Goal: Information Seeking & Learning: Learn about a topic

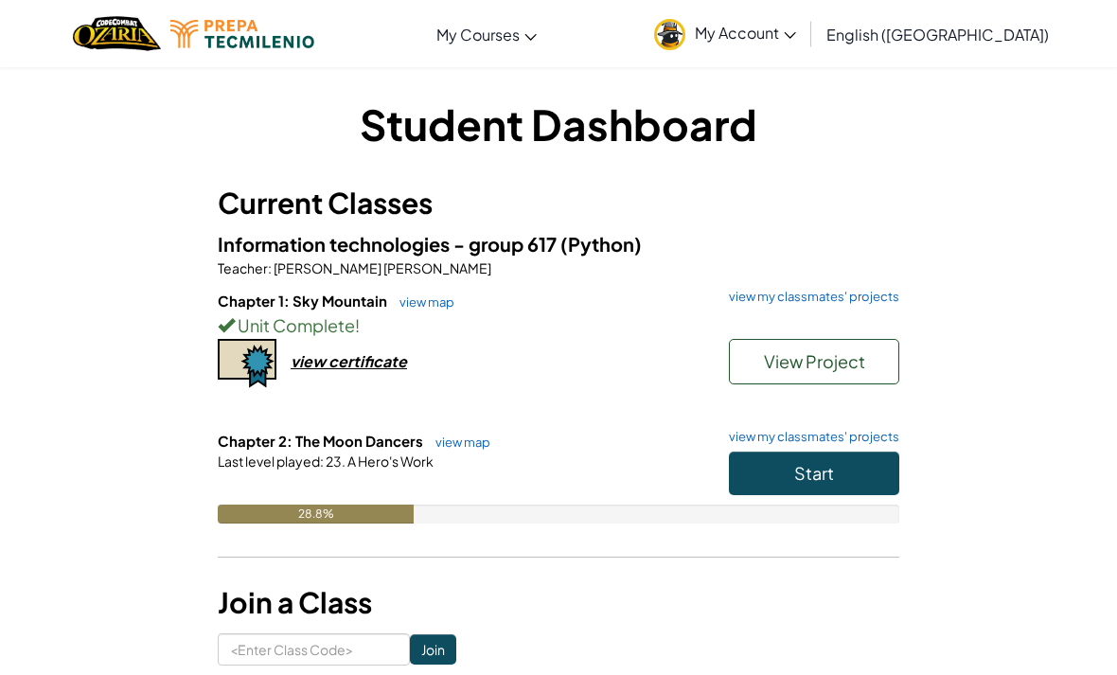
click at [844, 482] on button "Start" at bounding box center [814, 473] width 170 height 44
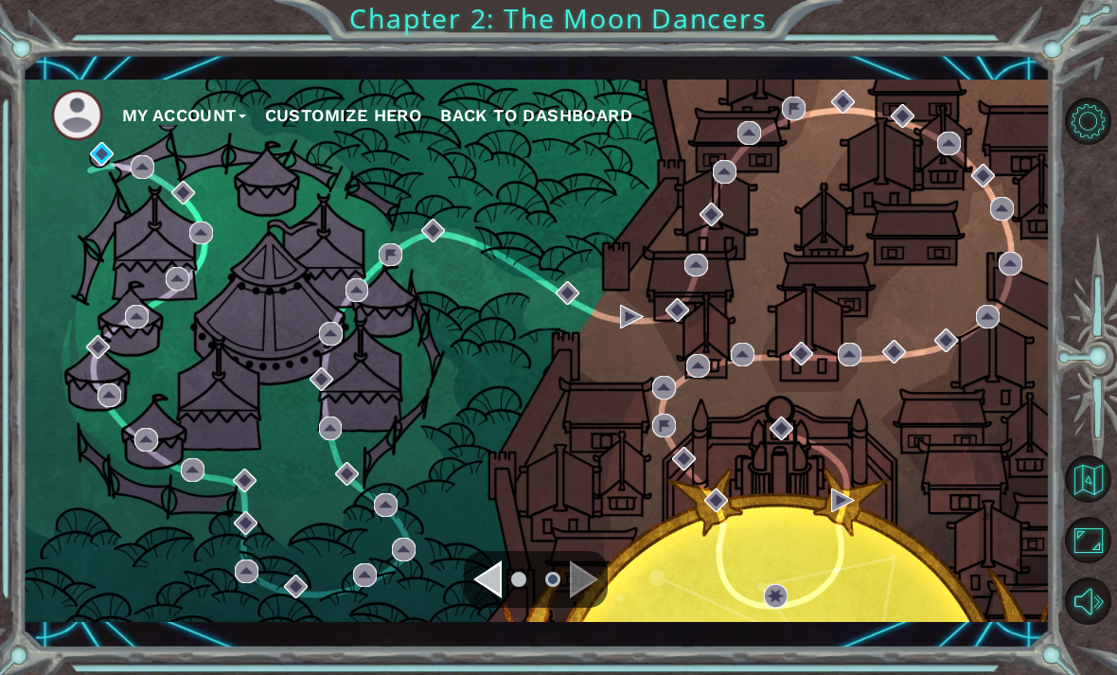
scroll to position [2, 0]
click at [494, 585] on div "Navigate to the previous page" at bounding box center [487, 579] width 28 height 38
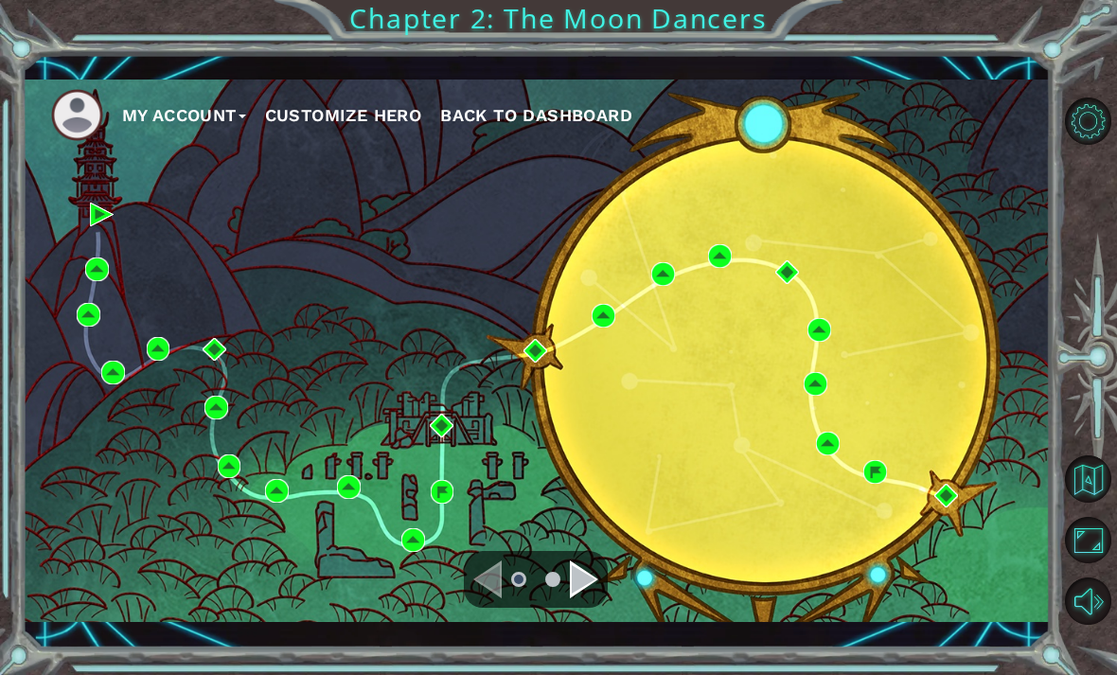
click at [581, 581] on div "Navigate to the next page" at bounding box center [584, 579] width 28 height 38
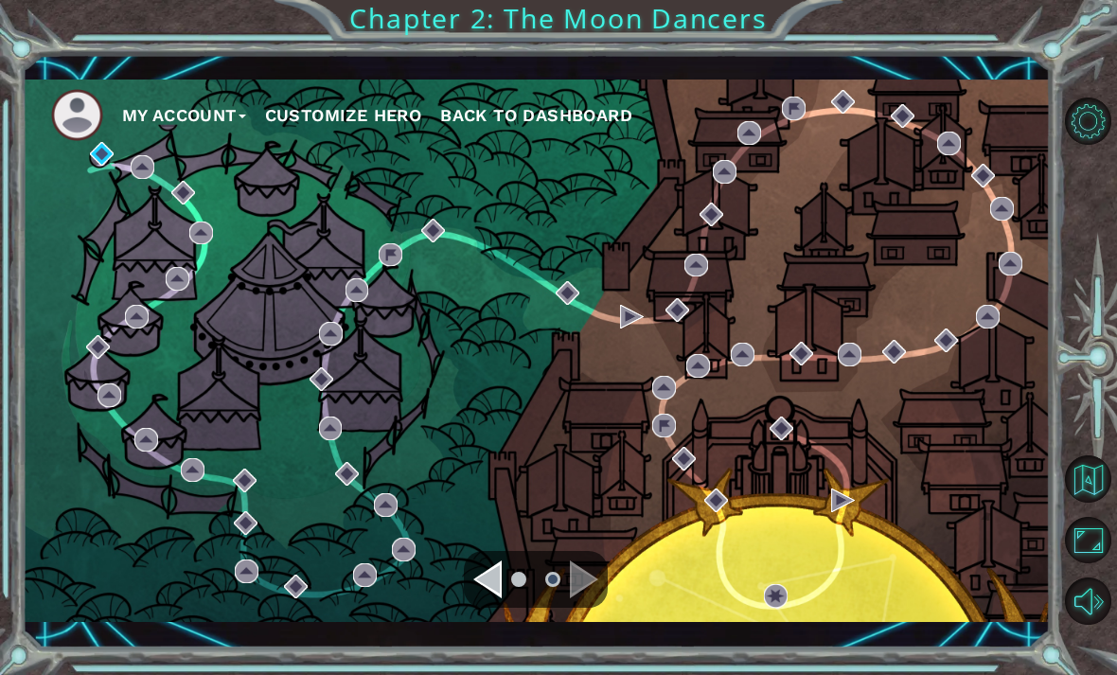
click at [113, 185] on div "My Account Customize Hero Back to Dashboard" at bounding box center [537, 350] width 1028 height 542
click at [105, 162] on img at bounding box center [102, 154] width 24 height 24
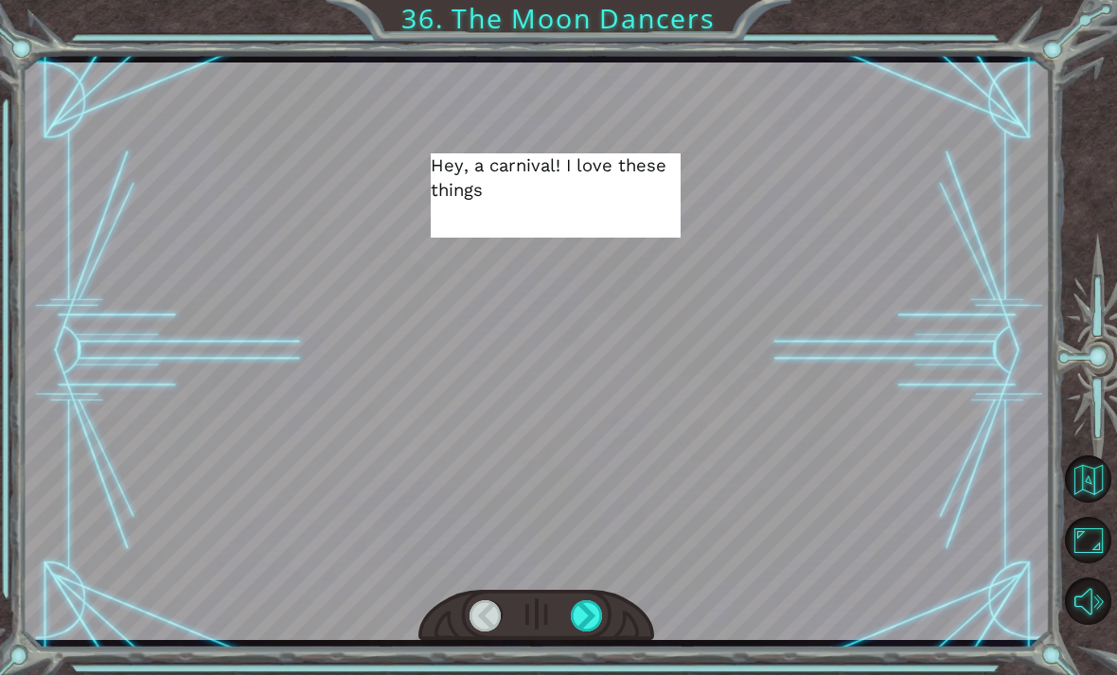
scroll to position [7, 0]
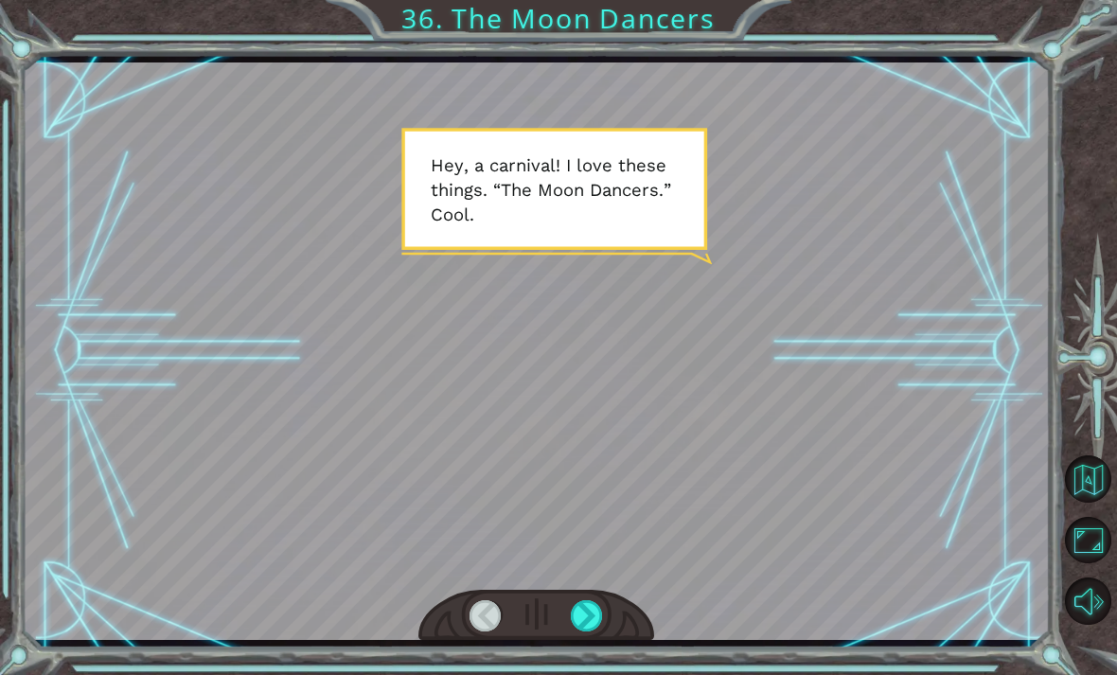
click at [594, 609] on div at bounding box center [587, 615] width 32 height 31
click at [601, 611] on div at bounding box center [587, 615] width 32 height 31
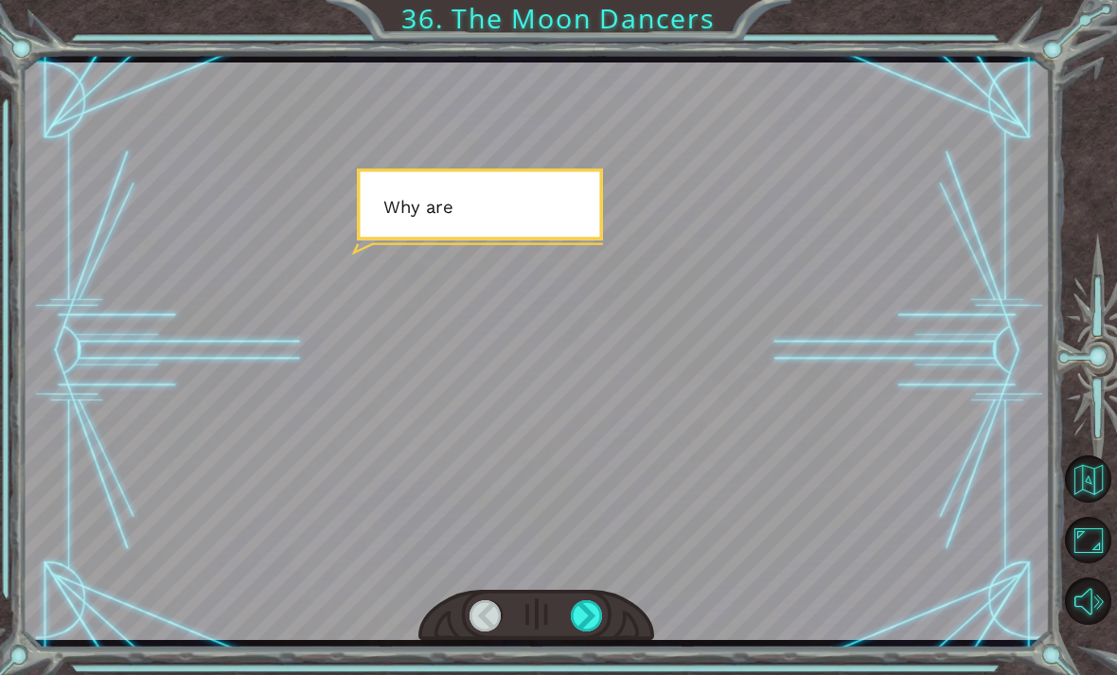
click at [615, 611] on div at bounding box center [536, 616] width 237 height 52
click at [614, 600] on div at bounding box center [536, 616] width 237 height 52
click at [586, 624] on div at bounding box center [587, 615] width 32 height 31
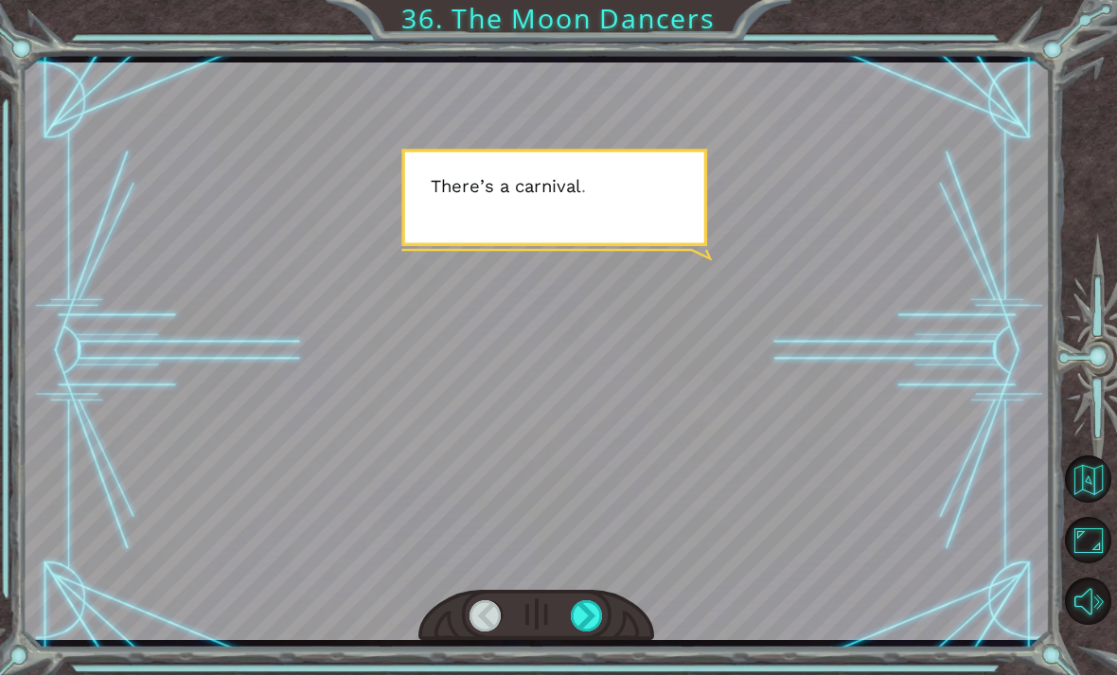
click at [593, 608] on div at bounding box center [587, 615] width 32 height 31
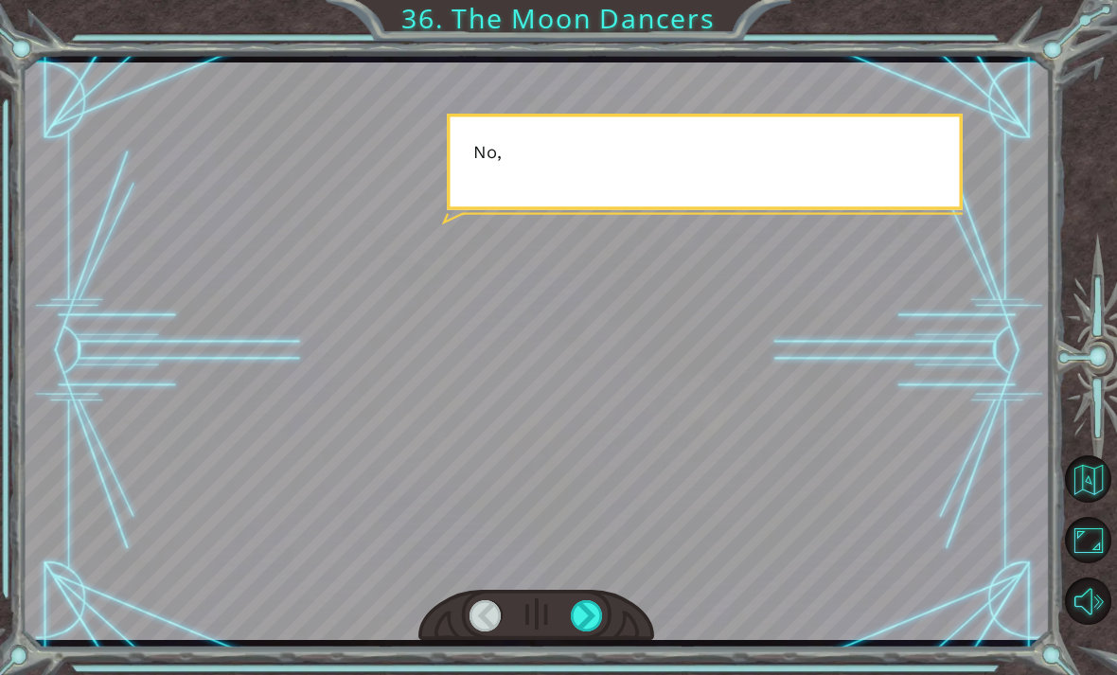
click at [590, 616] on div at bounding box center [587, 615] width 32 height 31
click at [589, 619] on div at bounding box center [587, 615] width 32 height 31
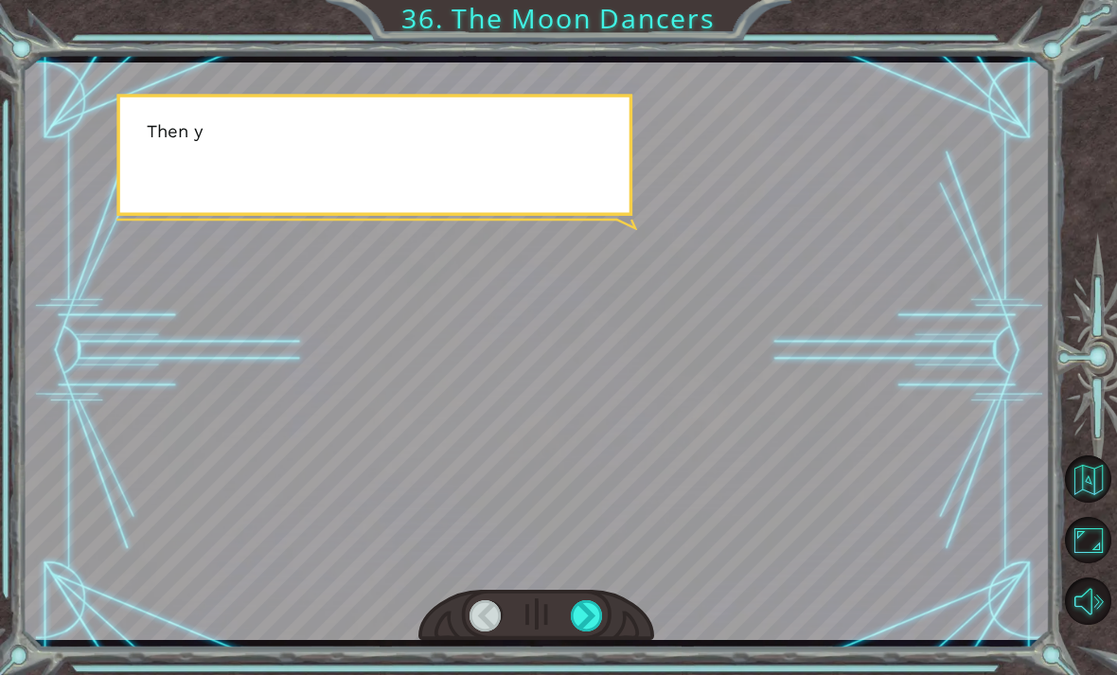
click at [589, 619] on div at bounding box center [587, 615] width 32 height 31
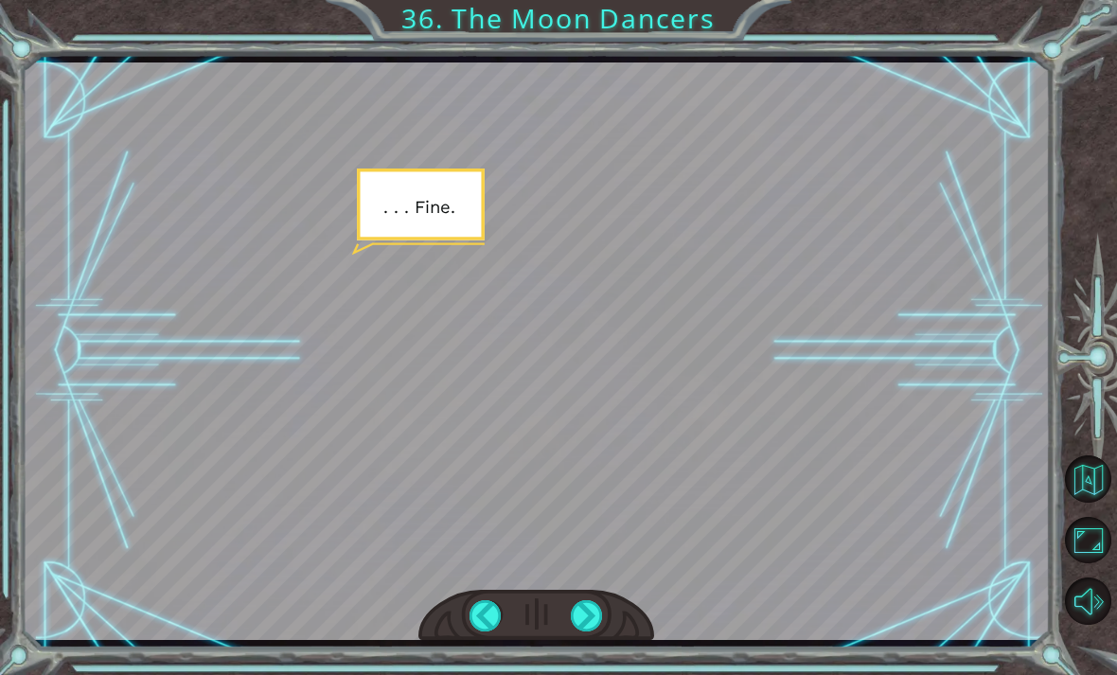
click at [597, 612] on div at bounding box center [587, 615] width 32 height 31
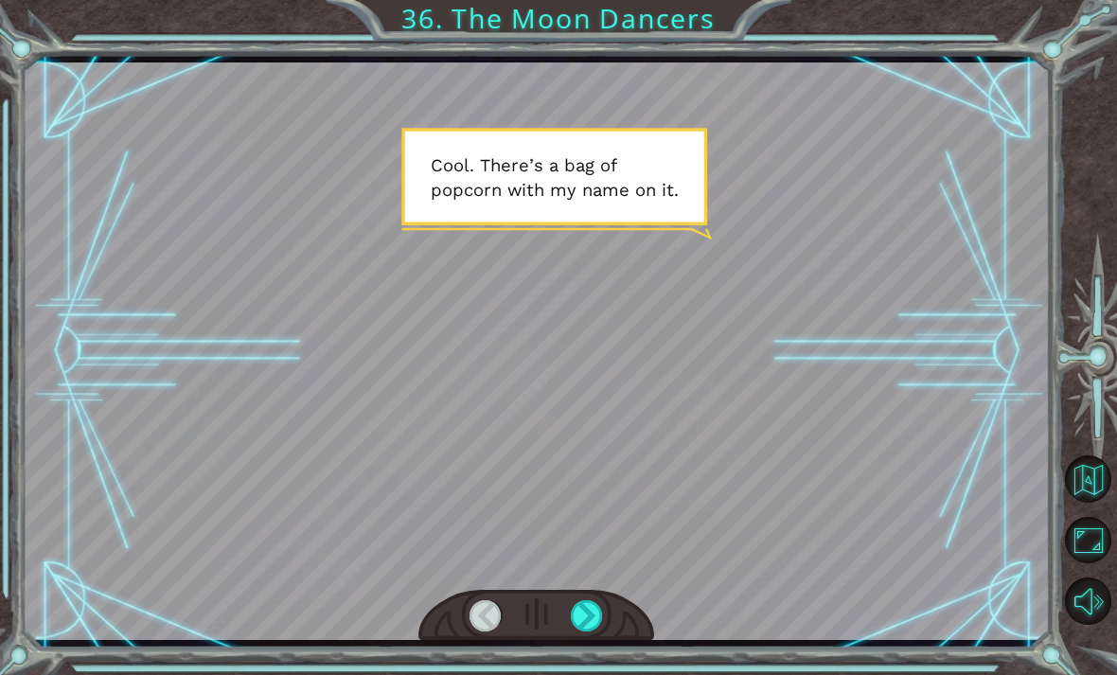
click at [596, 608] on div at bounding box center [587, 615] width 32 height 31
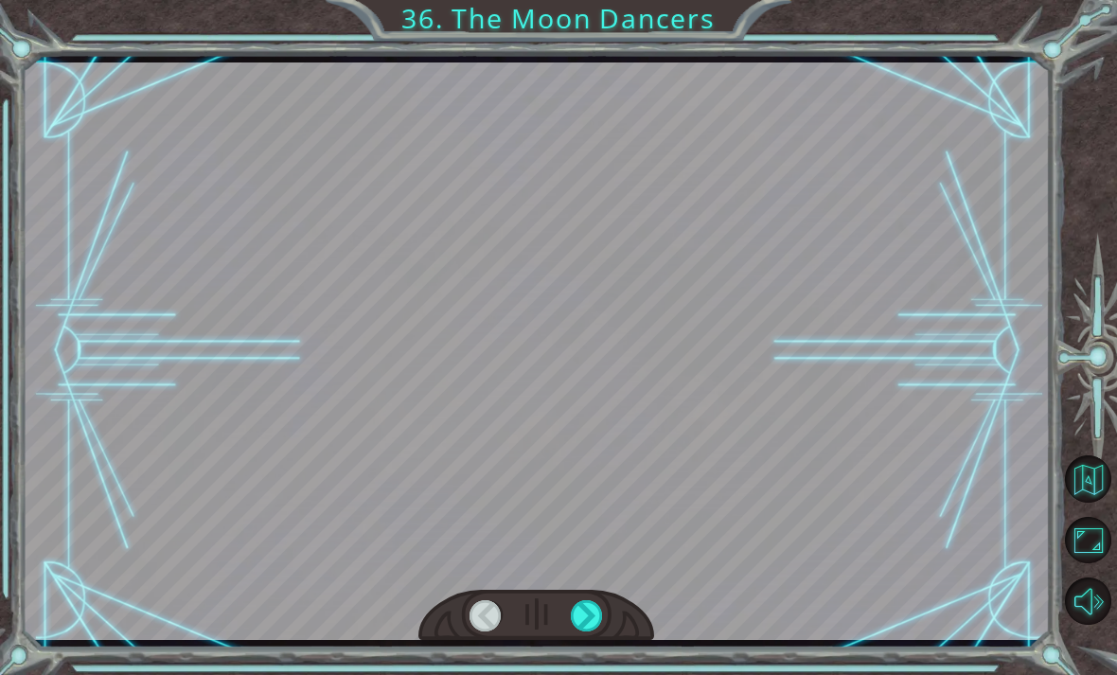
click at [601, 602] on div at bounding box center [587, 615] width 32 height 31
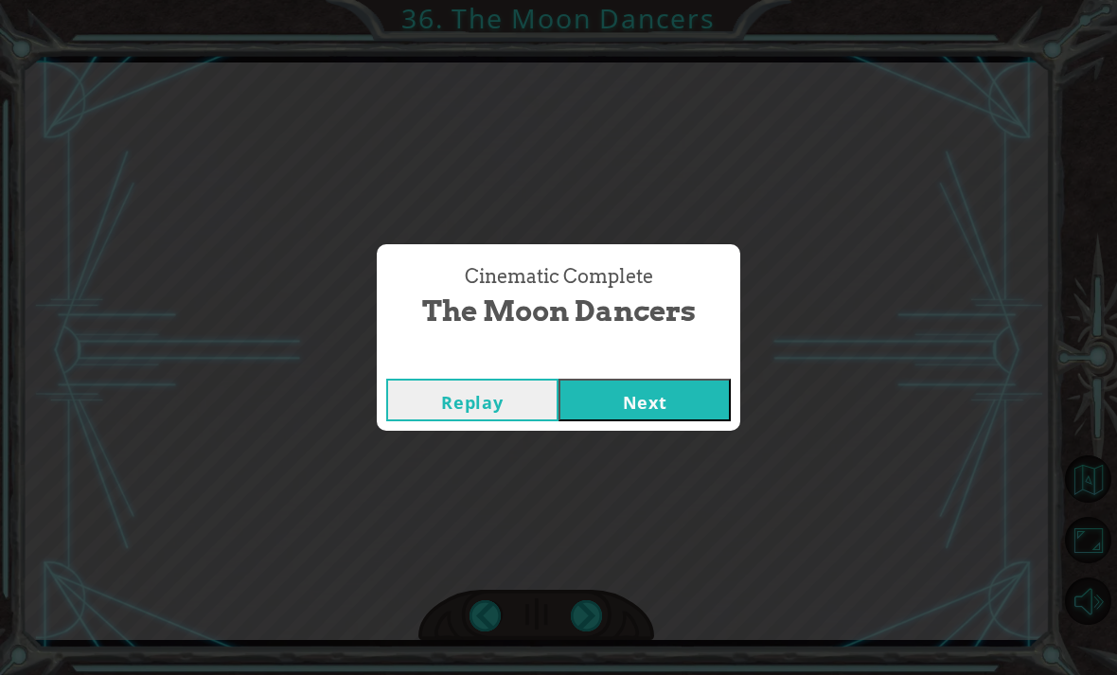
click at [709, 397] on button "Next" at bounding box center [644, 400] width 172 height 43
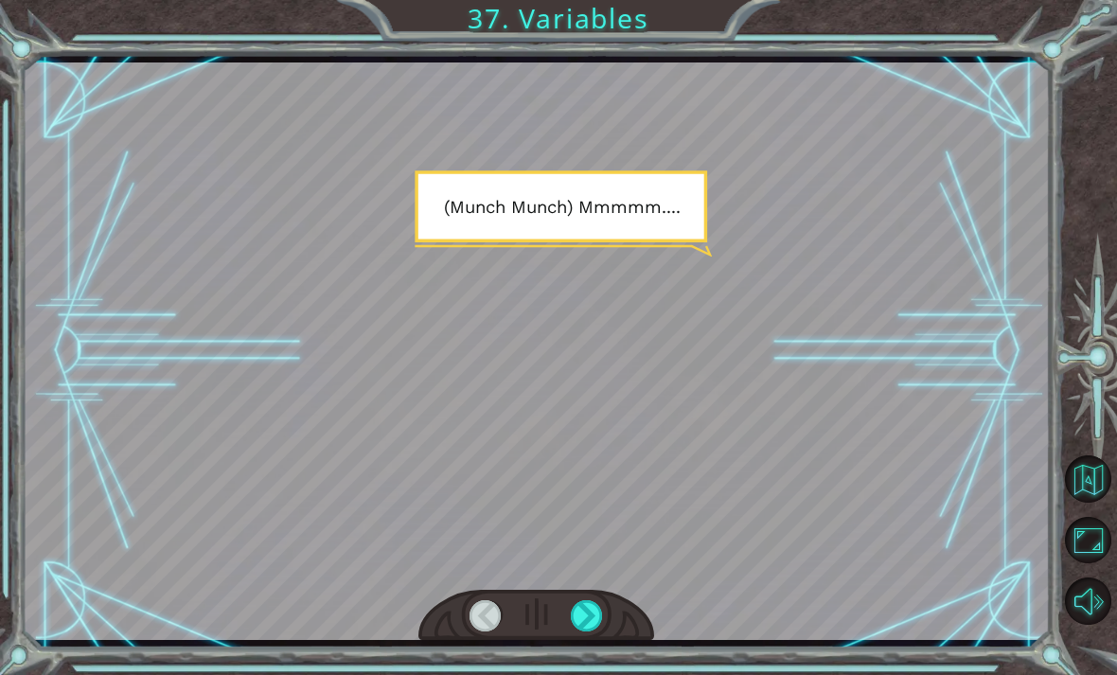
click at [591, 613] on div at bounding box center [587, 615] width 32 height 31
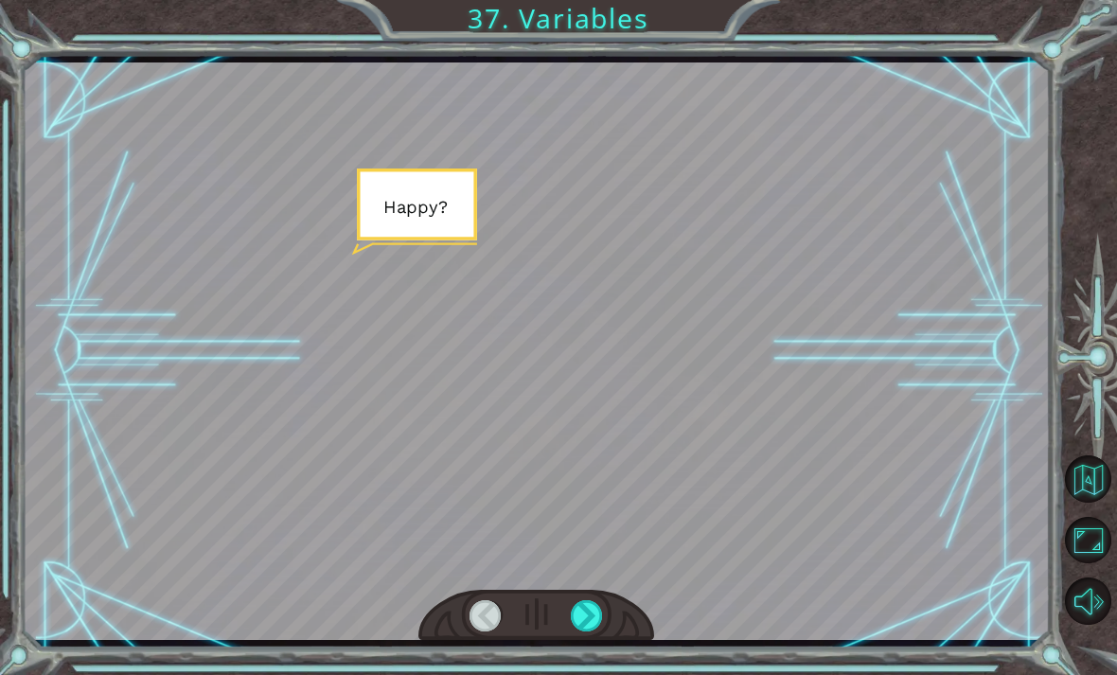
click at [593, 611] on div at bounding box center [587, 615] width 32 height 31
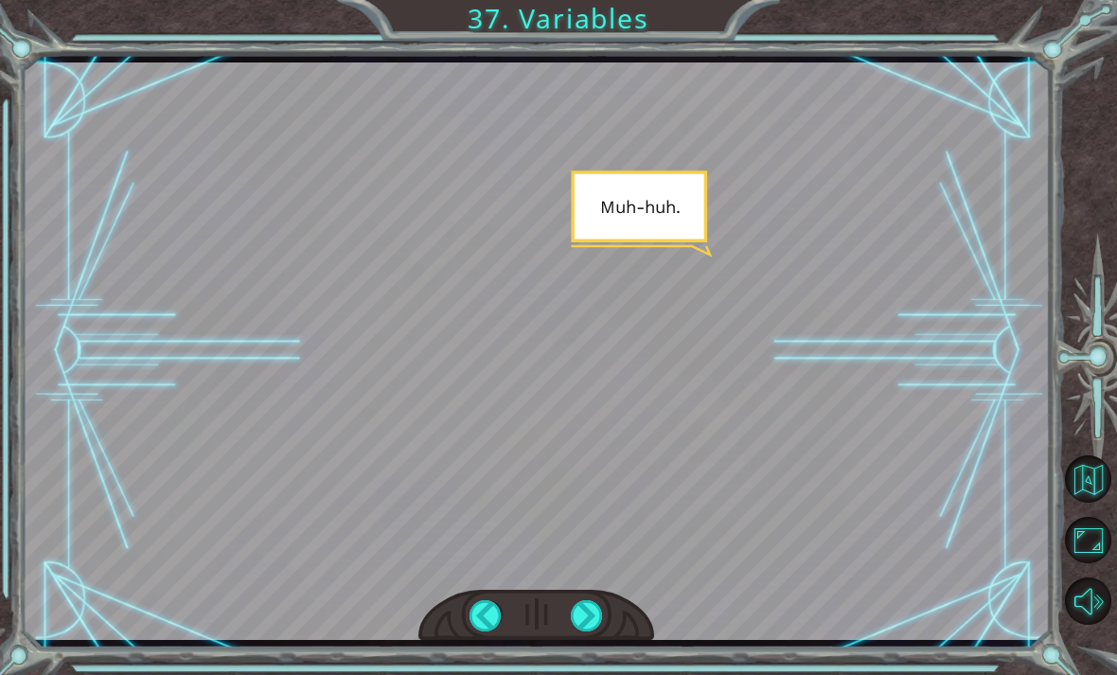
click at [601, 610] on div at bounding box center [587, 615] width 32 height 31
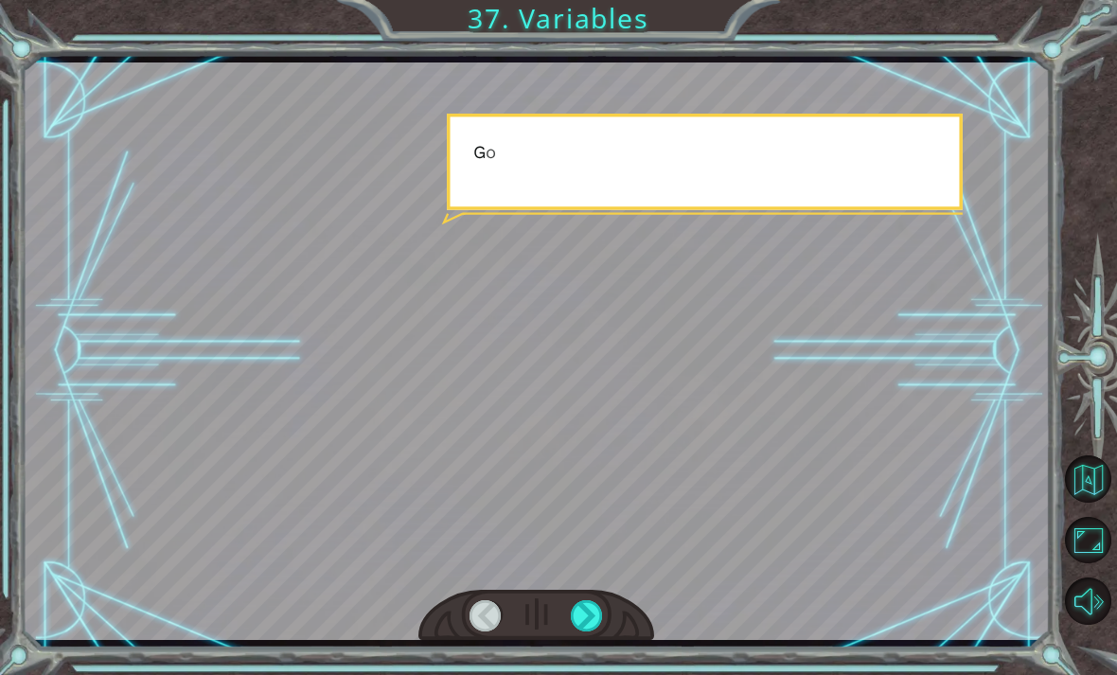
click at [602, 616] on div at bounding box center [587, 615] width 32 height 31
click at [597, 609] on div at bounding box center [587, 615] width 32 height 31
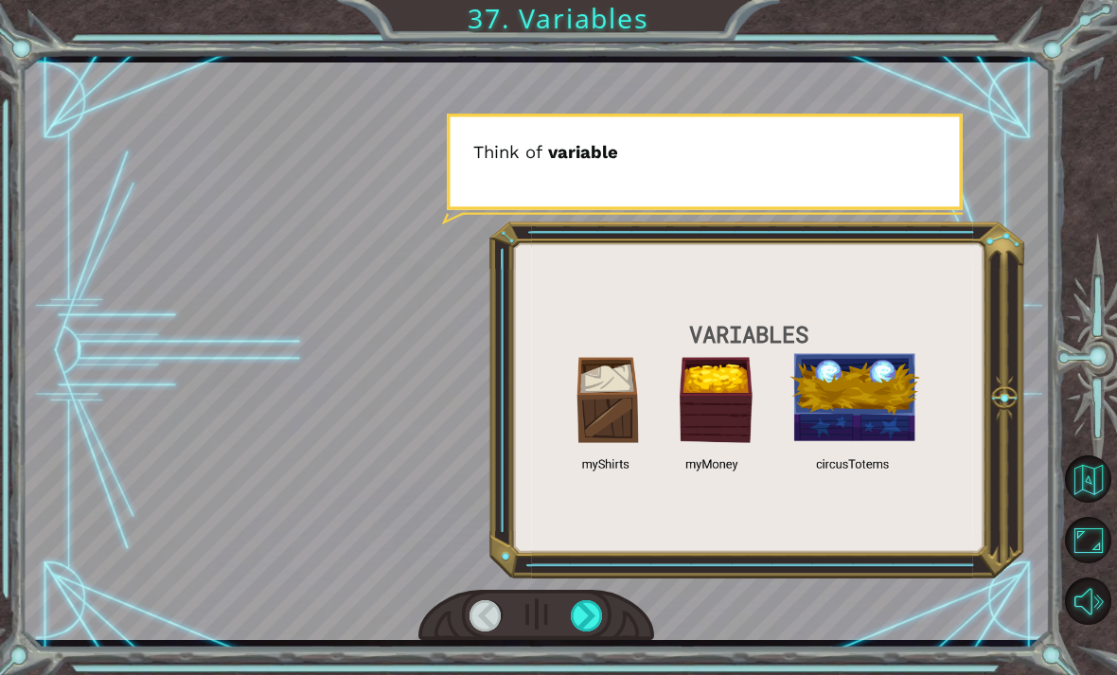
click at [591, 609] on div at bounding box center [587, 615] width 32 height 31
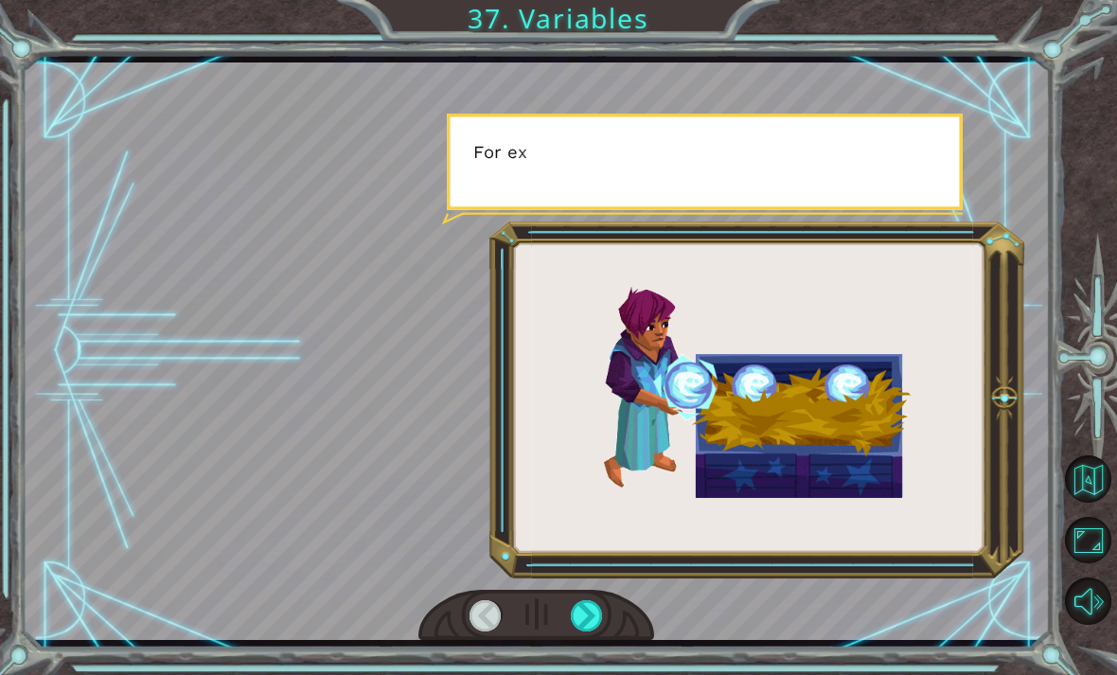
click at [591, 613] on div at bounding box center [587, 615] width 32 height 31
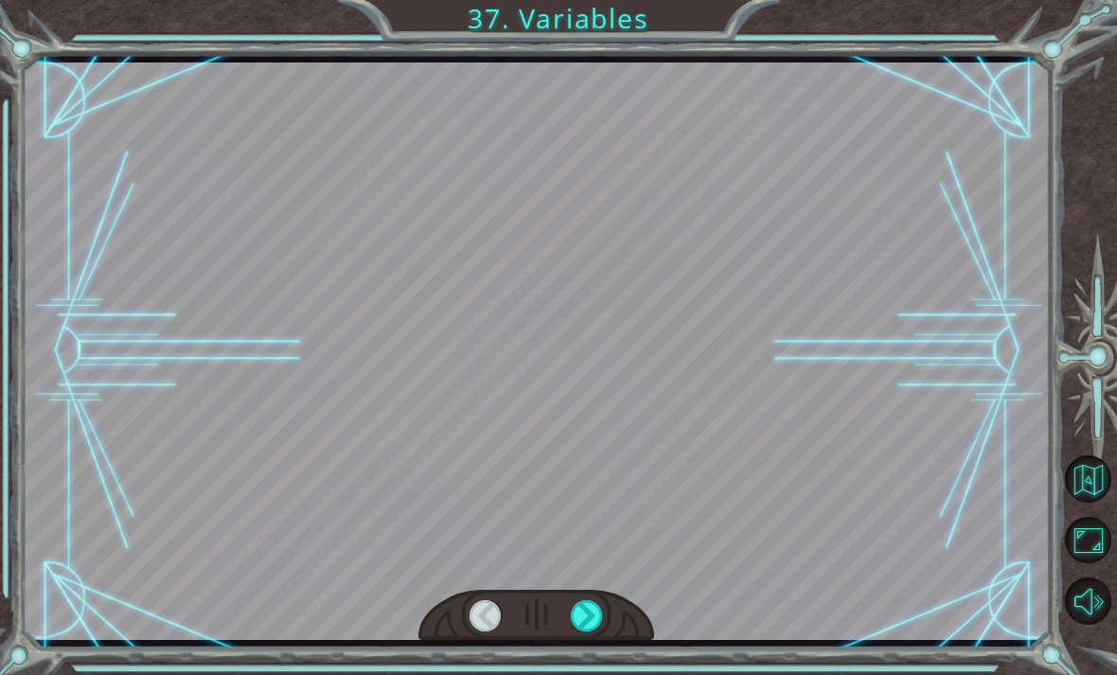
click at [591, 616] on div at bounding box center [587, 615] width 32 height 31
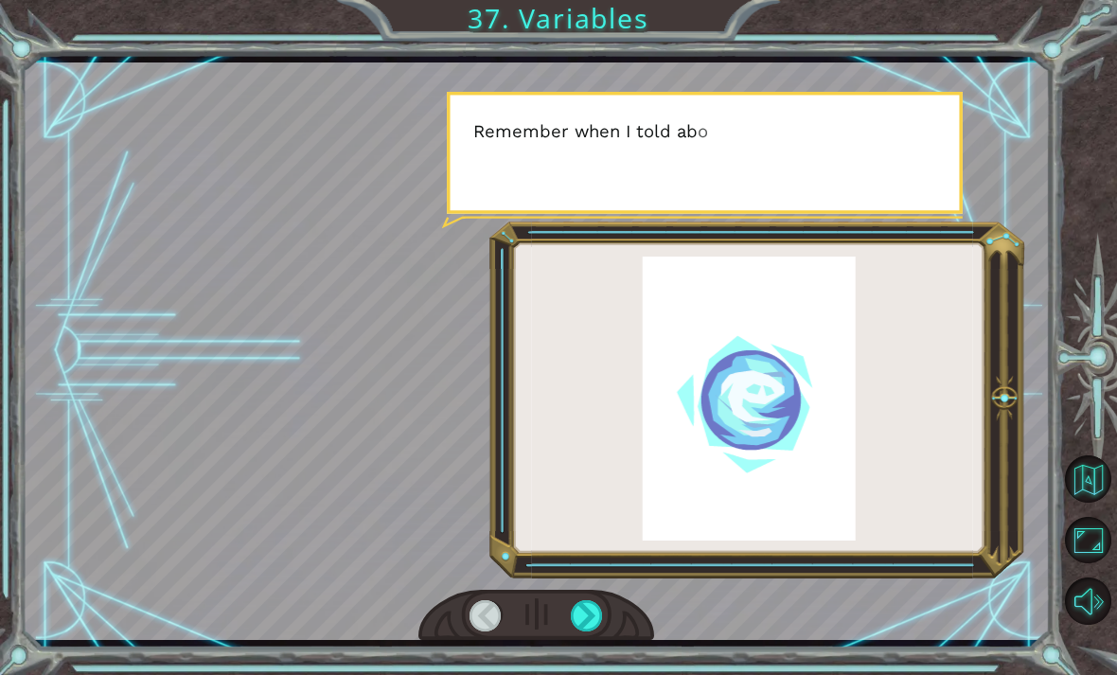
click at [591, 608] on div at bounding box center [587, 615] width 32 height 31
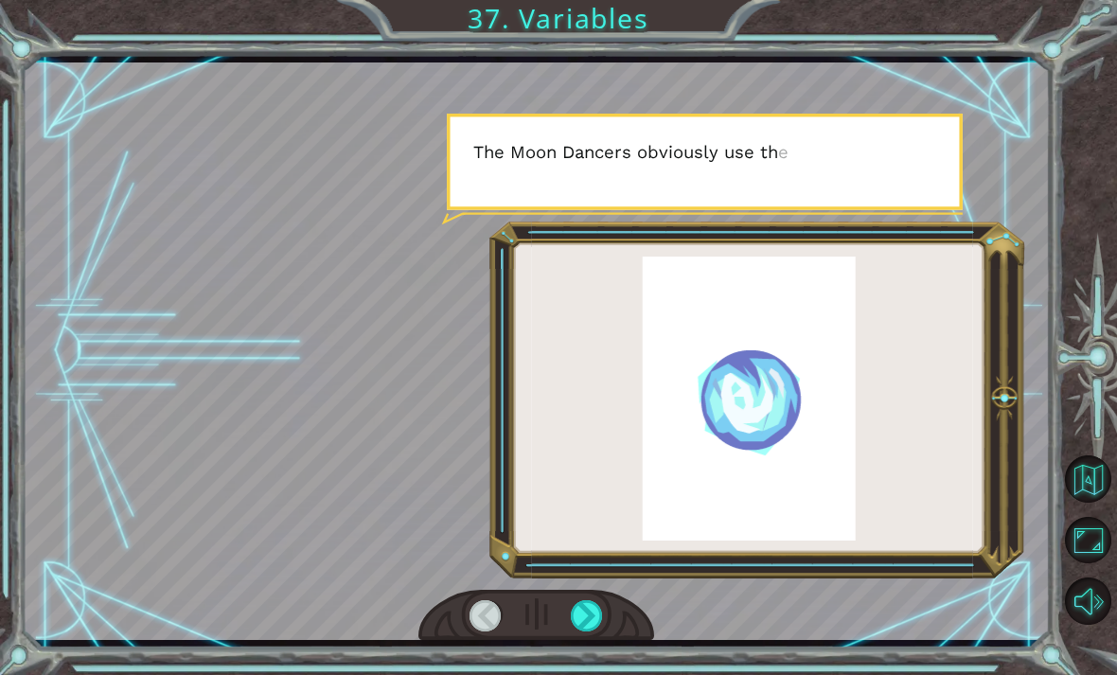
click at [602, 609] on div at bounding box center [587, 615] width 32 height 31
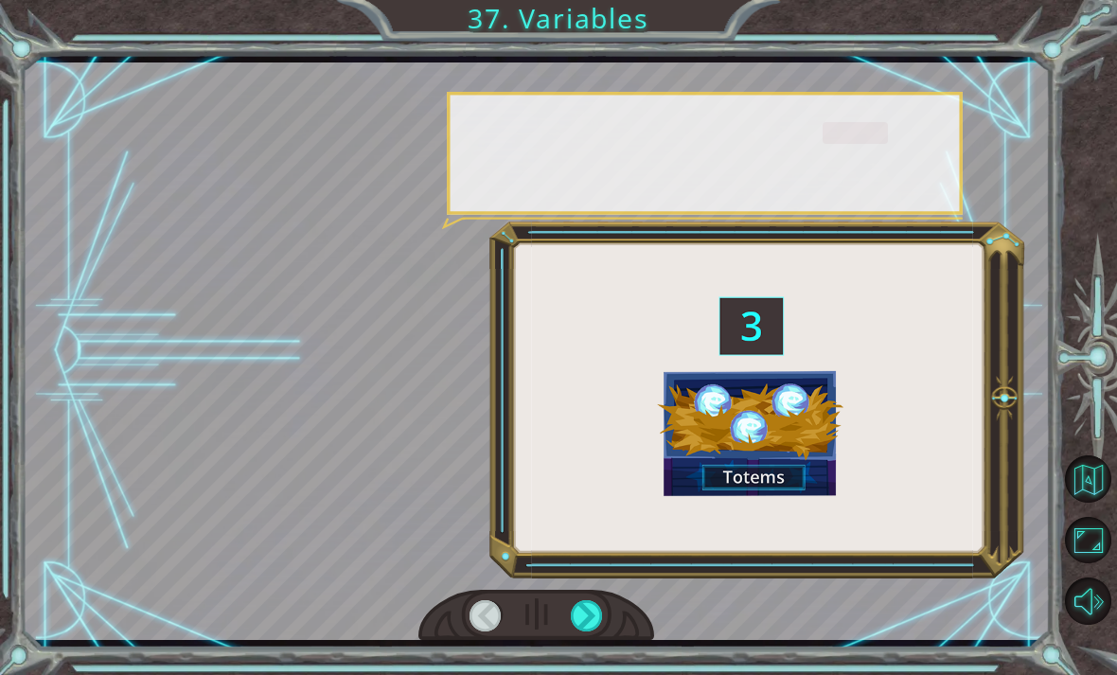
click at [602, 605] on div at bounding box center [587, 615] width 32 height 31
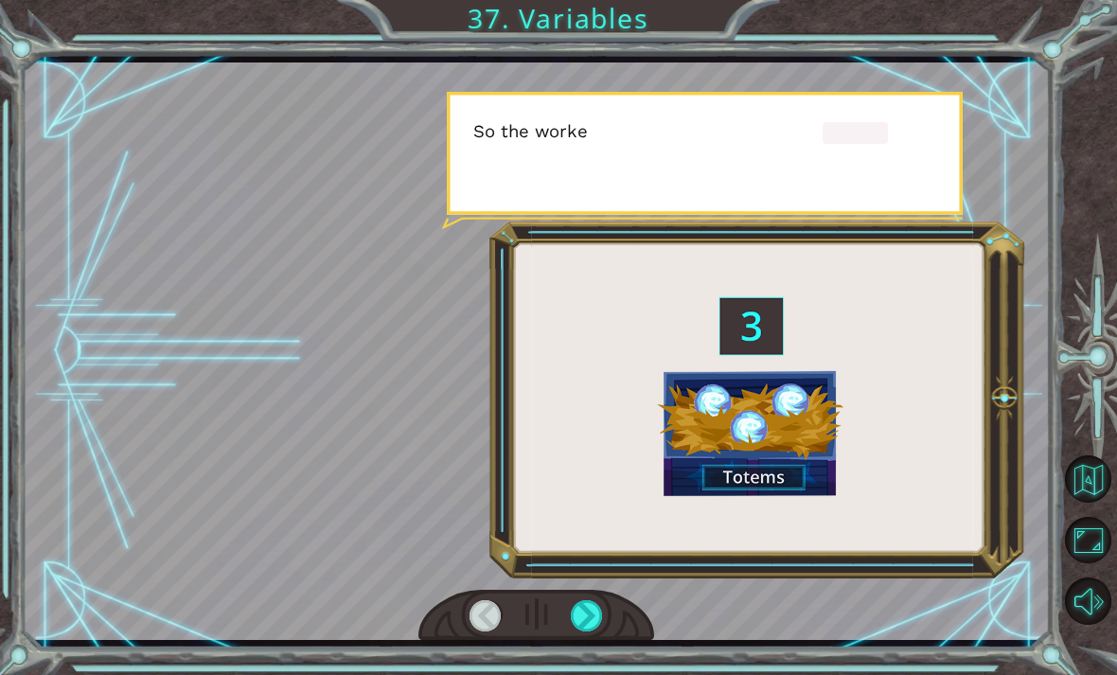
click at [607, 590] on div at bounding box center [537, 350] width 1028 height 577
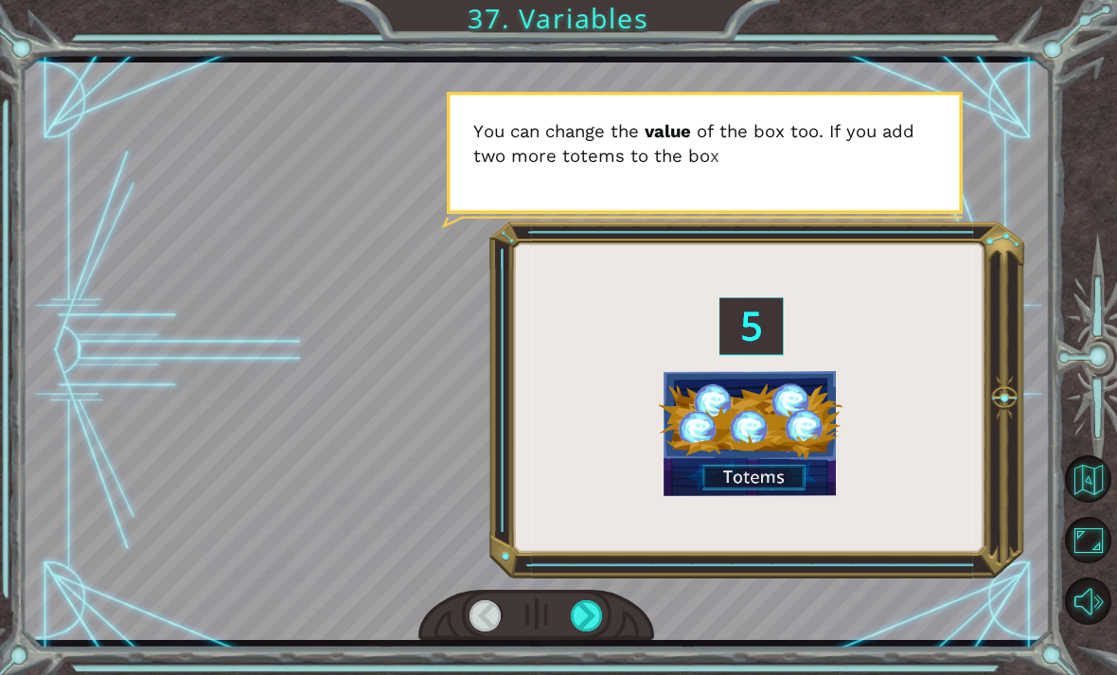
click at [601, 614] on div at bounding box center [587, 615] width 32 height 31
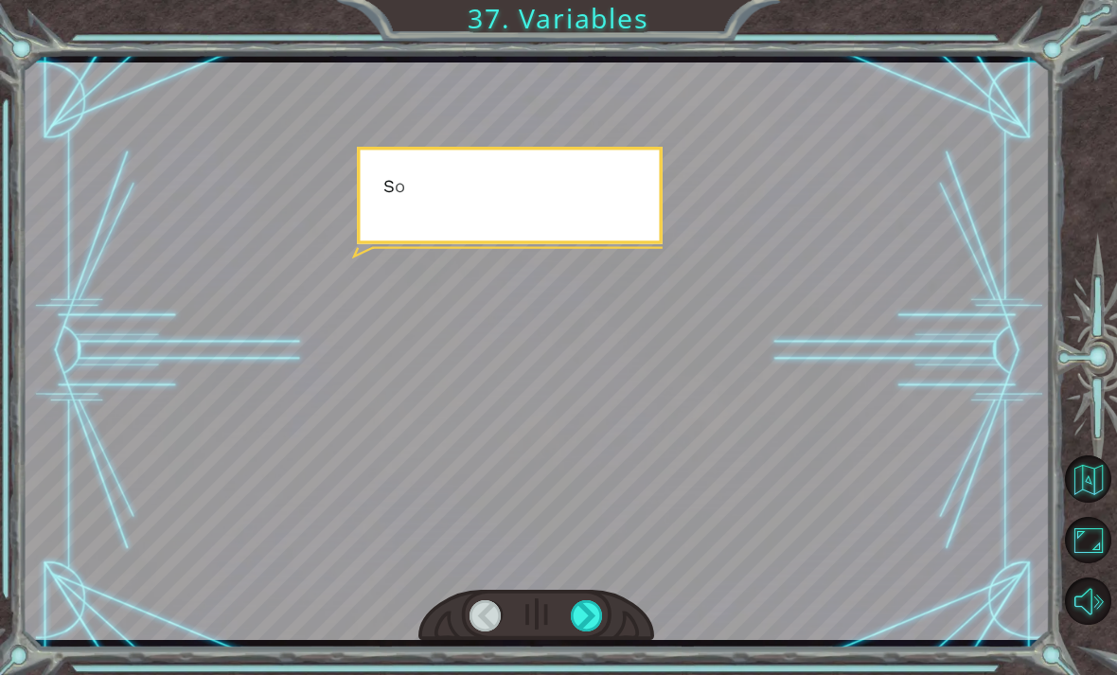
click at [602, 611] on div at bounding box center [587, 615] width 32 height 31
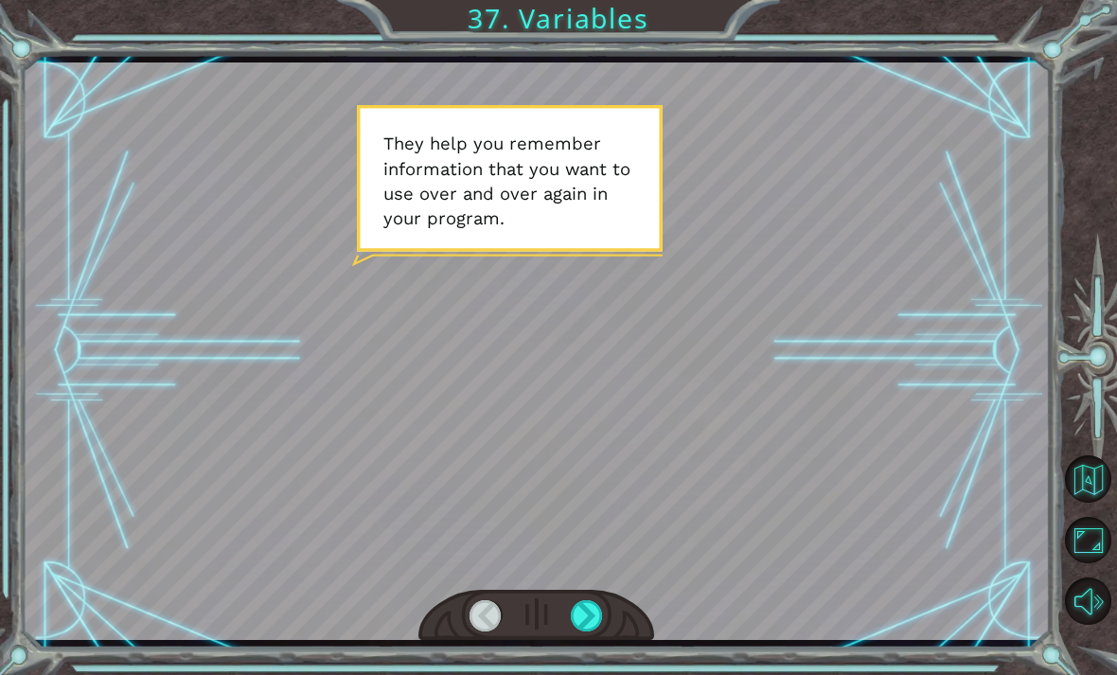
click at [595, 623] on div at bounding box center [587, 615] width 32 height 31
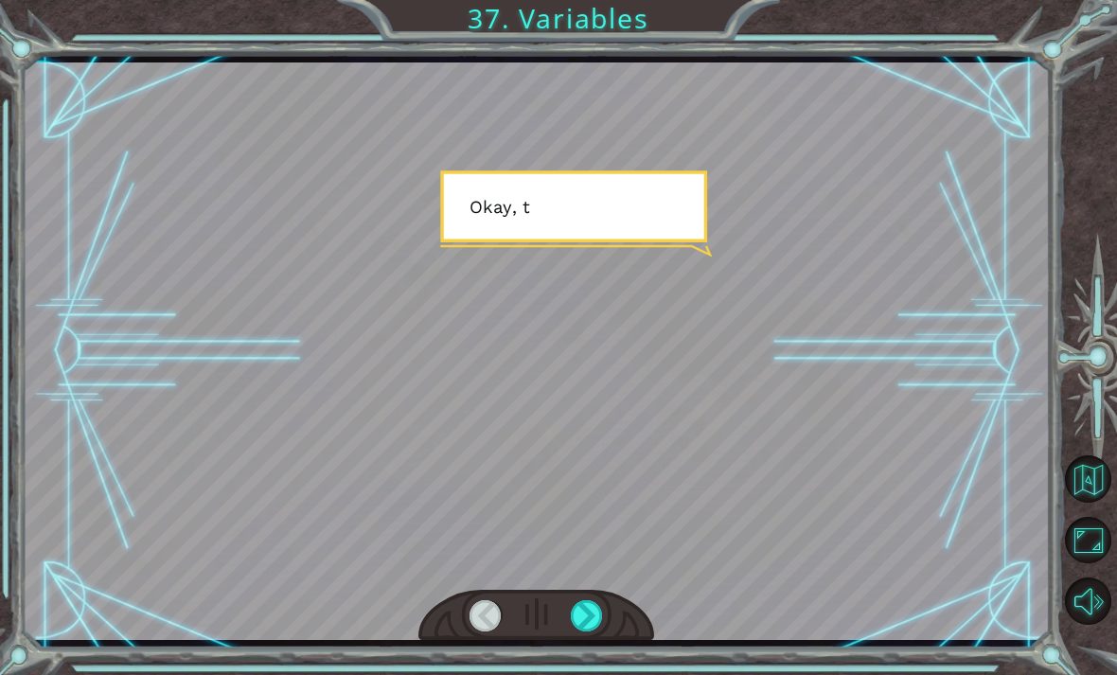
click at [599, 613] on div at bounding box center [587, 615] width 32 height 31
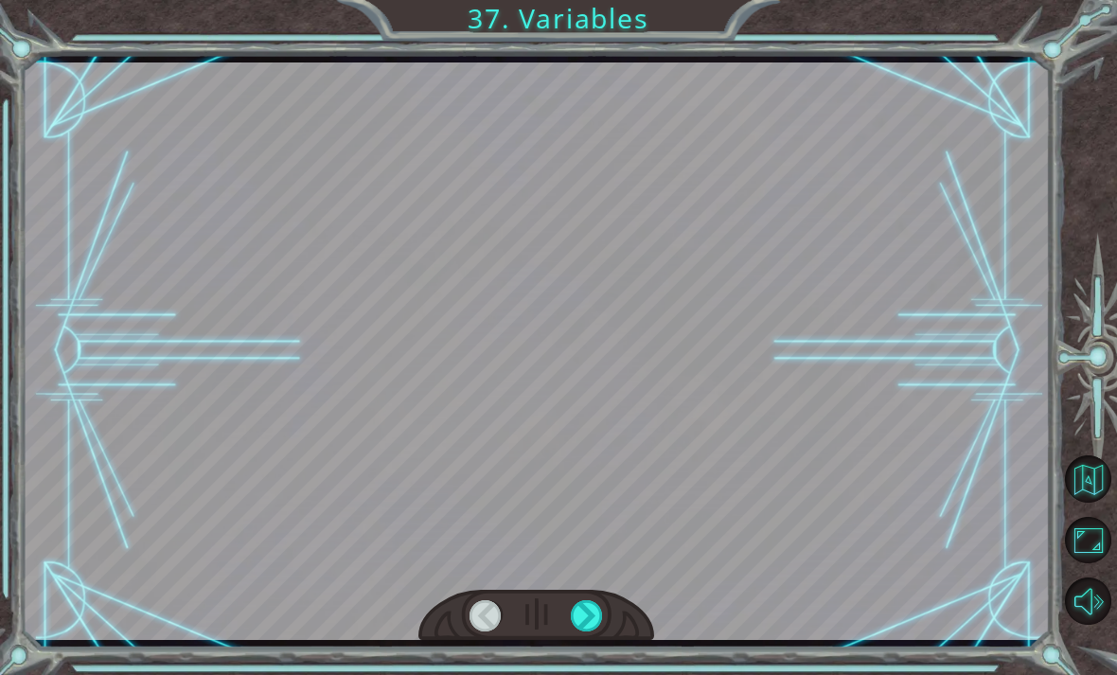
click at [588, 619] on div at bounding box center [587, 615] width 32 height 31
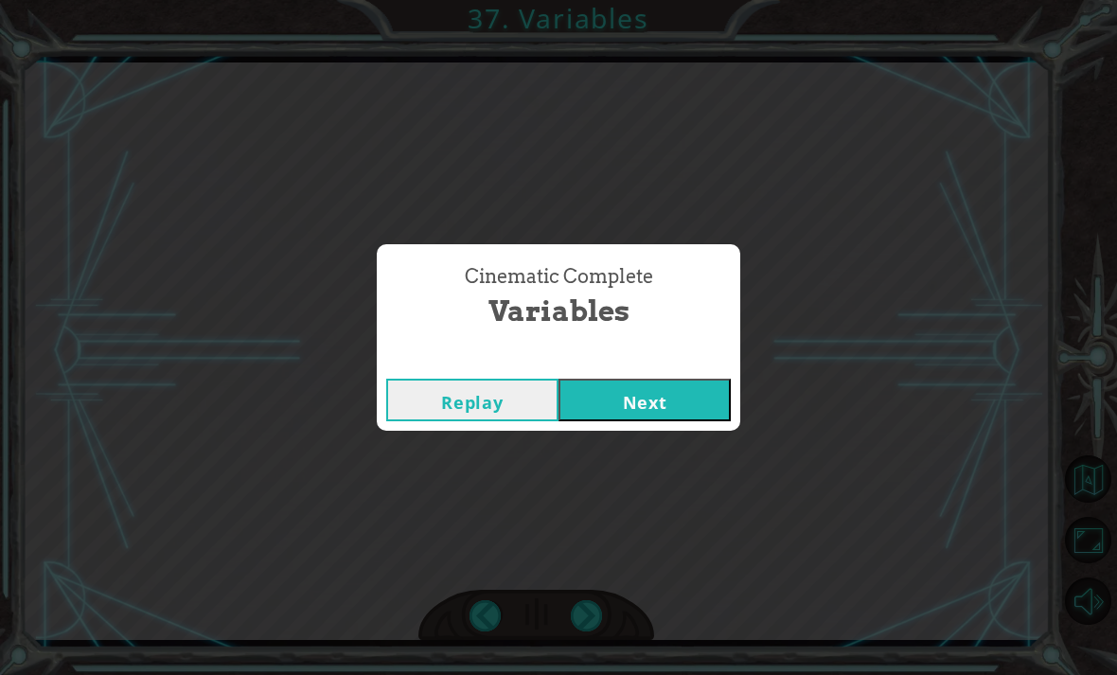
click at [613, 623] on div "Cinematic Complete Variables Replay Next" at bounding box center [558, 337] width 1117 height 675
click at [698, 408] on button "Next" at bounding box center [644, 400] width 172 height 43
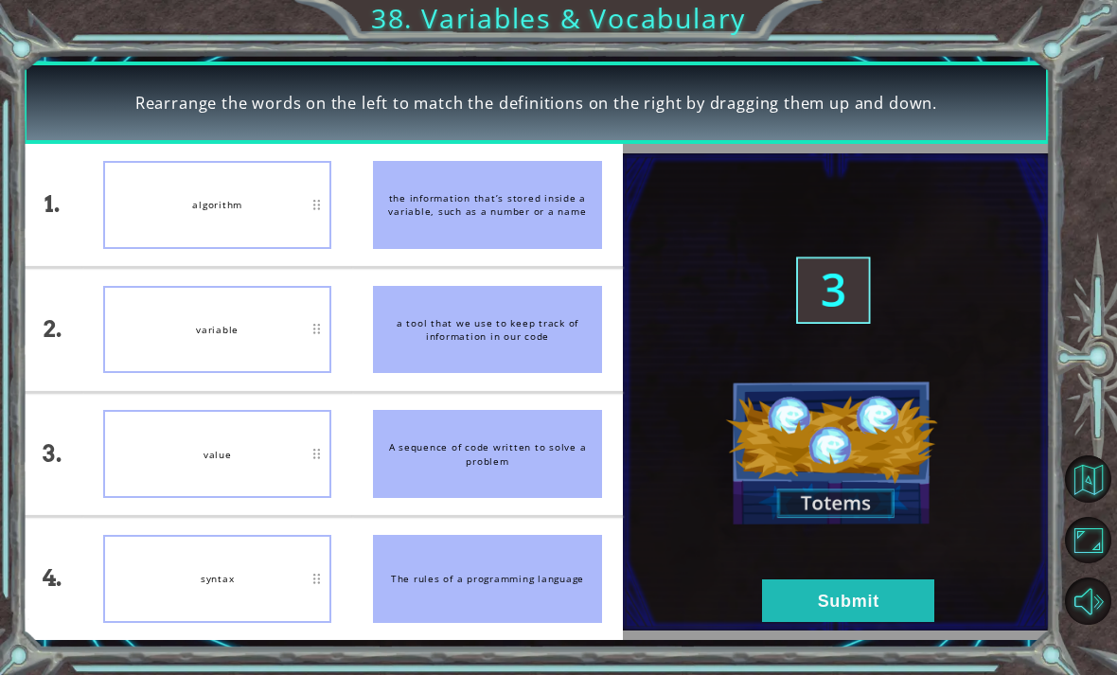
click at [885, 608] on button "Submit" at bounding box center [848, 600] width 172 height 43
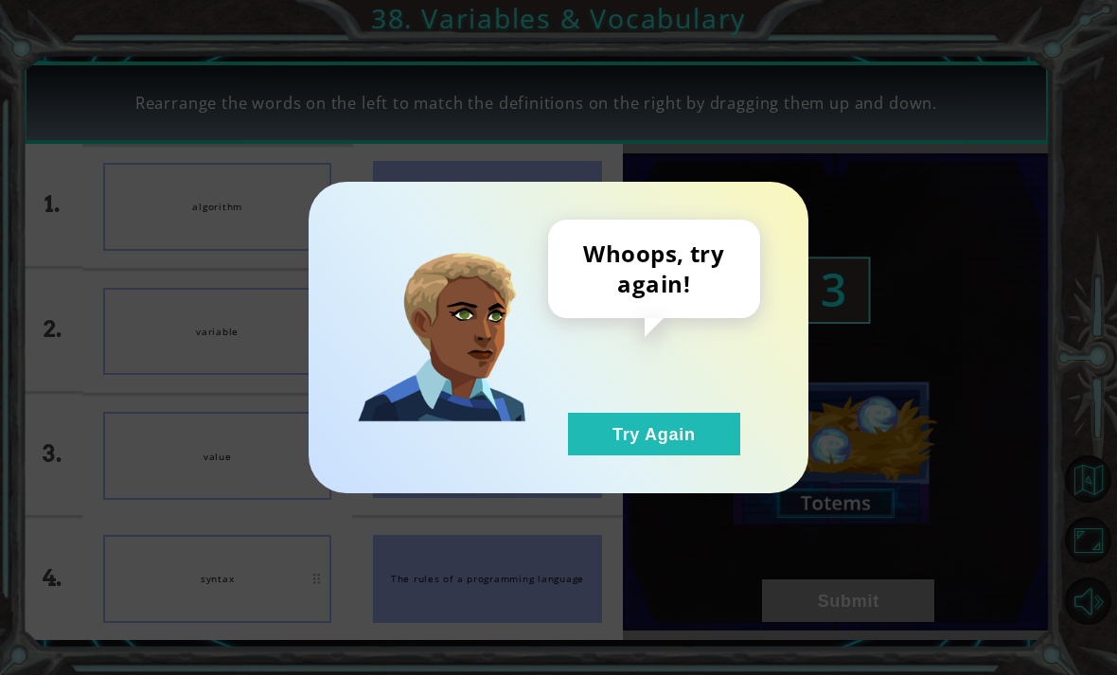
click at [714, 439] on button "Try Again" at bounding box center [654, 434] width 172 height 43
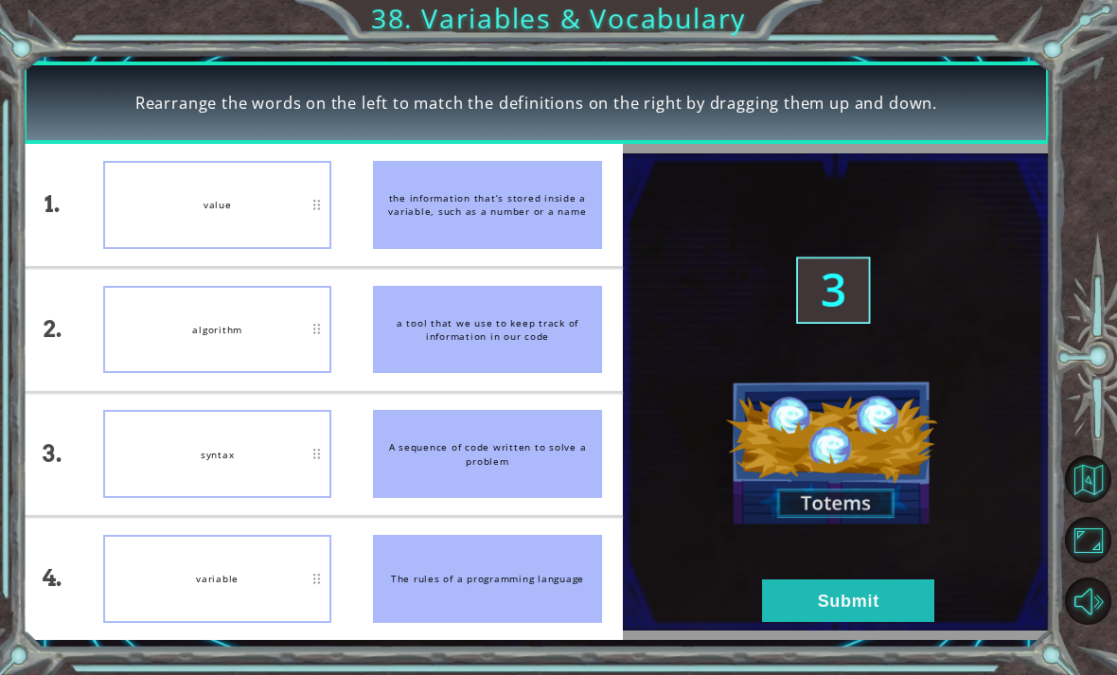
click at [877, 589] on button "Submit" at bounding box center [848, 600] width 172 height 43
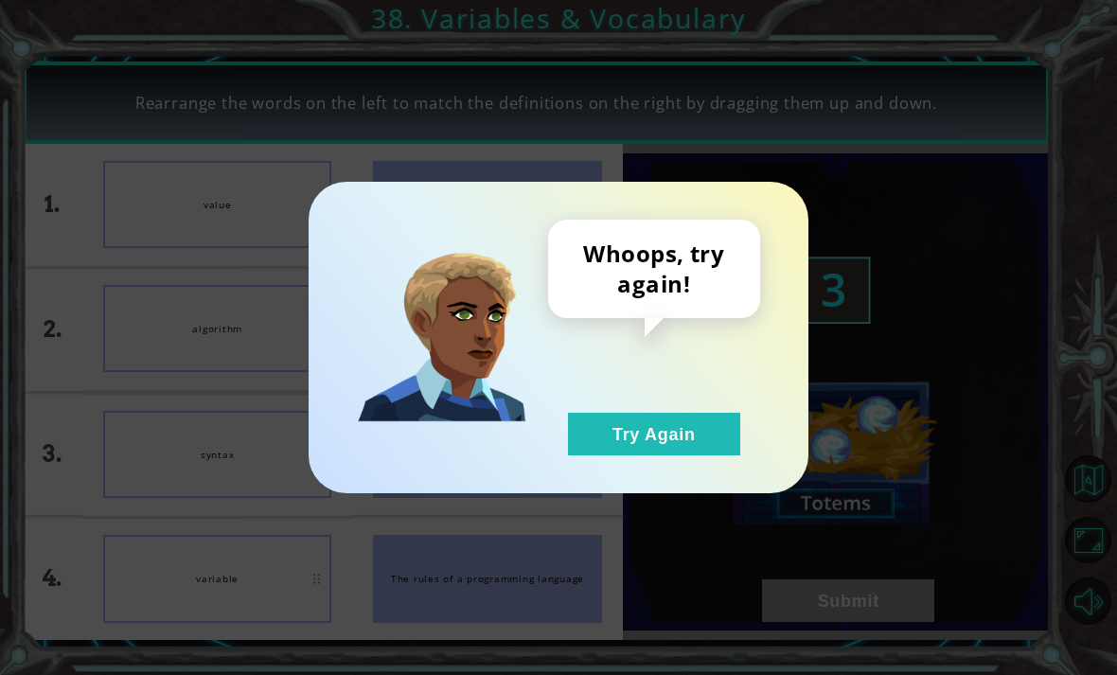
click at [716, 431] on button "Try Again" at bounding box center [654, 434] width 172 height 43
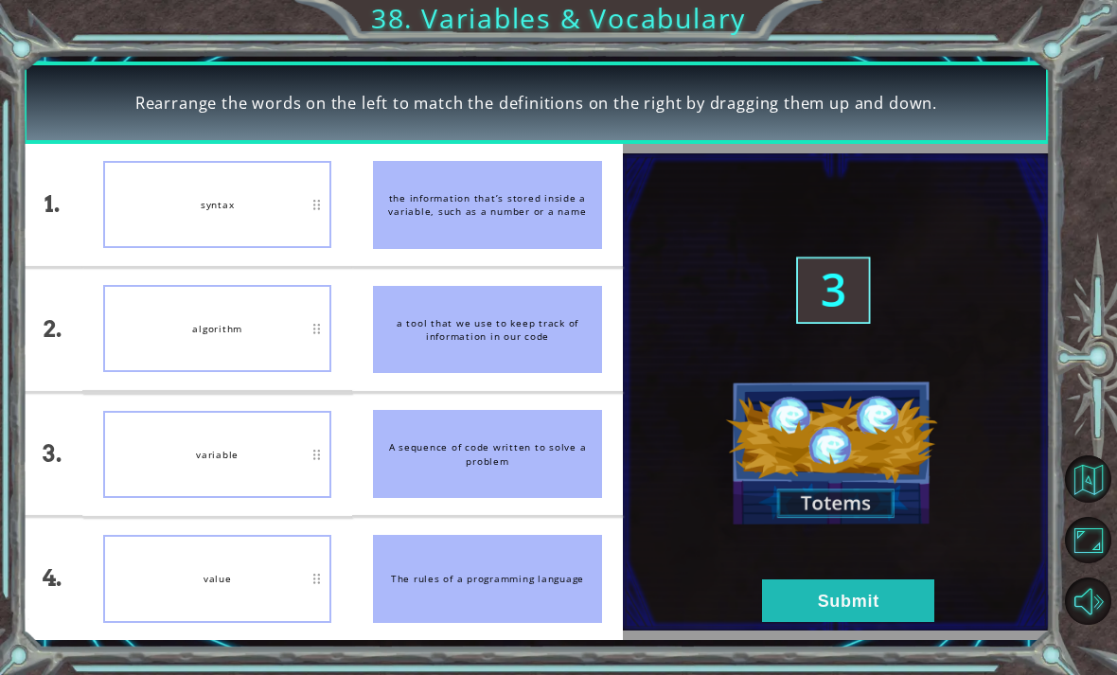
click at [872, 608] on button "Submit" at bounding box center [848, 600] width 172 height 43
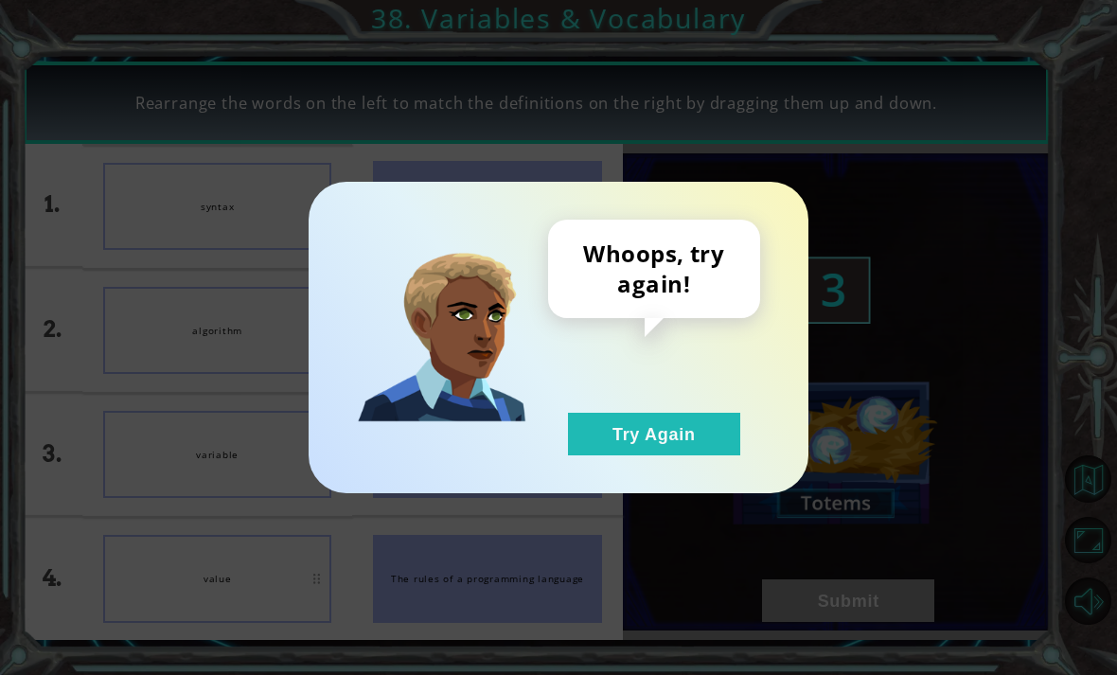
click at [712, 440] on button "Try Again" at bounding box center [654, 434] width 172 height 43
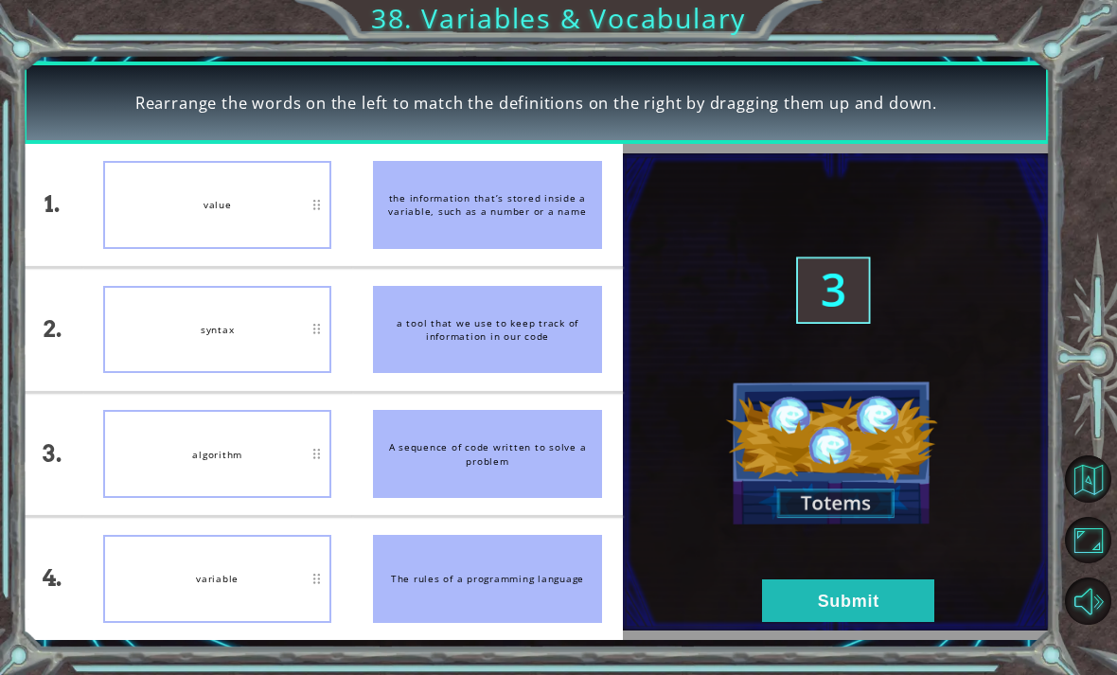
click at [813, 609] on button "Submit" at bounding box center [848, 600] width 172 height 43
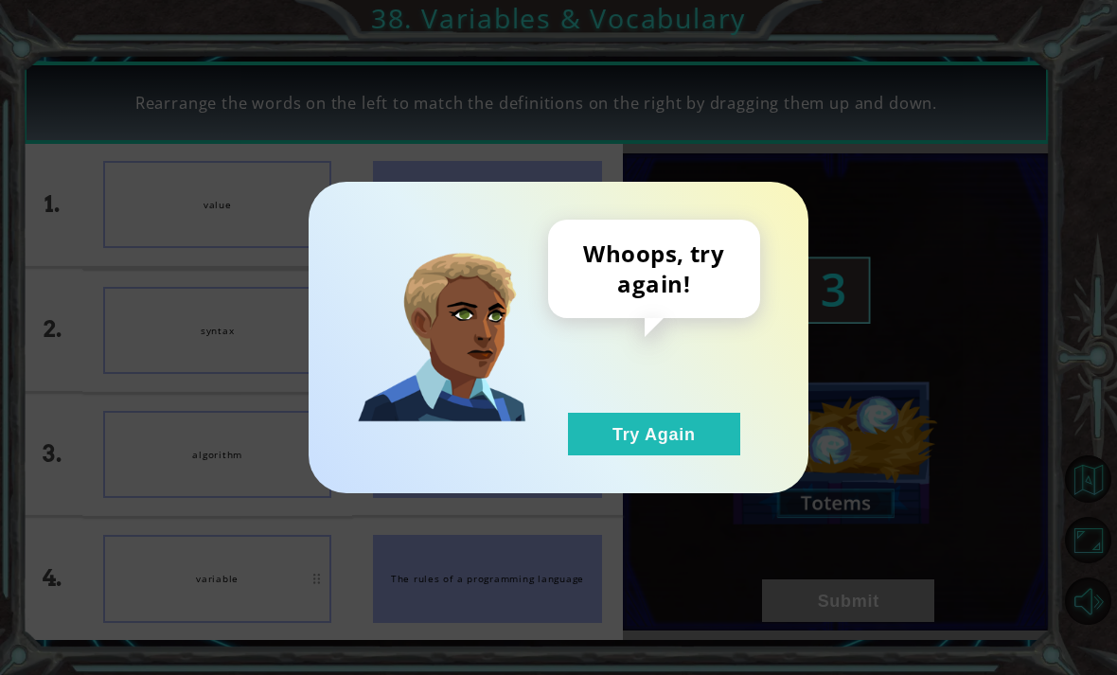
click at [721, 427] on button "Try Again" at bounding box center [654, 434] width 172 height 43
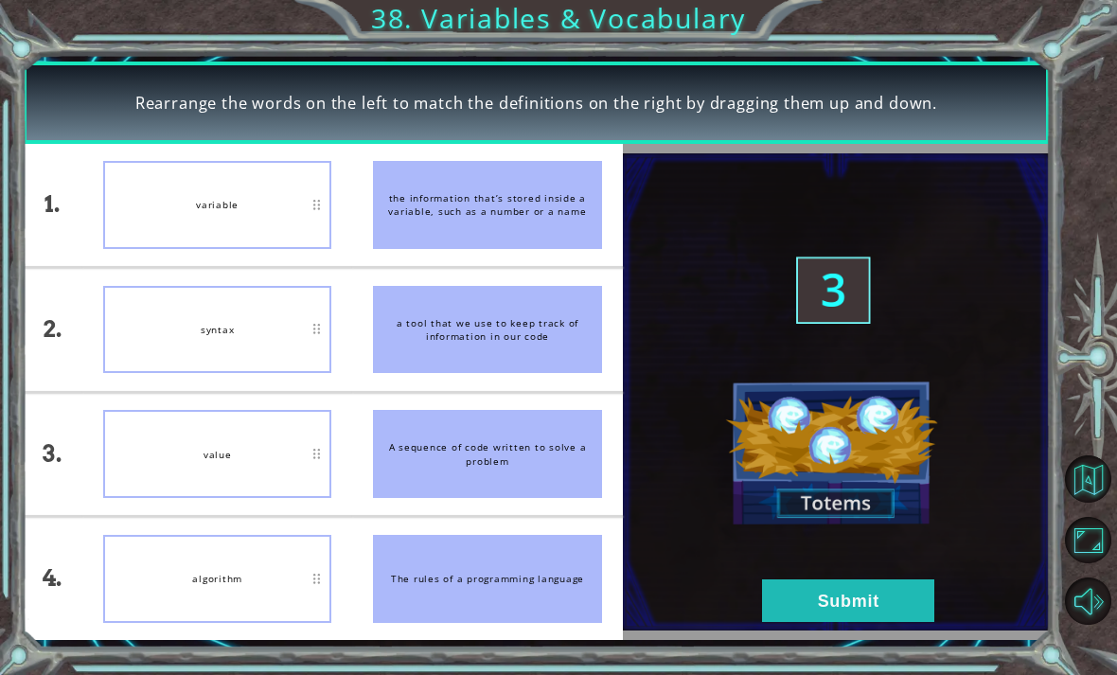
click at [887, 606] on button "Submit" at bounding box center [848, 600] width 172 height 43
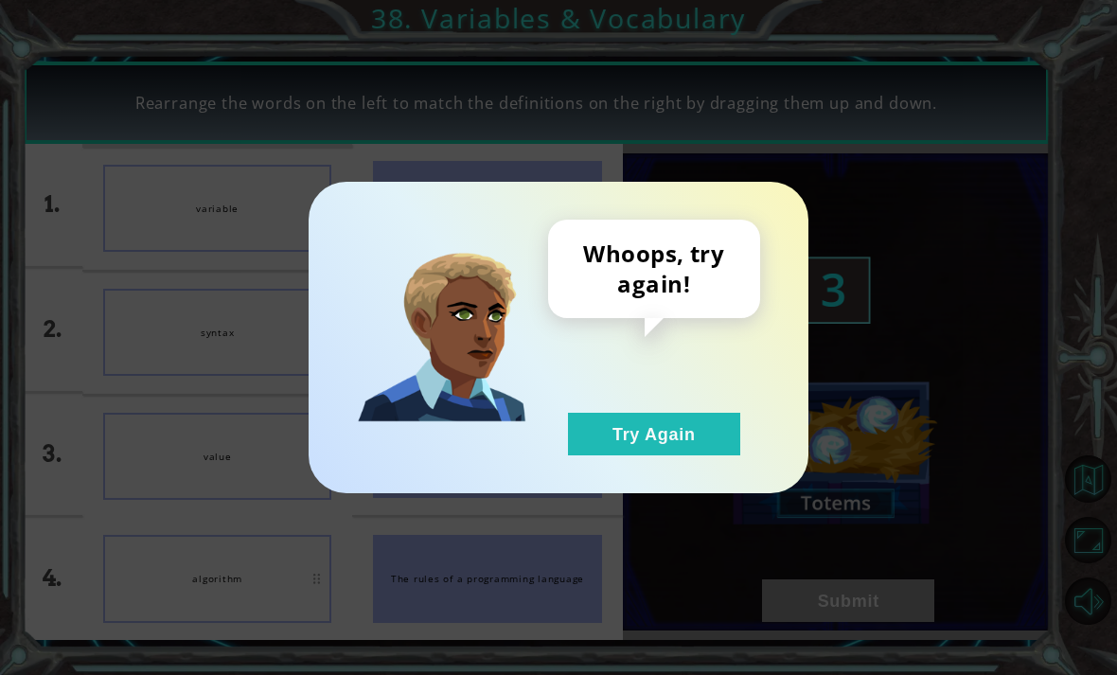
click at [697, 436] on button "Try Again" at bounding box center [654, 434] width 172 height 43
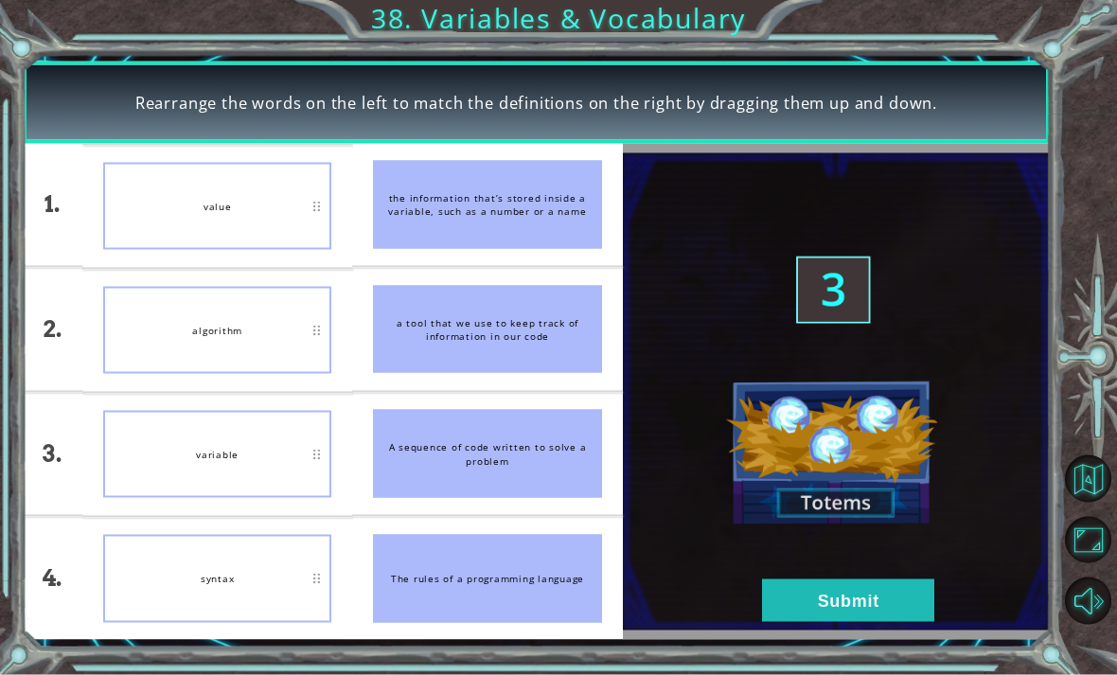
scroll to position [0, 0]
click at [840, 597] on button "Submit" at bounding box center [848, 600] width 172 height 43
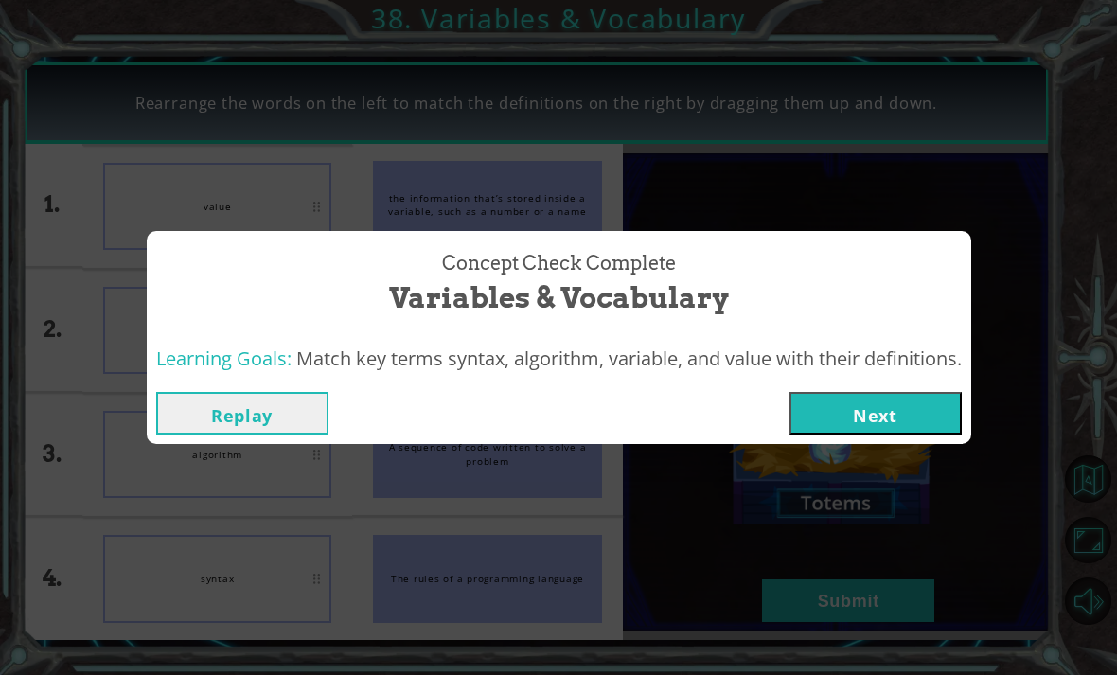
click at [864, 428] on button "Next" at bounding box center [875, 413] width 172 height 43
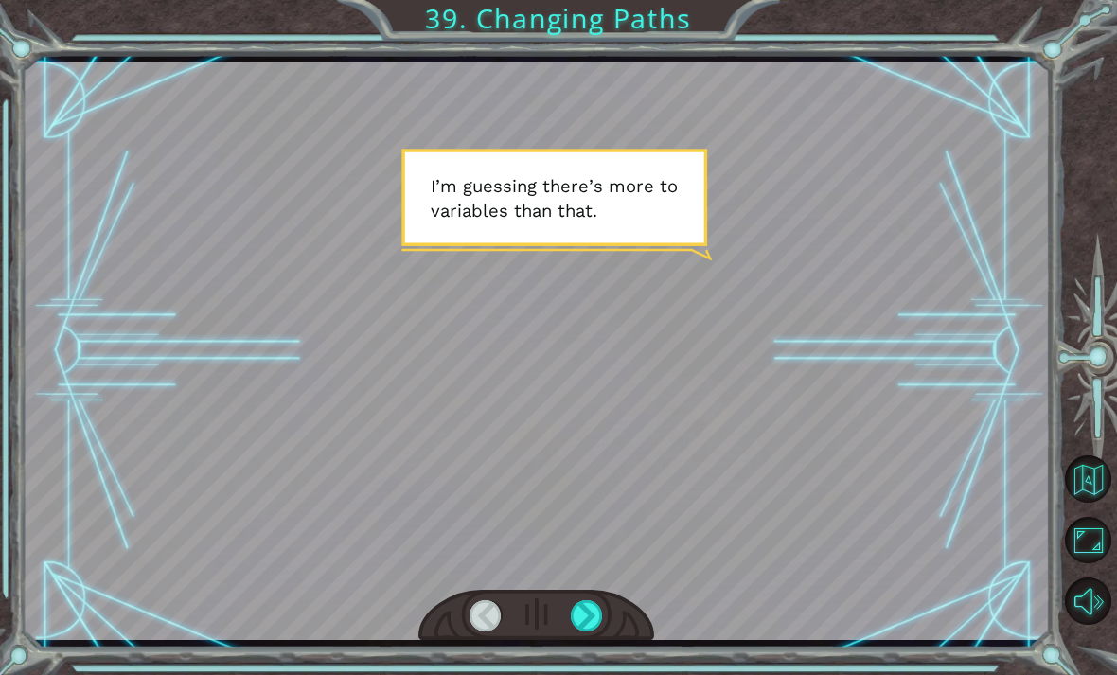
click at [595, 626] on div at bounding box center [587, 615] width 32 height 31
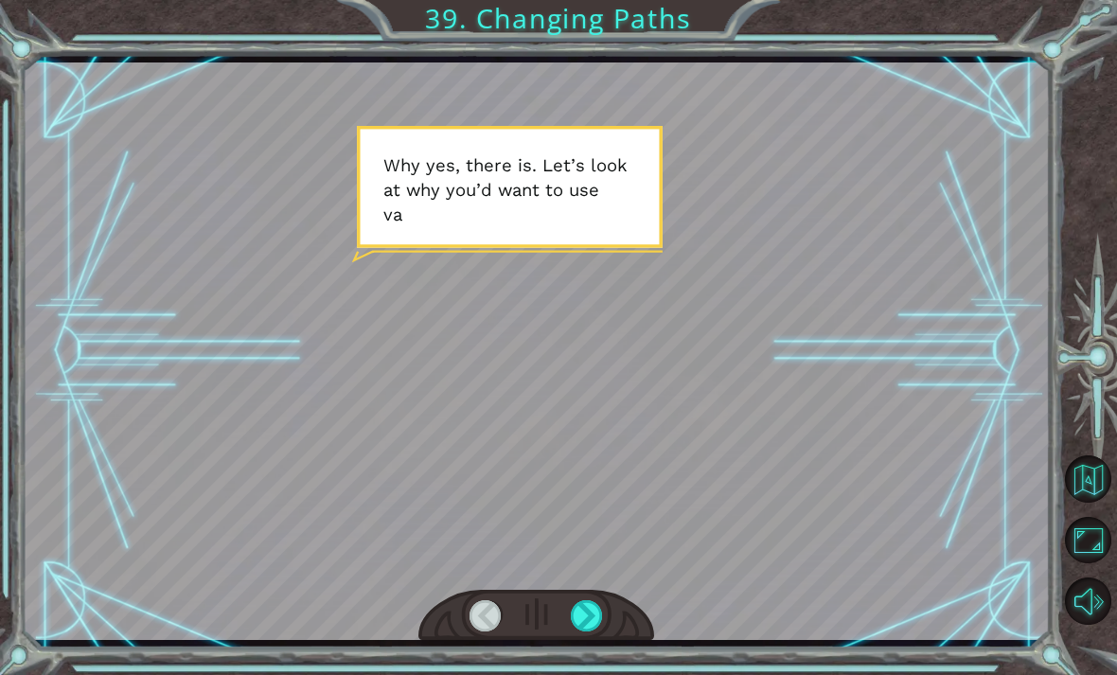
click at [581, 631] on div at bounding box center [587, 615] width 32 height 31
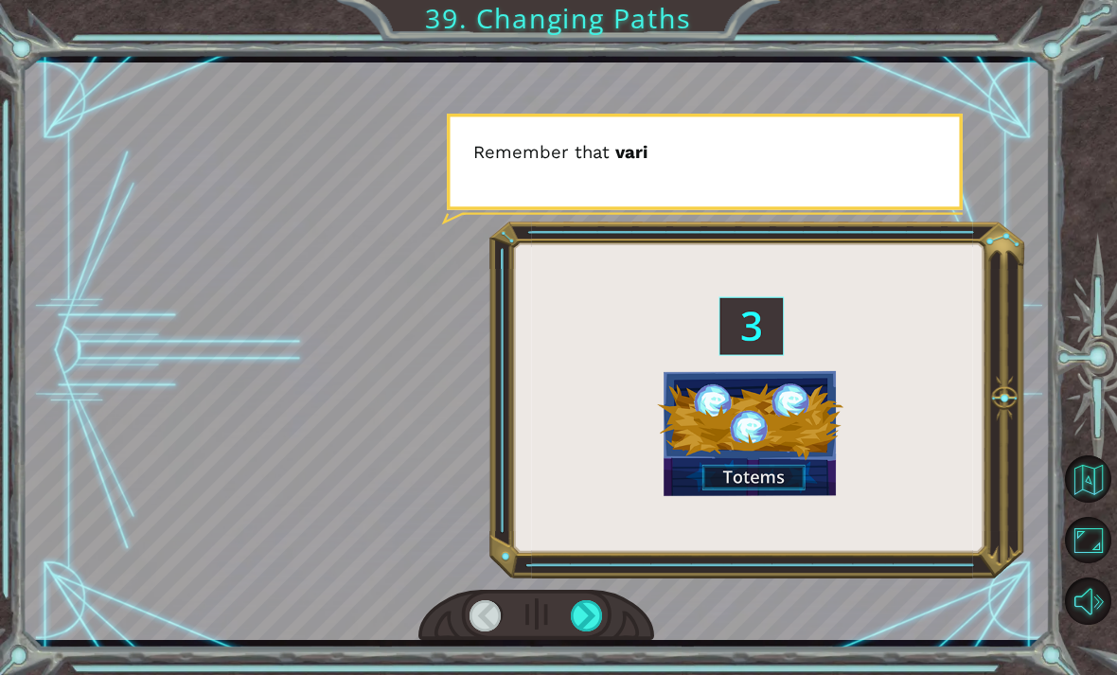
click at [588, 610] on div at bounding box center [587, 615] width 32 height 31
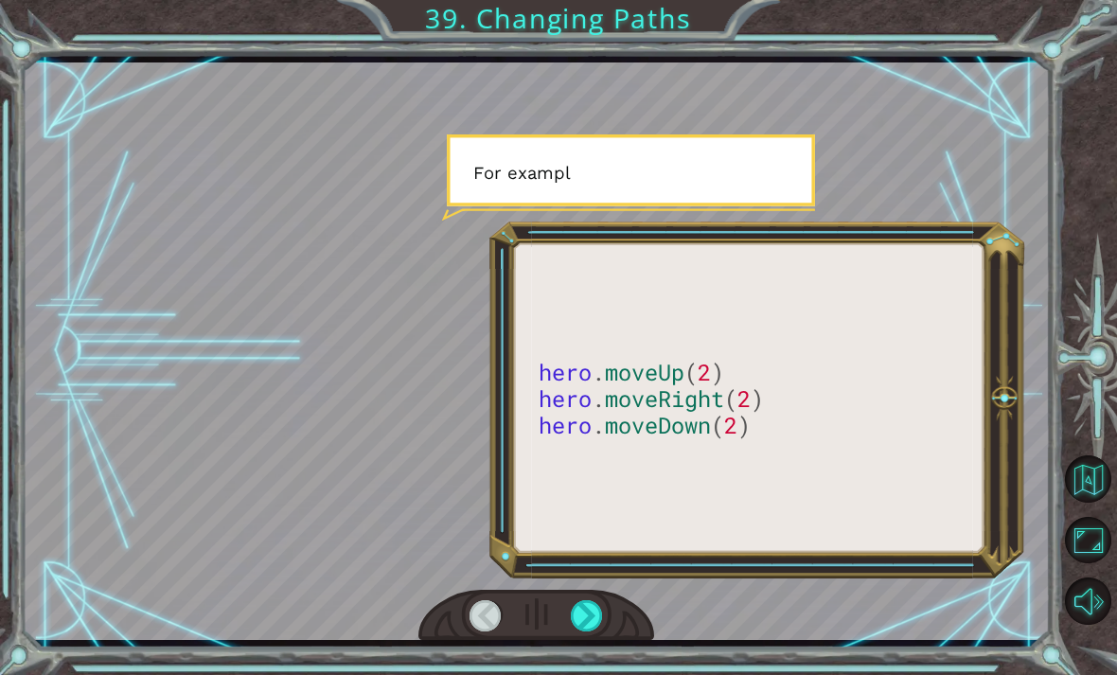
click at [588, 622] on div at bounding box center [587, 615] width 32 height 31
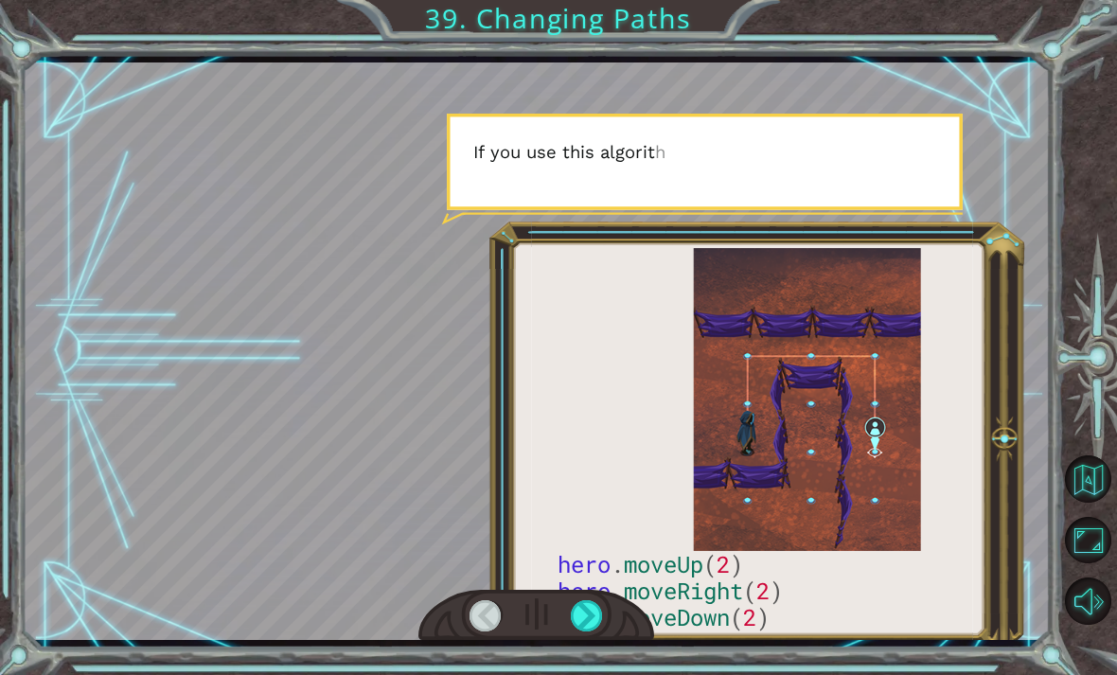
click at [587, 625] on div at bounding box center [587, 615] width 32 height 31
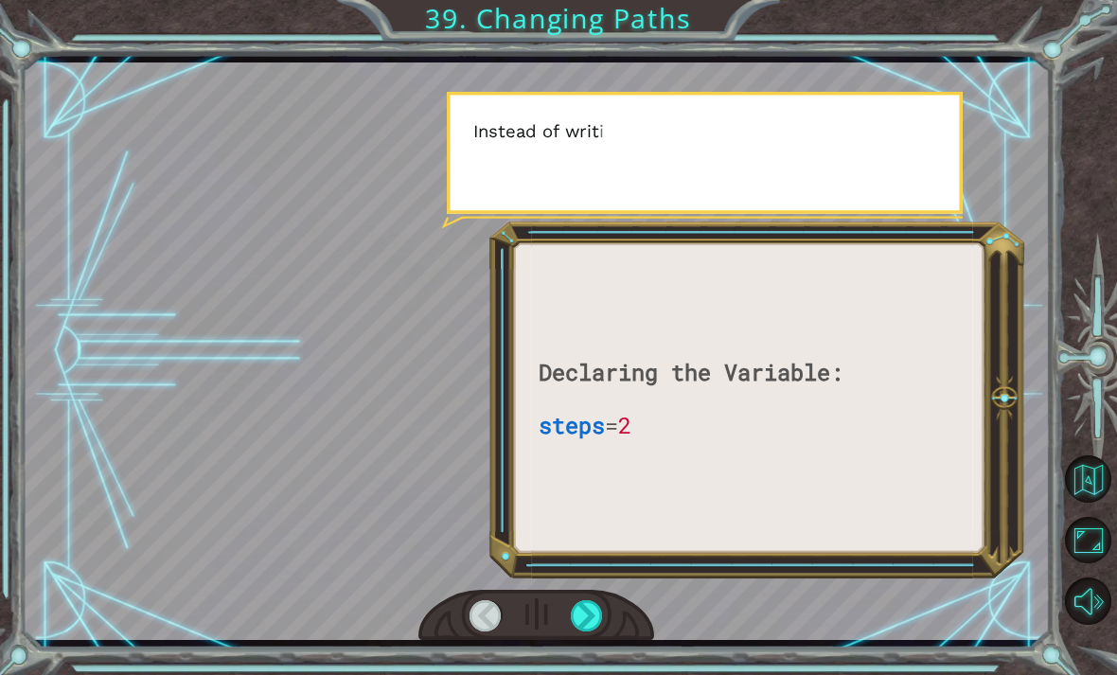
click at [593, 601] on div at bounding box center [587, 615] width 32 height 31
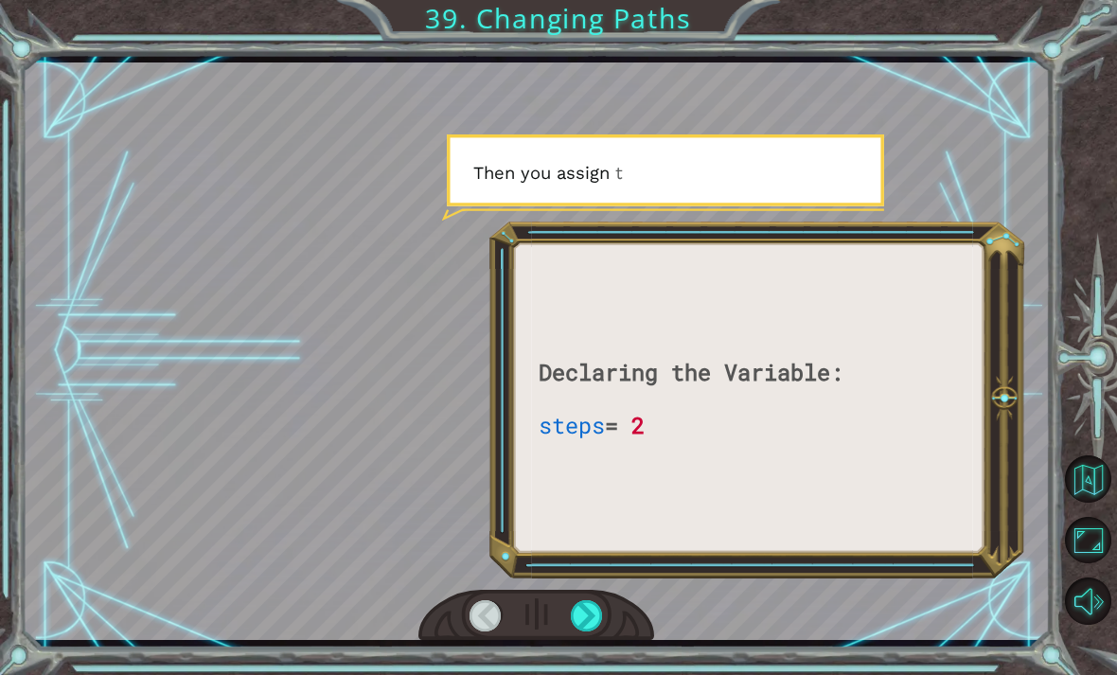
click at [591, 607] on div at bounding box center [587, 615] width 32 height 31
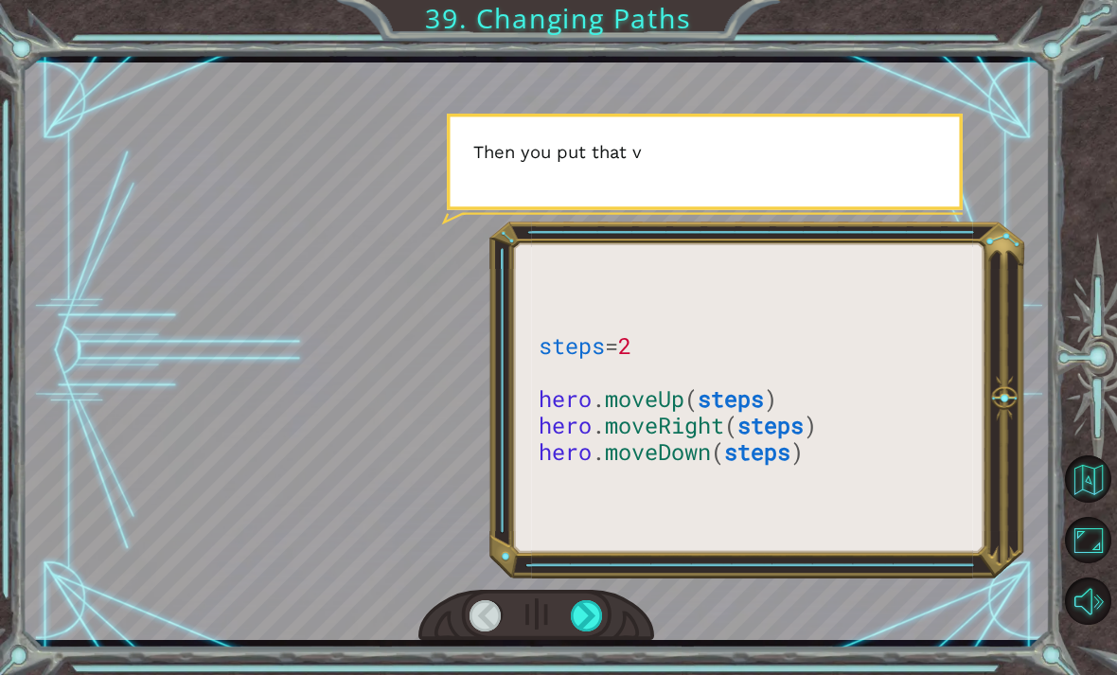
click at [588, 613] on div at bounding box center [587, 615] width 32 height 31
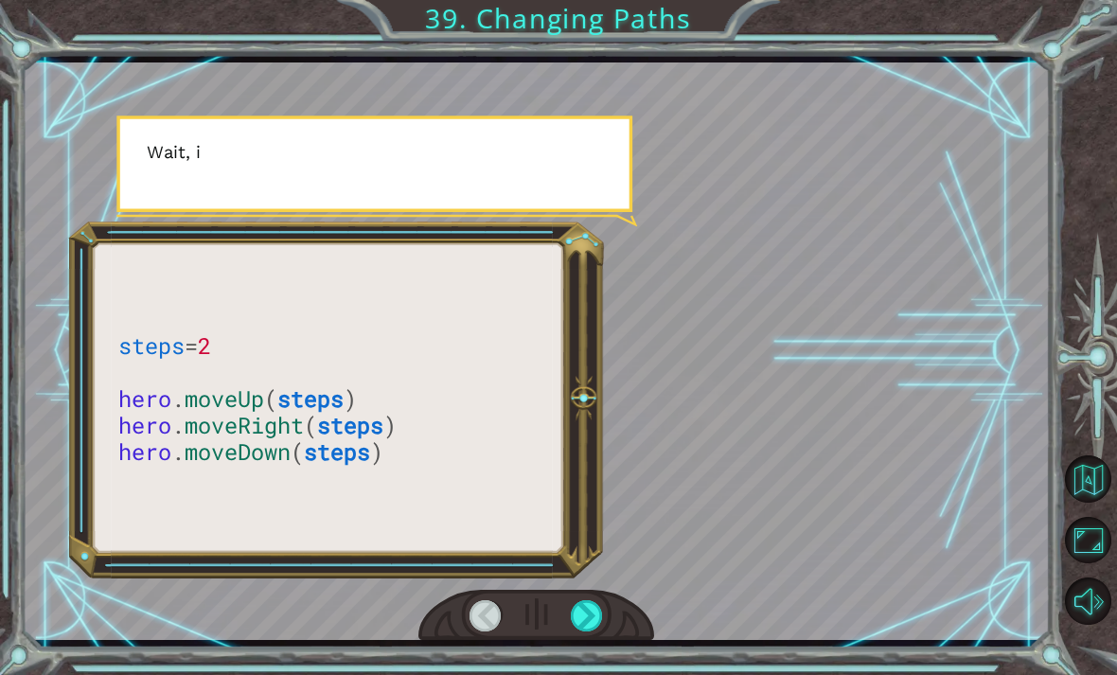
click at [587, 620] on div at bounding box center [587, 615] width 32 height 31
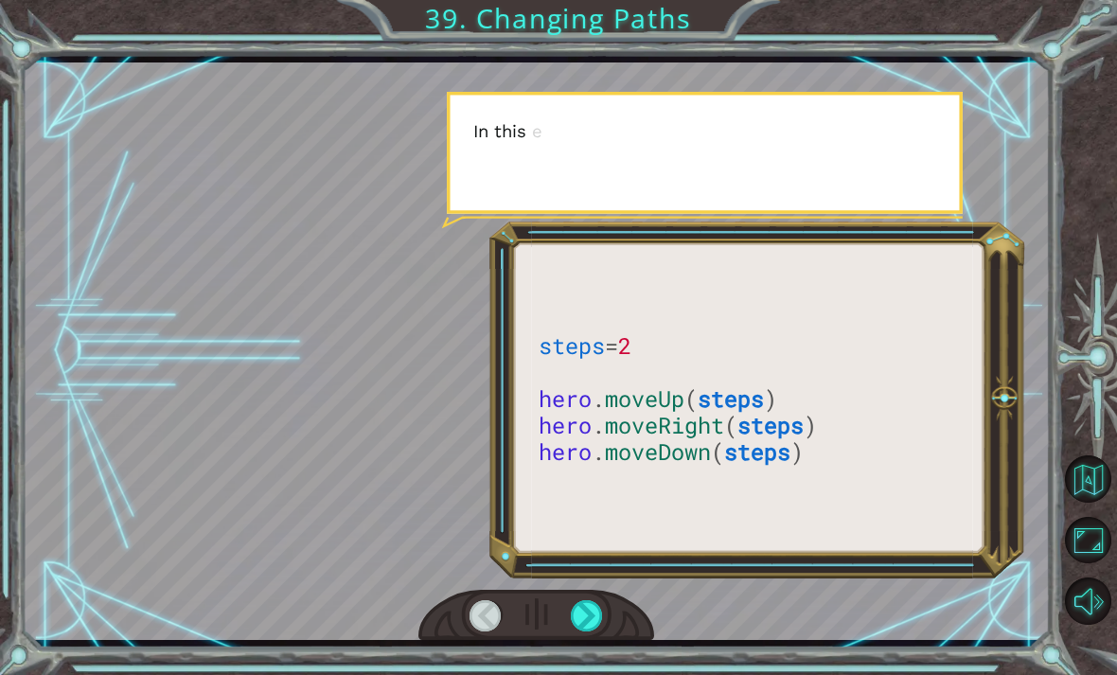
click at [586, 628] on div at bounding box center [587, 615] width 32 height 31
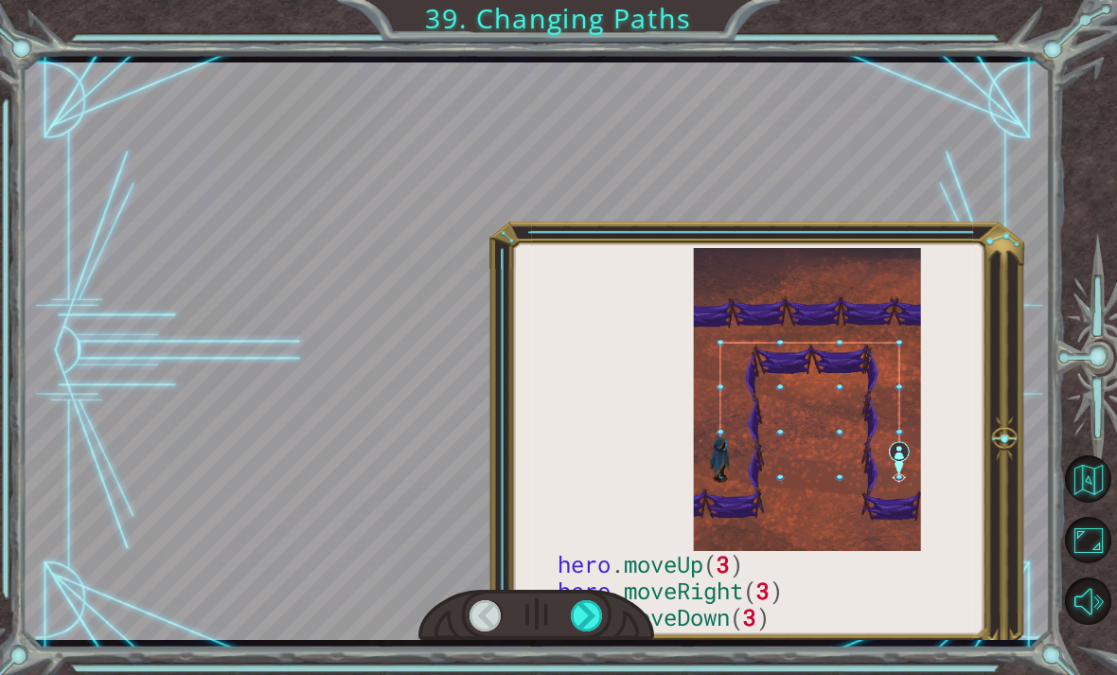
click at [587, 609] on div at bounding box center [587, 615] width 32 height 31
click at [585, 614] on div at bounding box center [587, 615] width 32 height 31
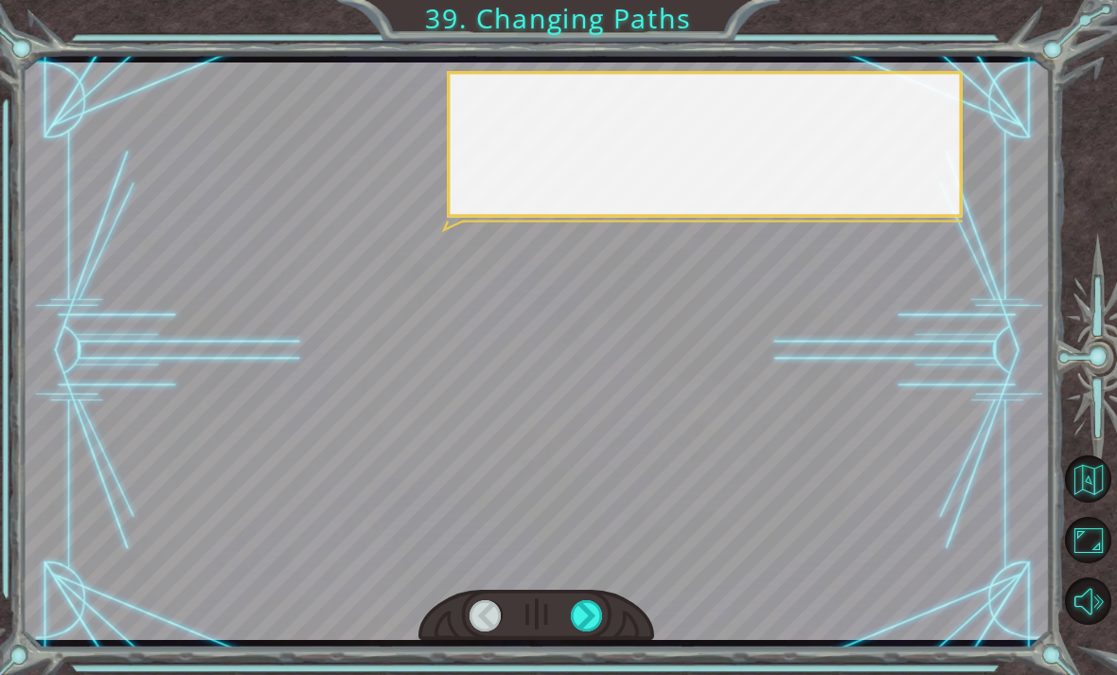
click at [586, 610] on div at bounding box center [587, 615] width 32 height 31
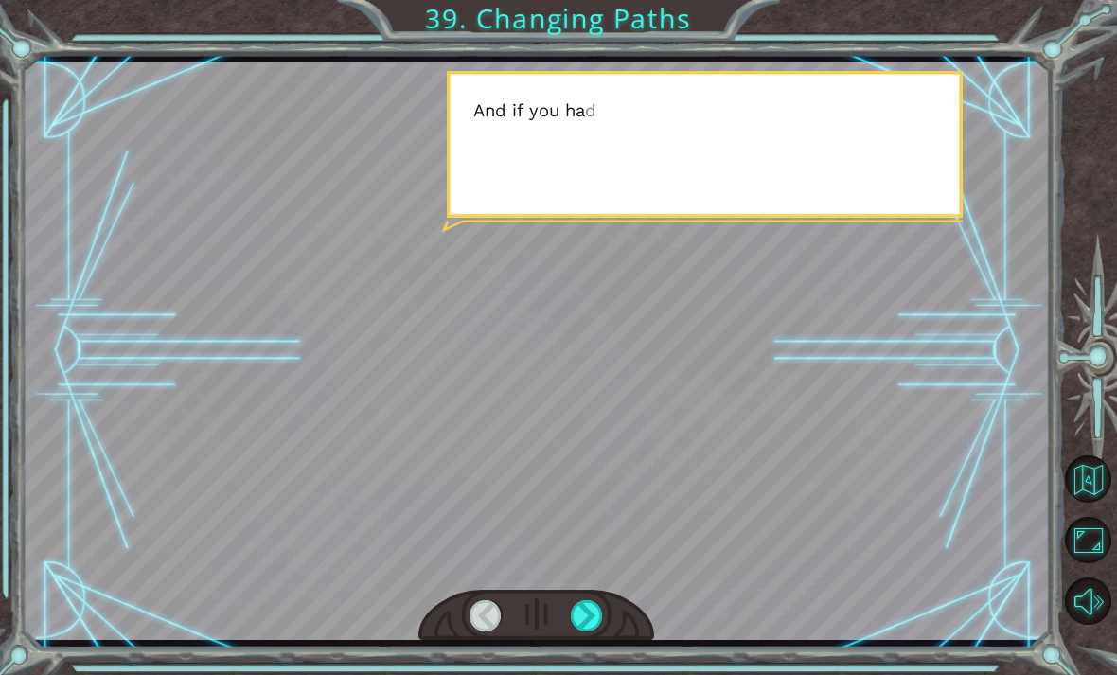
click at [586, 610] on div at bounding box center [587, 615] width 32 height 31
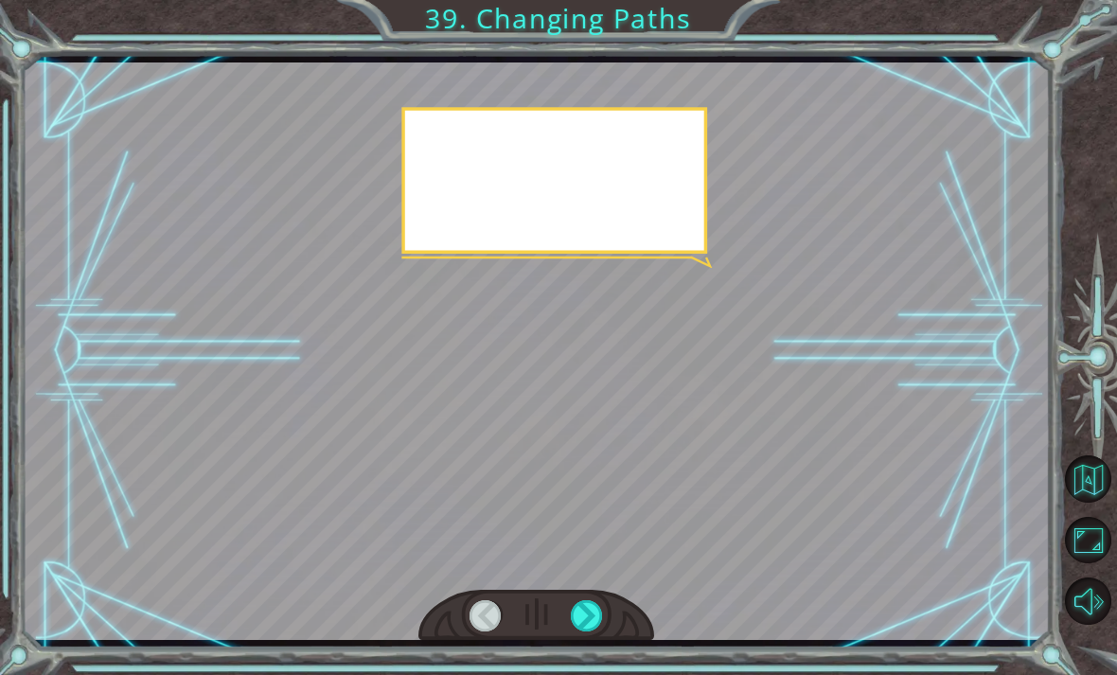
click at [586, 610] on div at bounding box center [587, 615] width 32 height 31
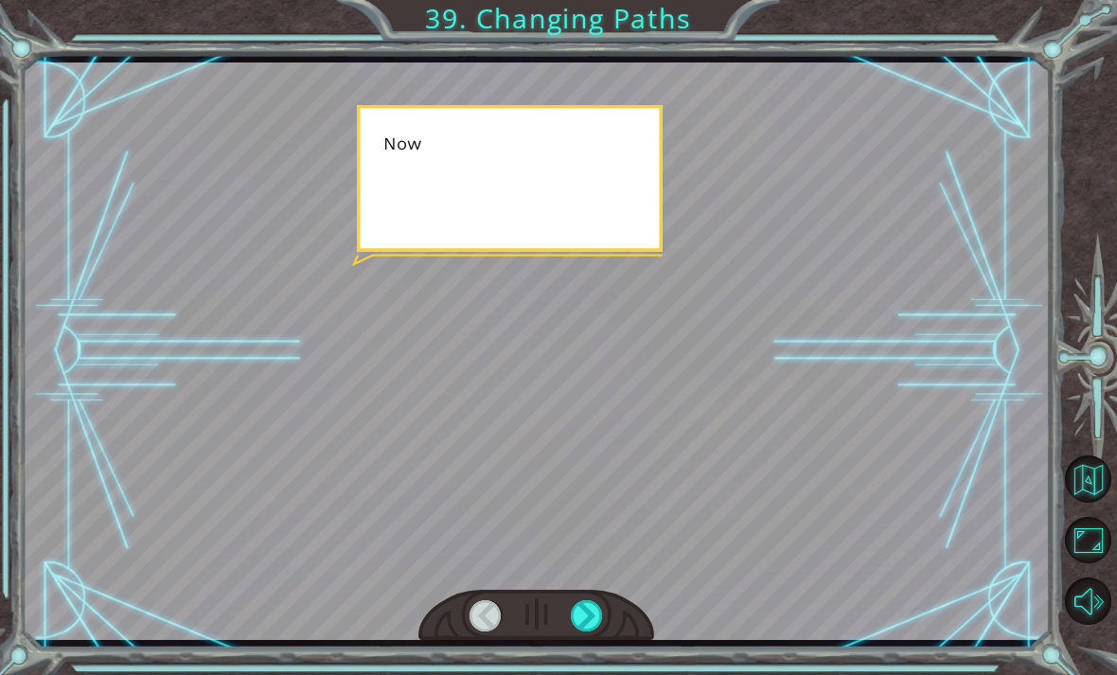
click at [586, 613] on div at bounding box center [587, 615] width 32 height 31
click at [582, 615] on div at bounding box center [587, 615] width 32 height 31
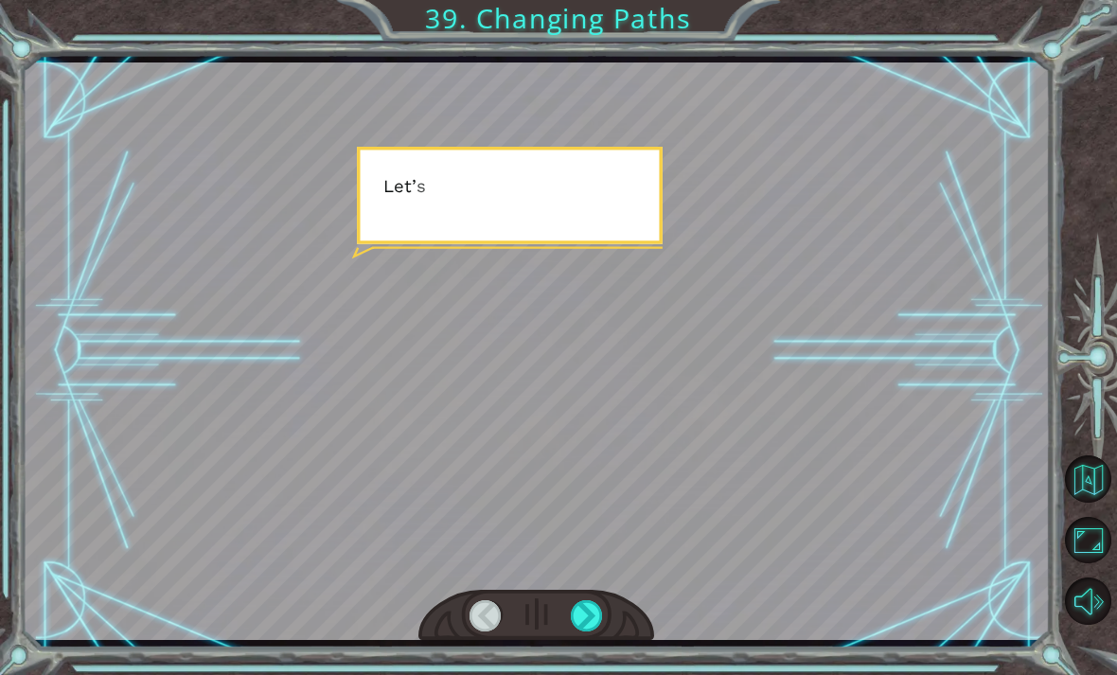
click at [584, 618] on div at bounding box center [587, 615] width 32 height 31
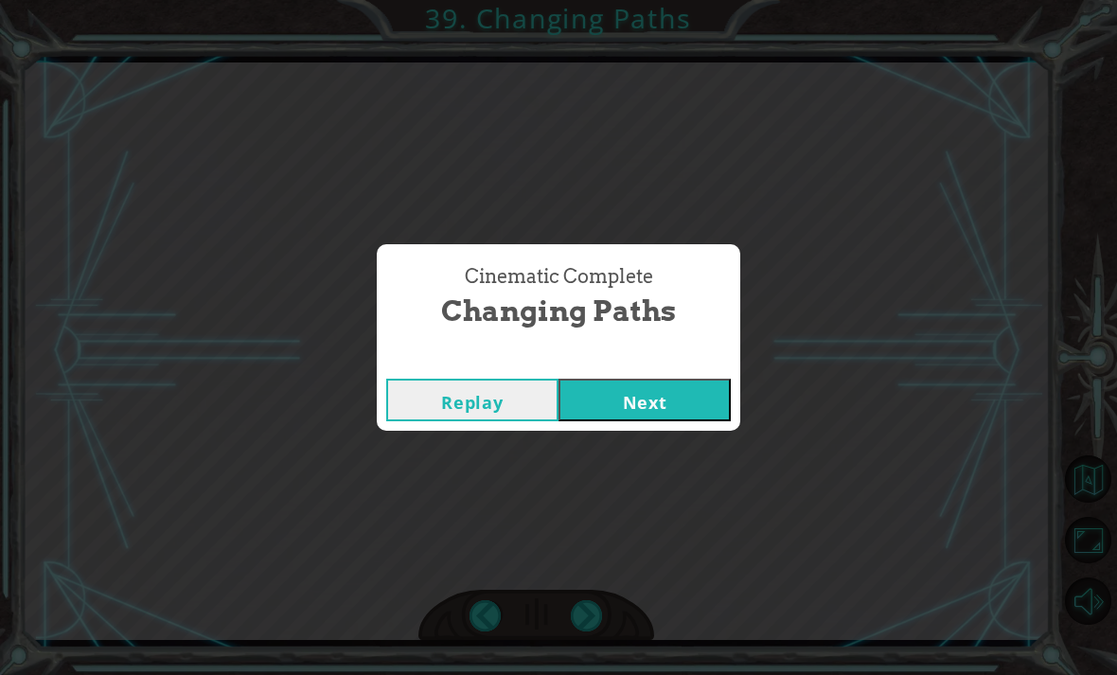
click at [586, 618] on div "Cinematic Complete Changing Paths Replay Next" at bounding box center [558, 337] width 1117 height 675
click at [702, 419] on button "Next" at bounding box center [644, 400] width 172 height 43
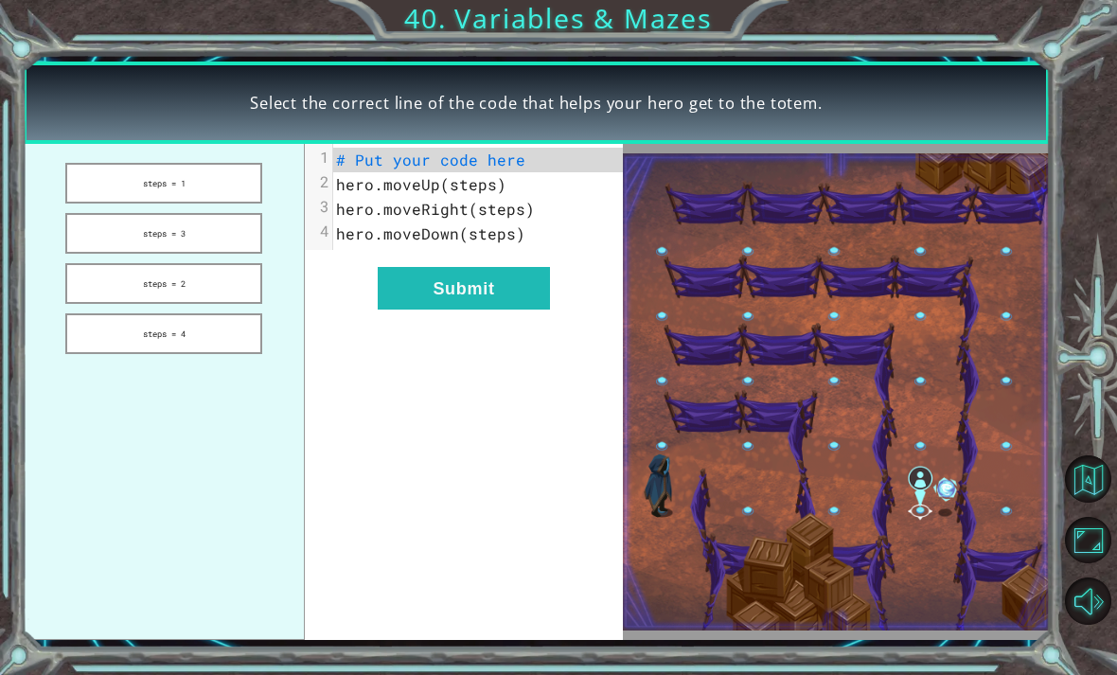
click at [120, 202] on button "steps = 1" at bounding box center [163, 183] width 197 height 41
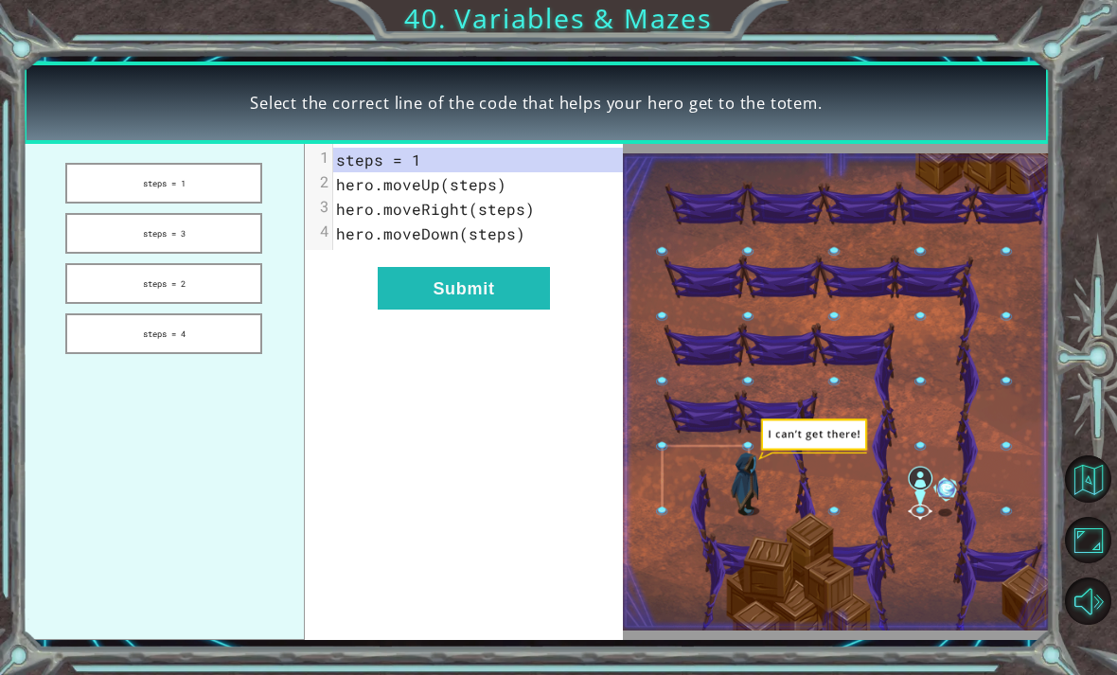
click at [521, 290] on button "Submit" at bounding box center [464, 288] width 172 height 43
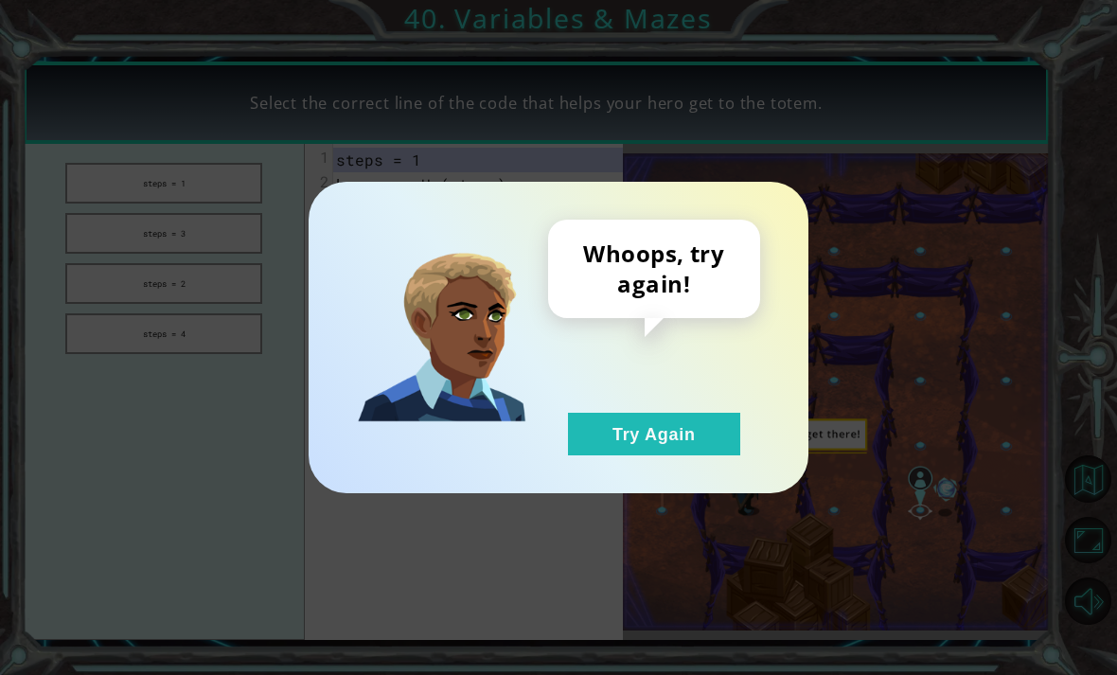
click at [638, 451] on button "Try Again" at bounding box center [654, 434] width 172 height 43
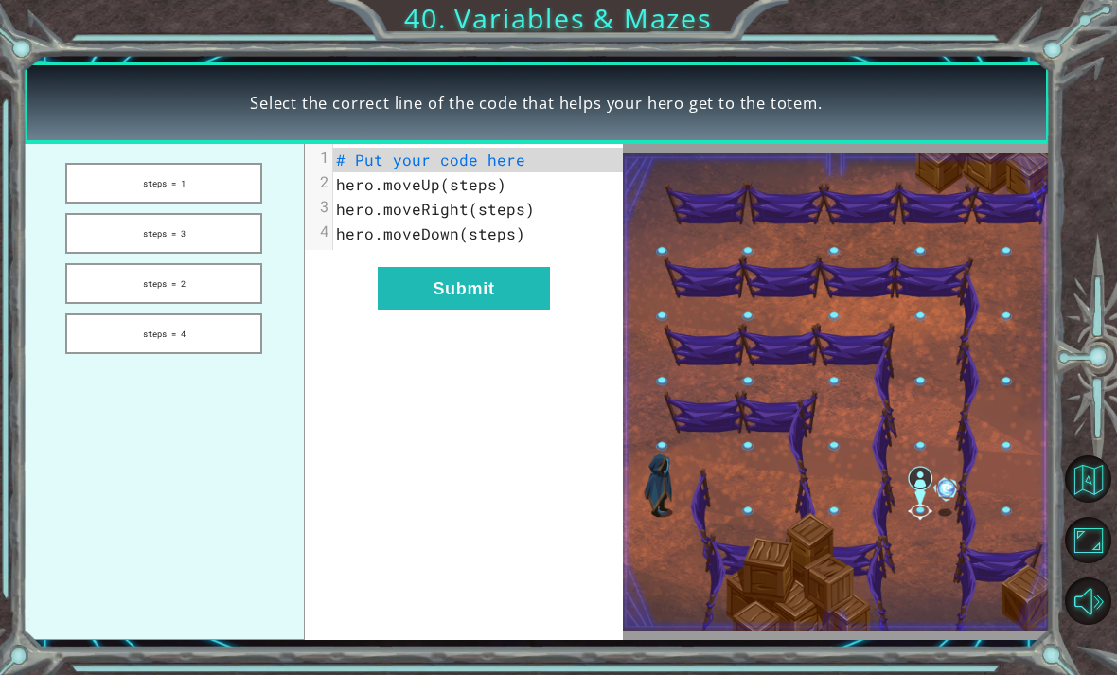
click at [128, 248] on button "steps = 3" at bounding box center [163, 233] width 197 height 41
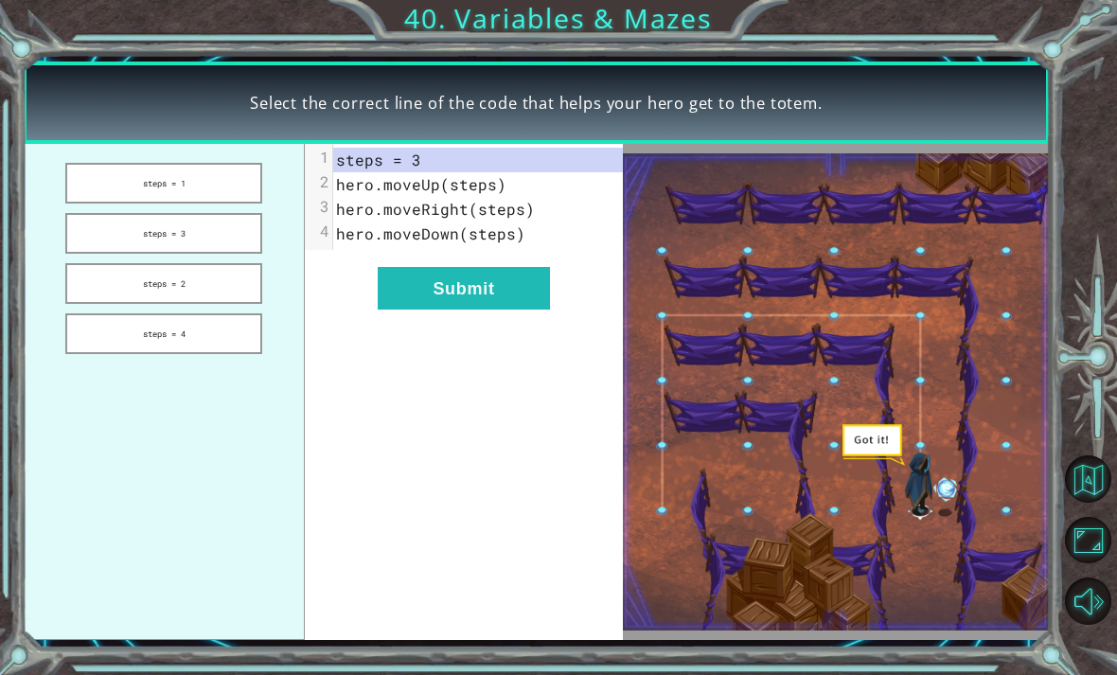
click at [520, 288] on button "Submit" at bounding box center [464, 288] width 172 height 43
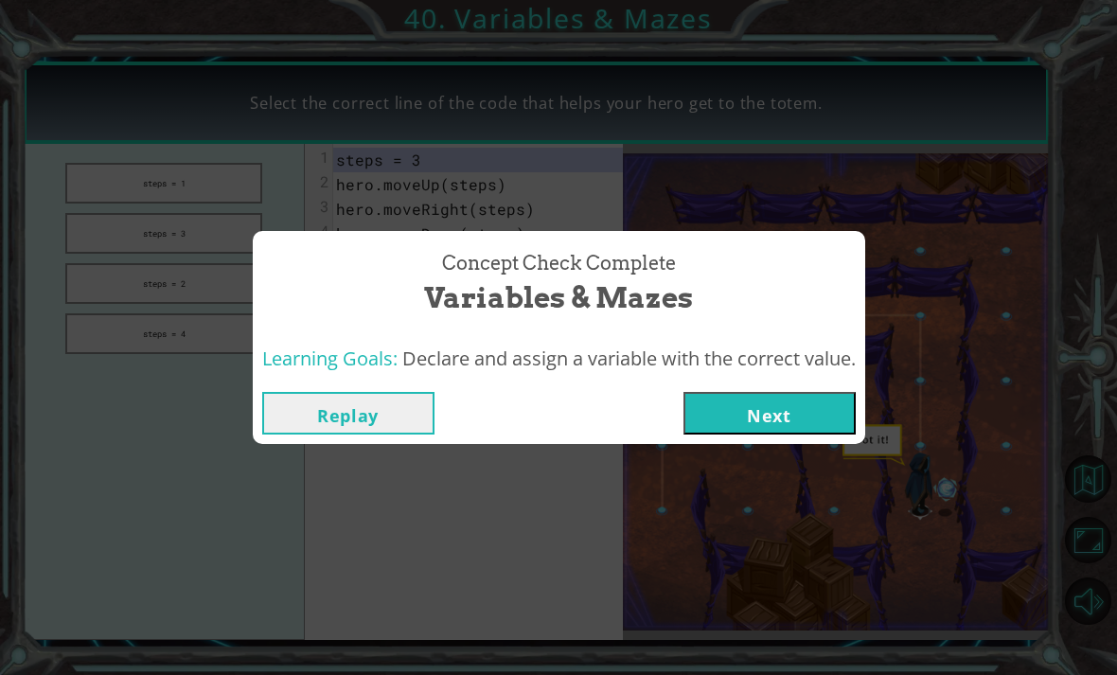
click at [782, 408] on button "Next" at bounding box center [769, 413] width 172 height 43
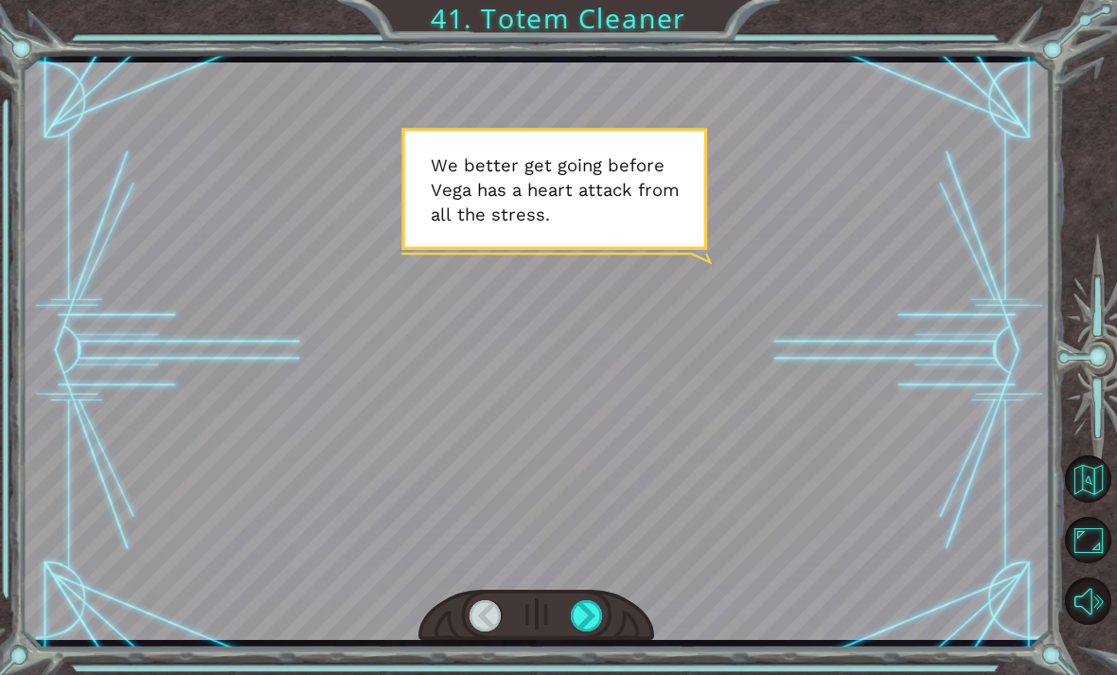
click at [595, 612] on div at bounding box center [587, 615] width 32 height 31
click at [589, 607] on div at bounding box center [587, 615] width 32 height 31
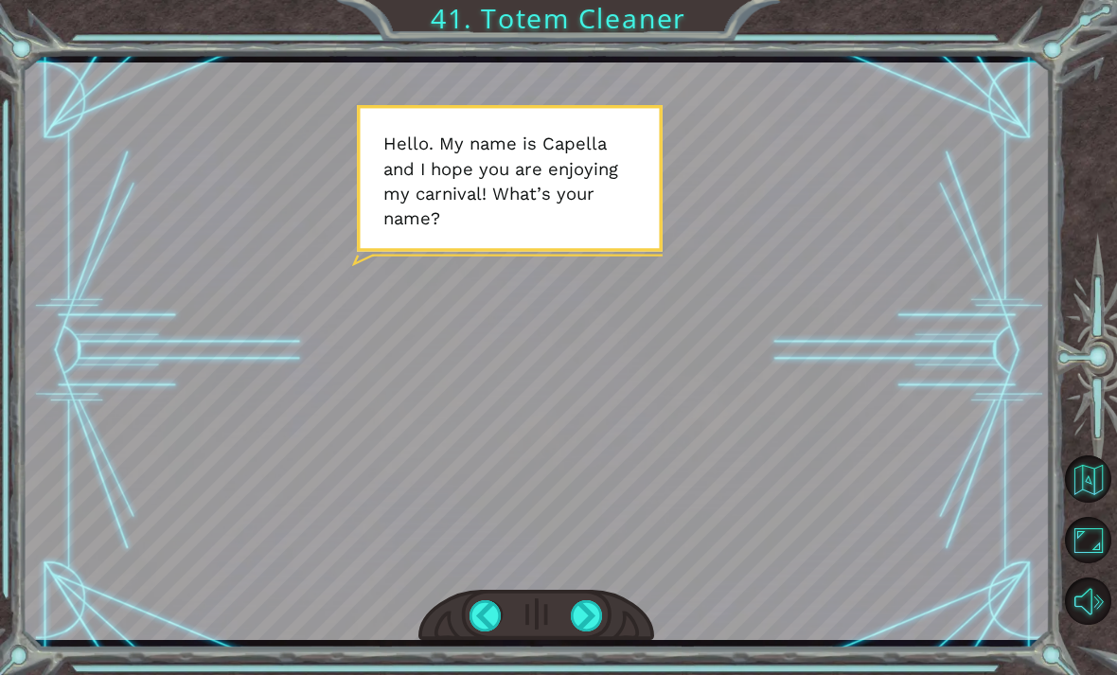
click at [597, 608] on div at bounding box center [587, 615] width 32 height 31
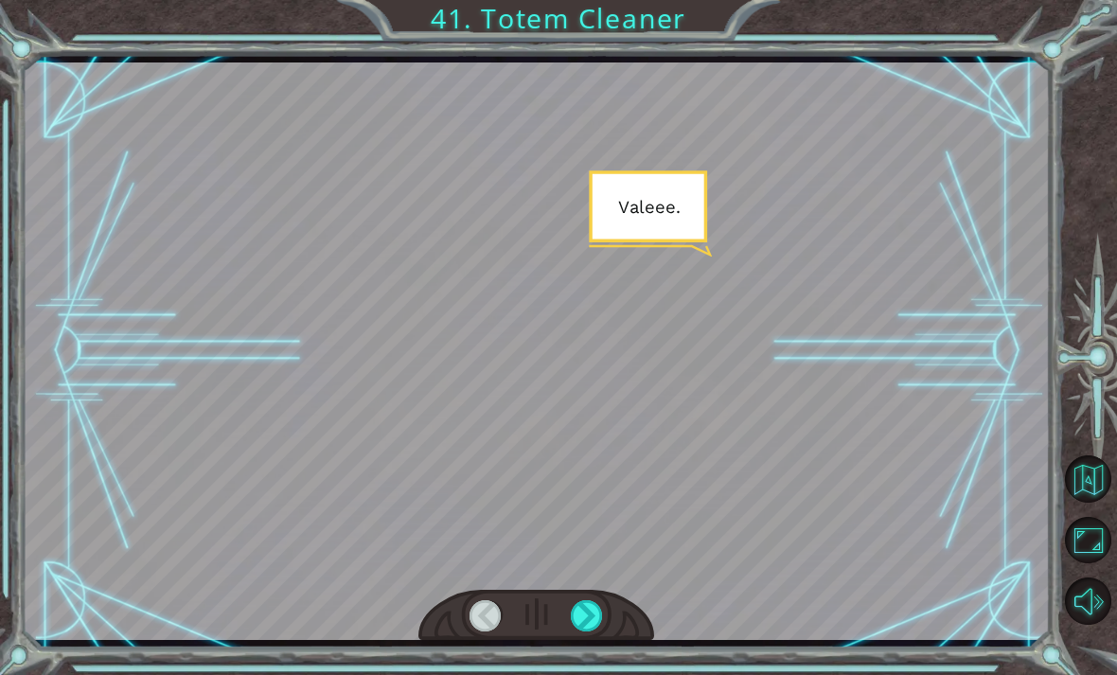
click at [580, 606] on div at bounding box center [587, 615] width 32 height 31
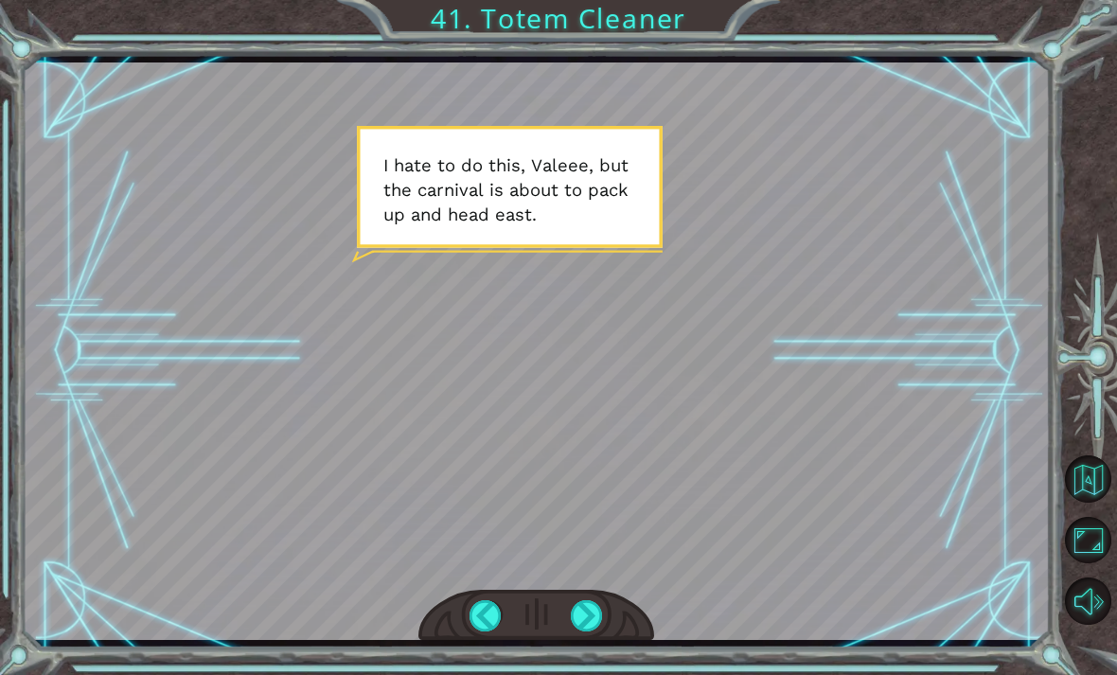
click at [575, 601] on div at bounding box center [587, 615] width 32 height 31
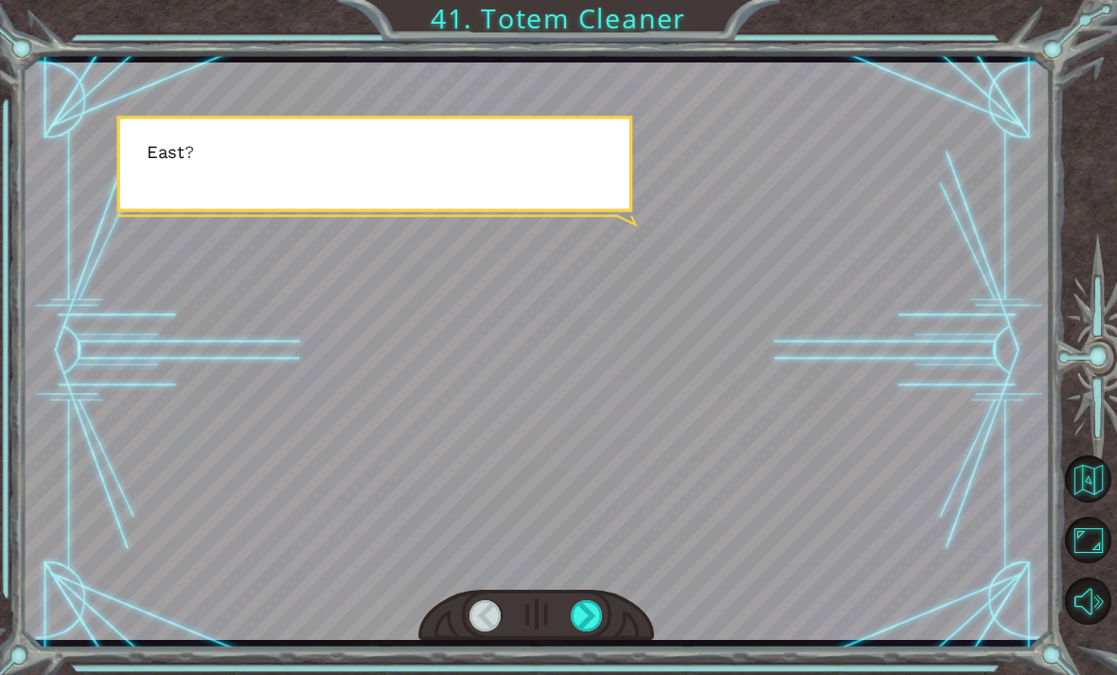
click at [575, 610] on div at bounding box center [587, 615] width 32 height 31
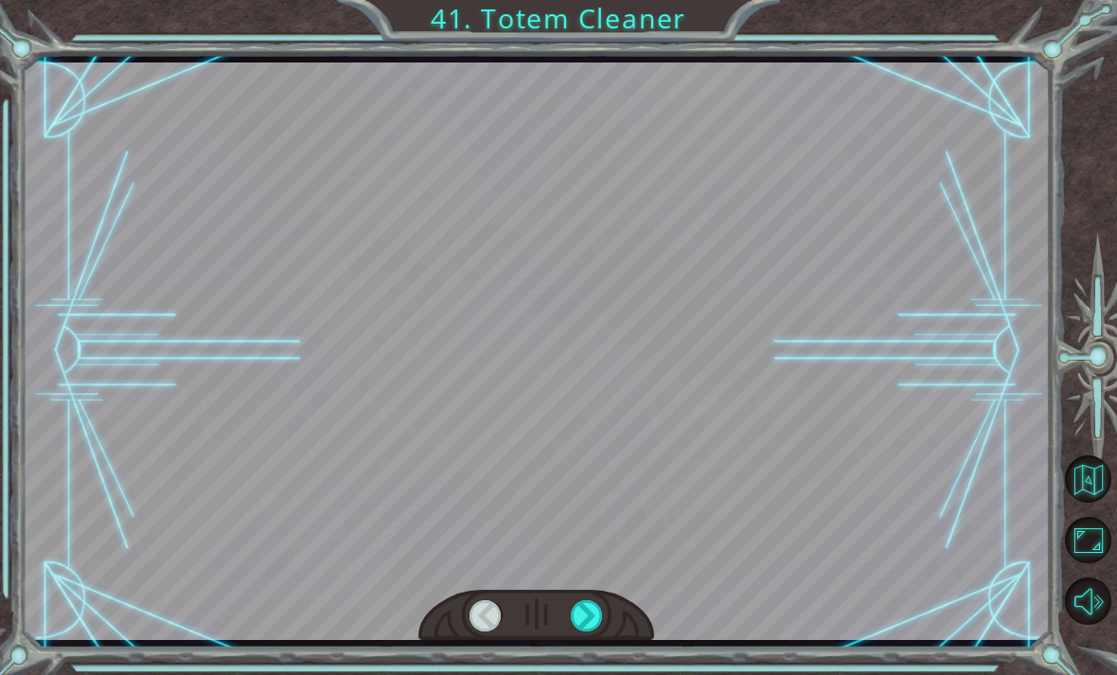
click at [591, 602] on div at bounding box center [587, 615] width 32 height 31
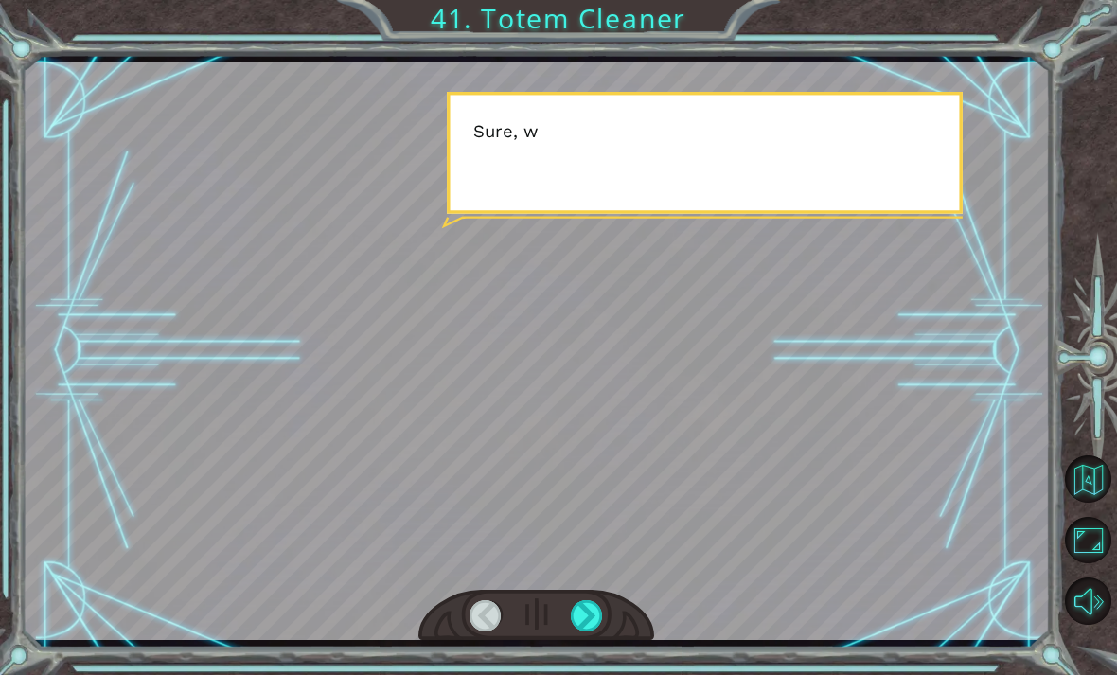
click at [591, 602] on div at bounding box center [587, 615] width 32 height 31
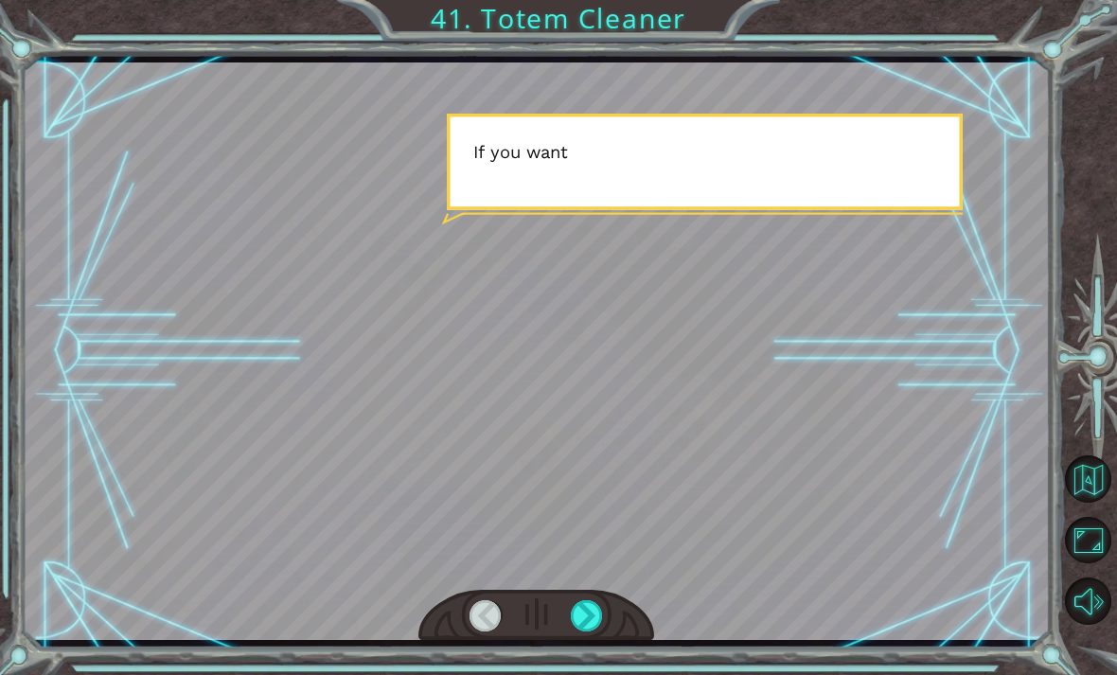
click at [575, 601] on div at bounding box center [587, 615] width 32 height 31
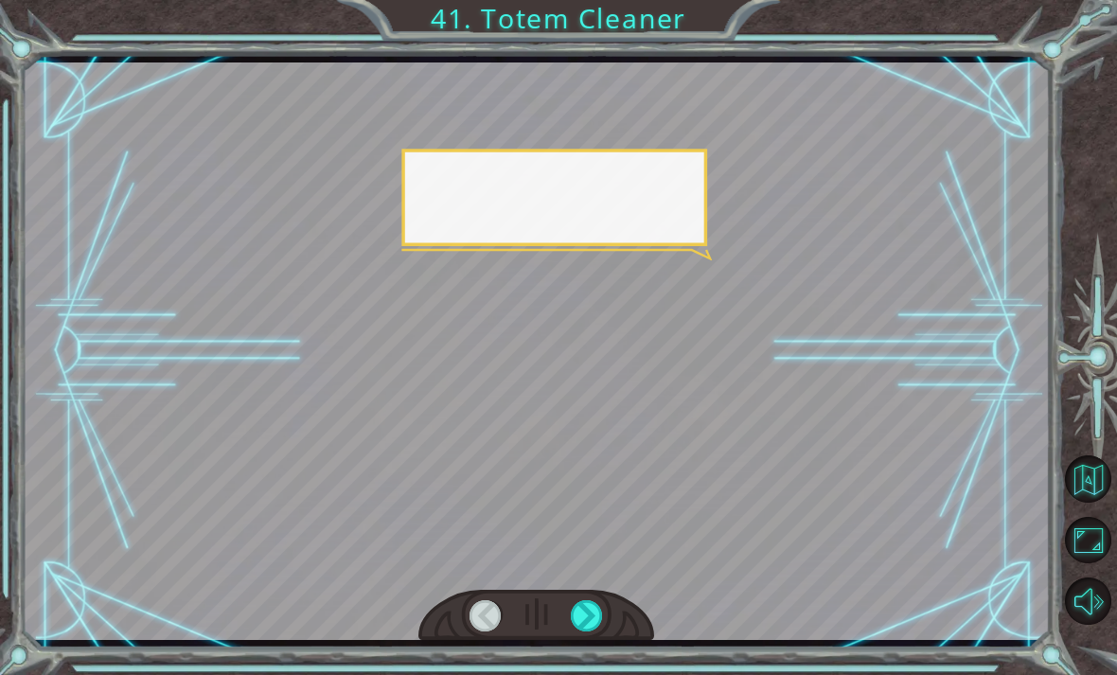
click at [590, 603] on div at bounding box center [587, 615] width 32 height 31
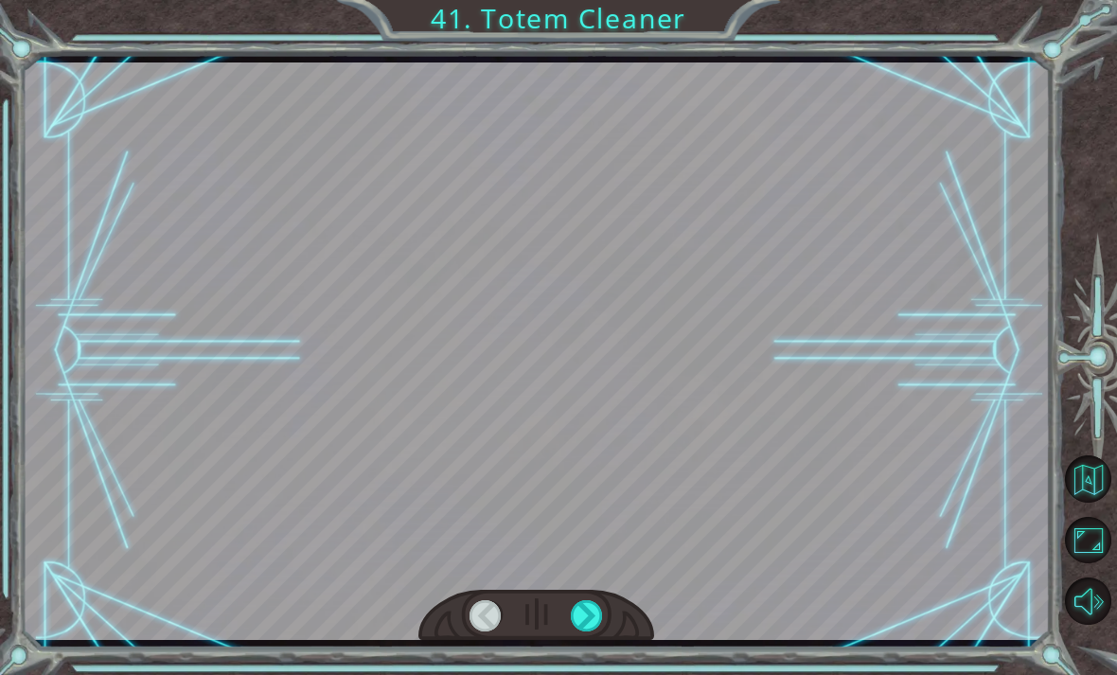
click at [581, 593] on div at bounding box center [536, 616] width 237 height 52
click at [568, 636] on div at bounding box center [536, 616] width 237 height 52
click at [560, 615] on div at bounding box center [536, 616] width 237 height 52
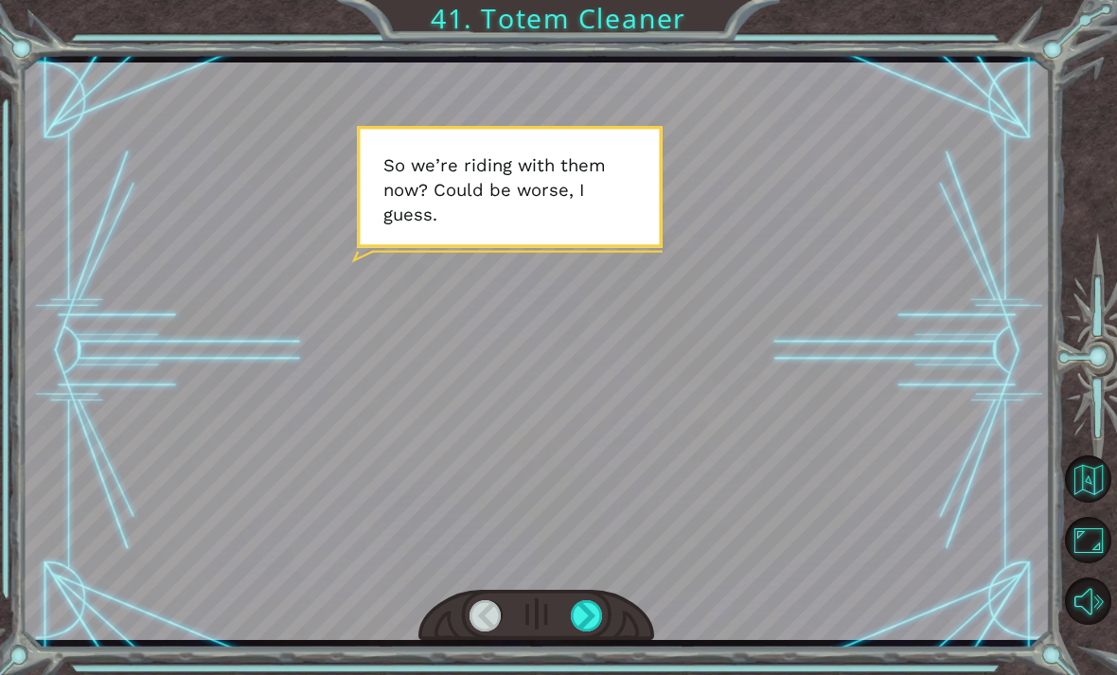
click at [588, 631] on div at bounding box center [587, 615] width 32 height 31
click at [610, 604] on div at bounding box center [536, 616] width 237 height 52
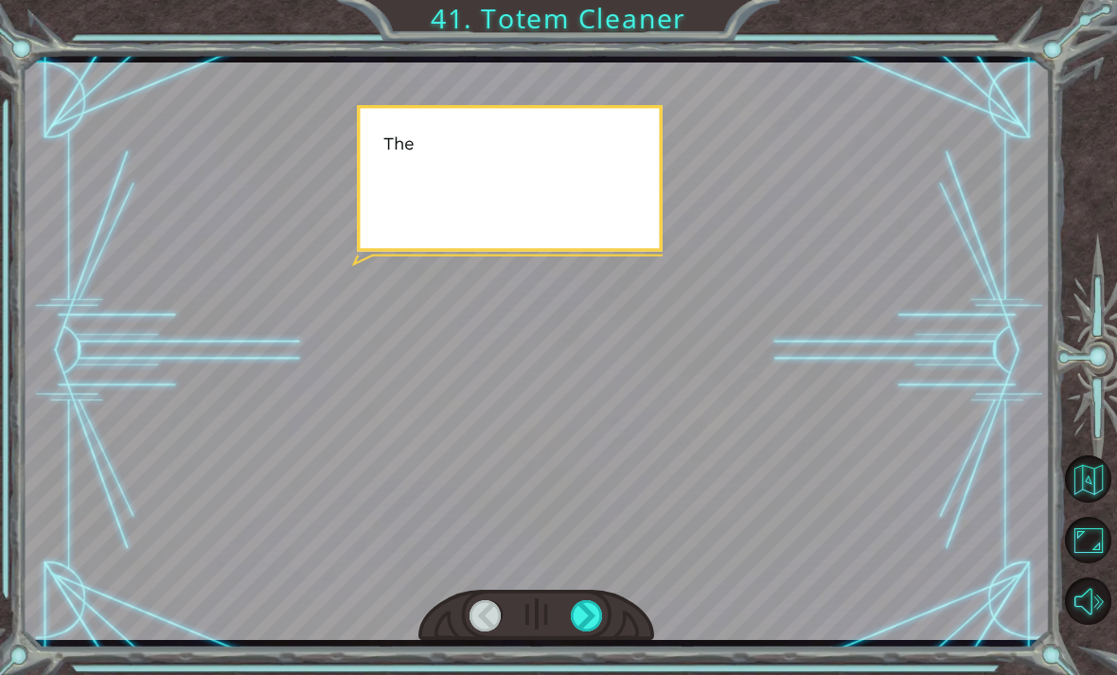
click at [573, 614] on div at bounding box center [587, 615] width 32 height 31
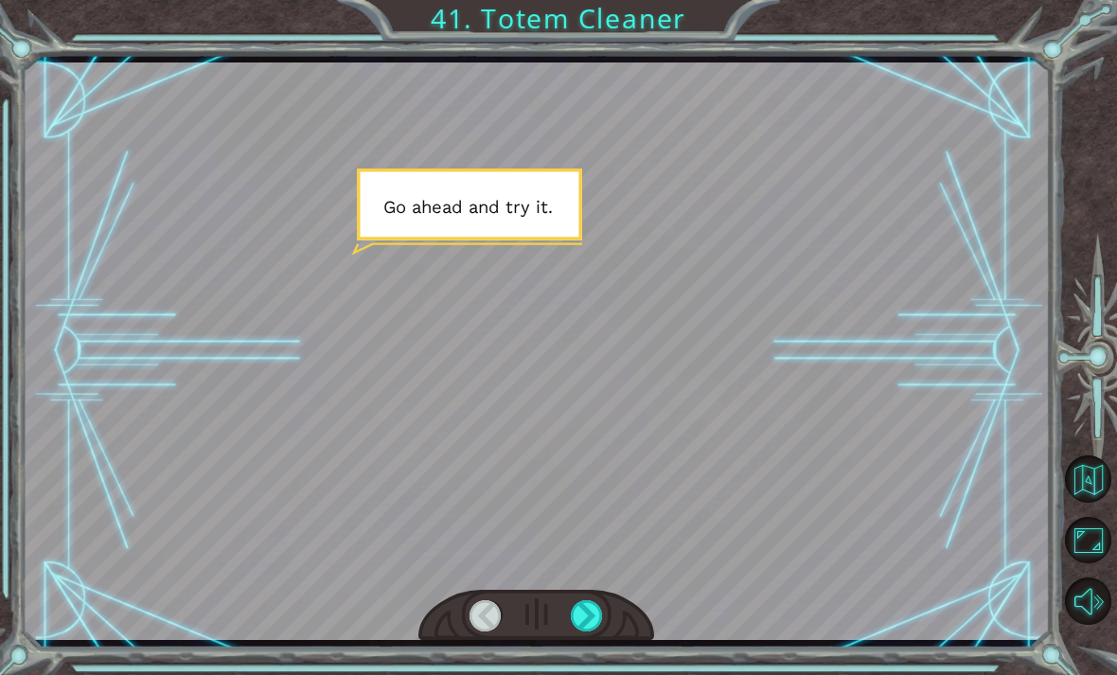
click at [599, 618] on div at bounding box center [587, 615] width 32 height 31
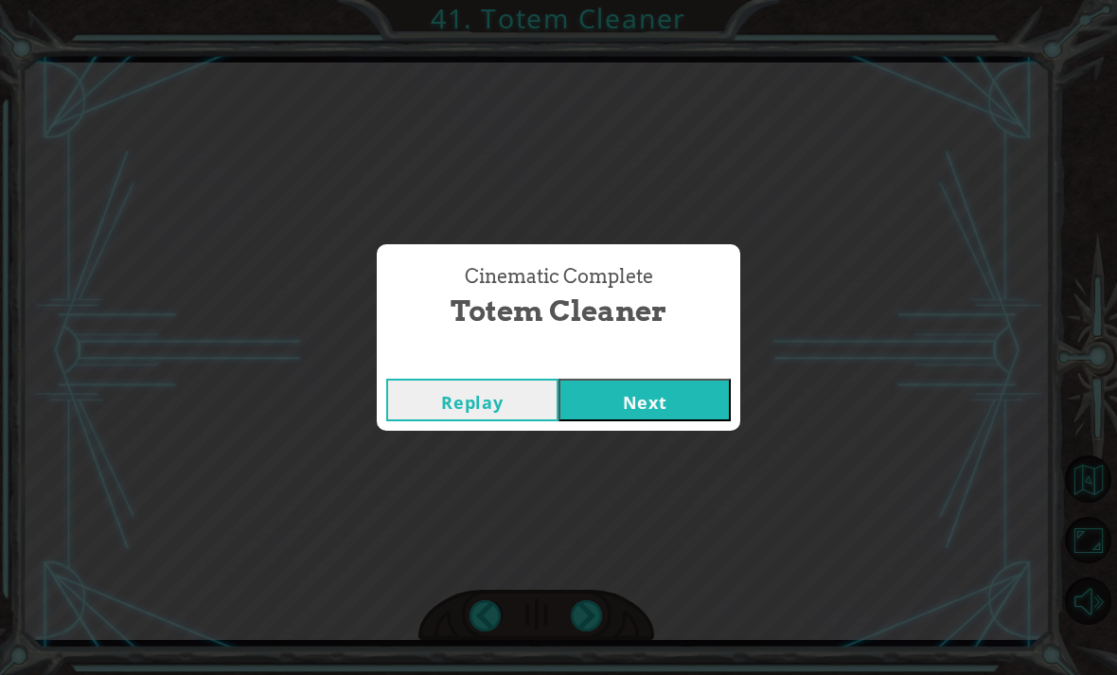
click at [690, 398] on button "Next" at bounding box center [644, 400] width 172 height 43
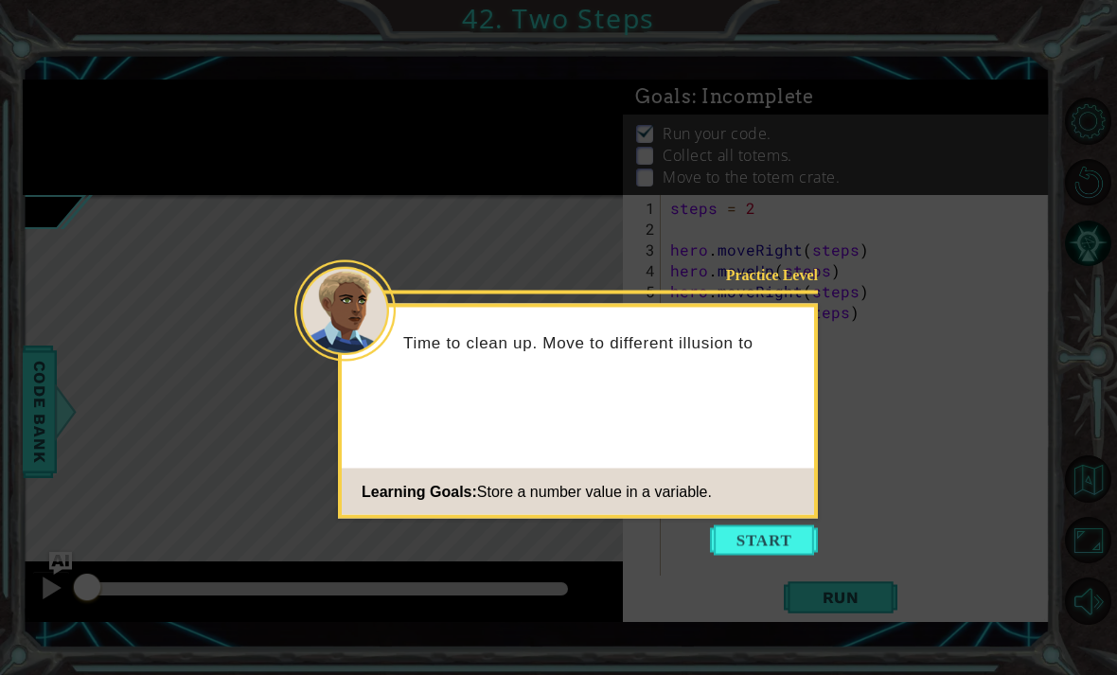
click at [781, 530] on button "Start" at bounding box center [764, 540] width 108 height 30
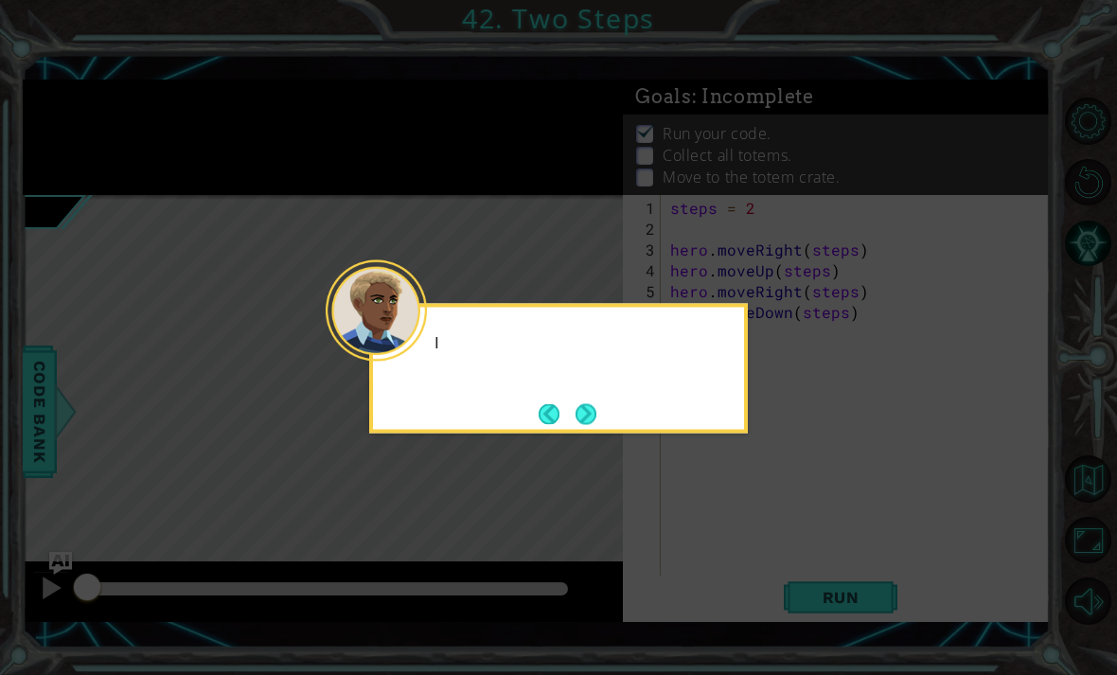
click at [765, 557] on icon at bounding box center [558, 337] width 1117 height 675
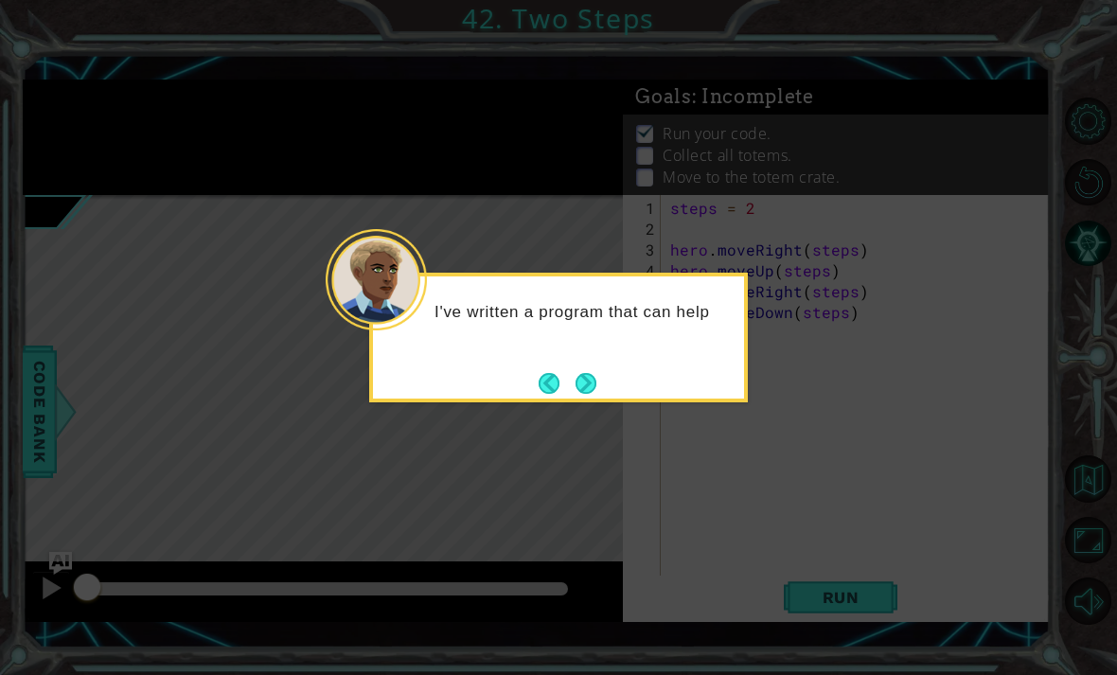
click at [622, 412] on icon at bounding box center [558, 337] width 1117 height 675
click at [588, 380] on button "Next" at bounding box center [586, 383] width 25 height 25
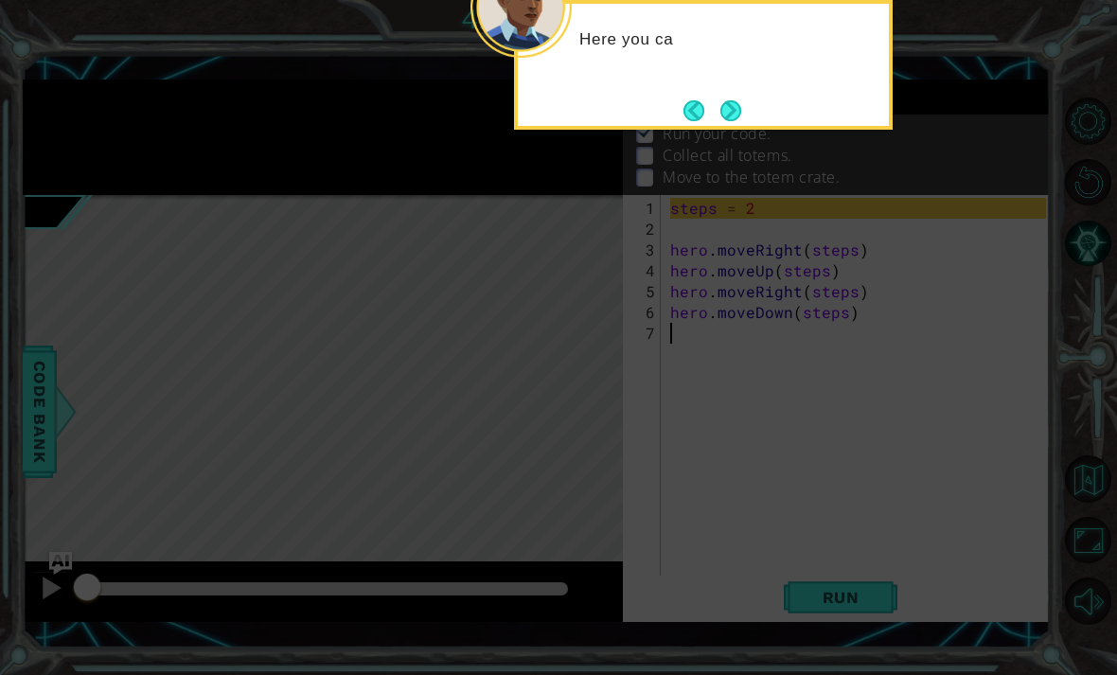
click at [712, 66] on div "Here you ca" at bounding box center [703, 48] width 371 height 75
click at [722, 100] on button "Next" at bounding box center [730, 110] width 21 height 21
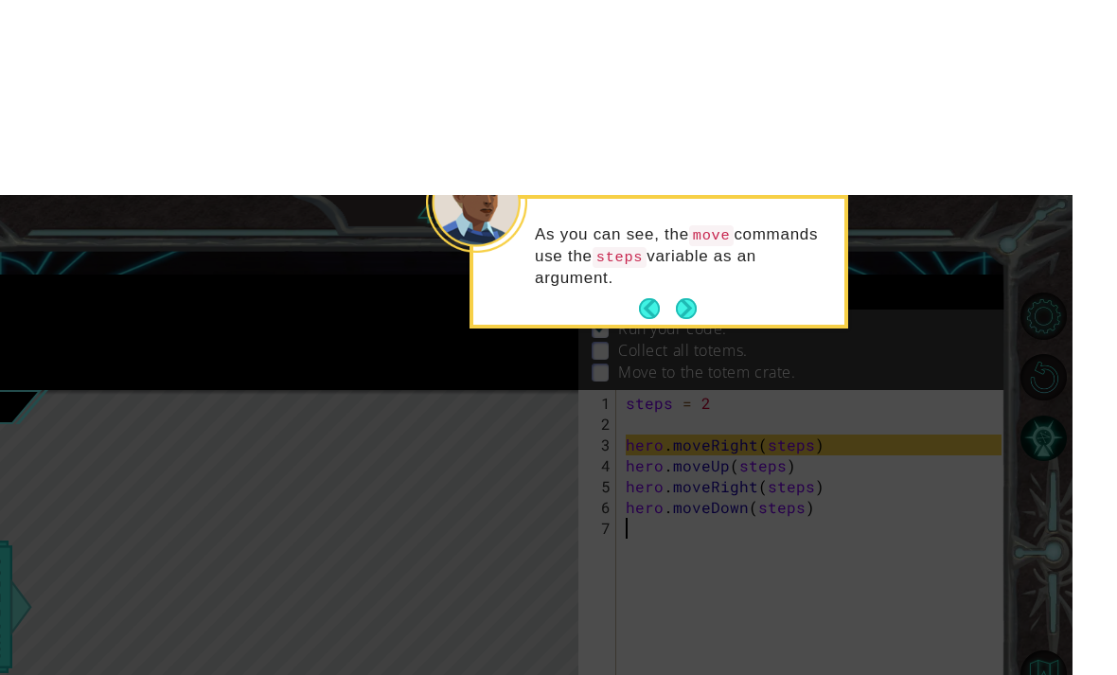
scroll to position [4, 0]
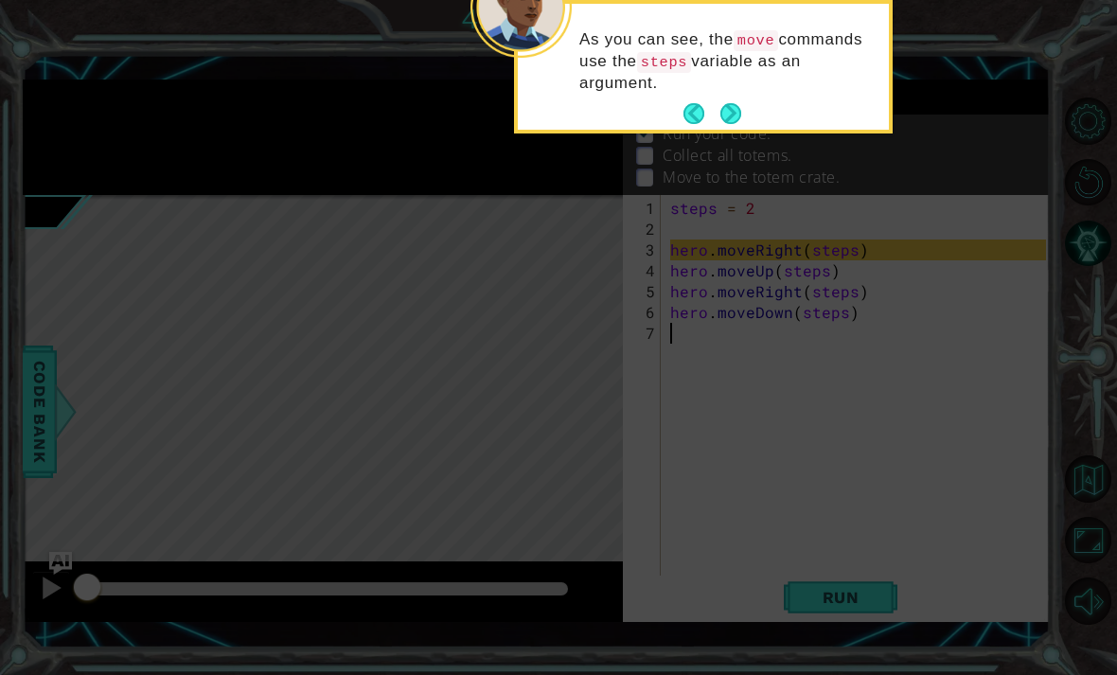
click at [722, 123] on button "Next" at bounding box center [730, 114] width 28 height 28
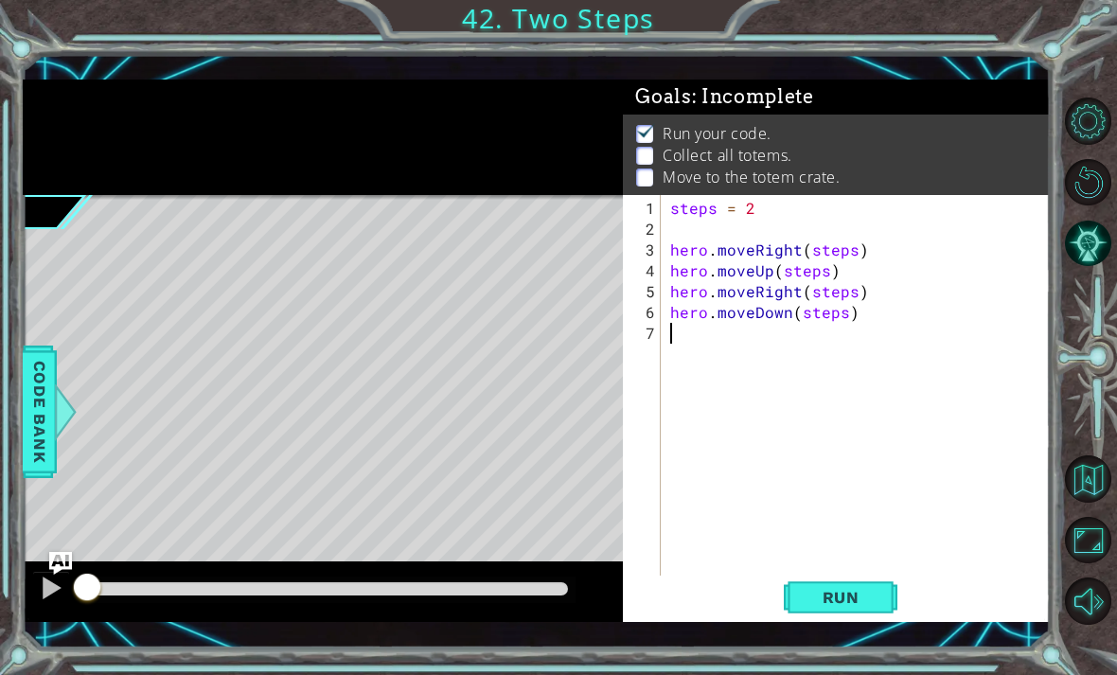
click at [839, 589] on span "Run" at bounding box center [840, 597] width 75 height 19
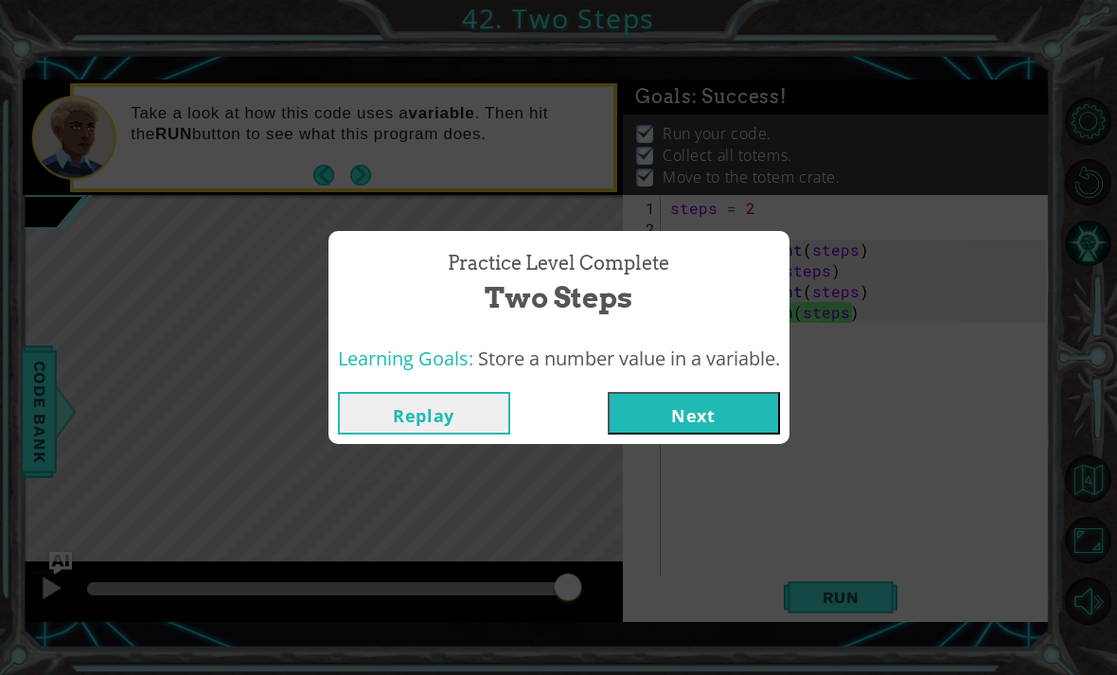
click at [717, 400] on button "Next" at bounding box center [694, 413] width 172 height 43
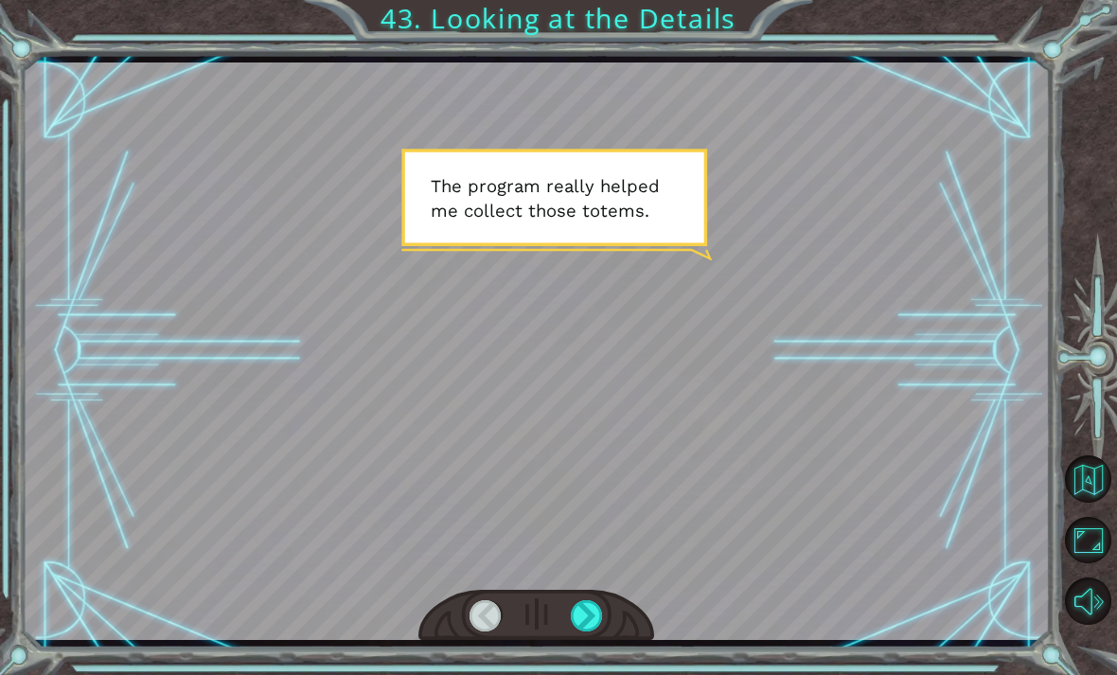
scroll to position [55, 0]
click at [595, 616] on div at bounding box center [587, 615] width 32 height 31
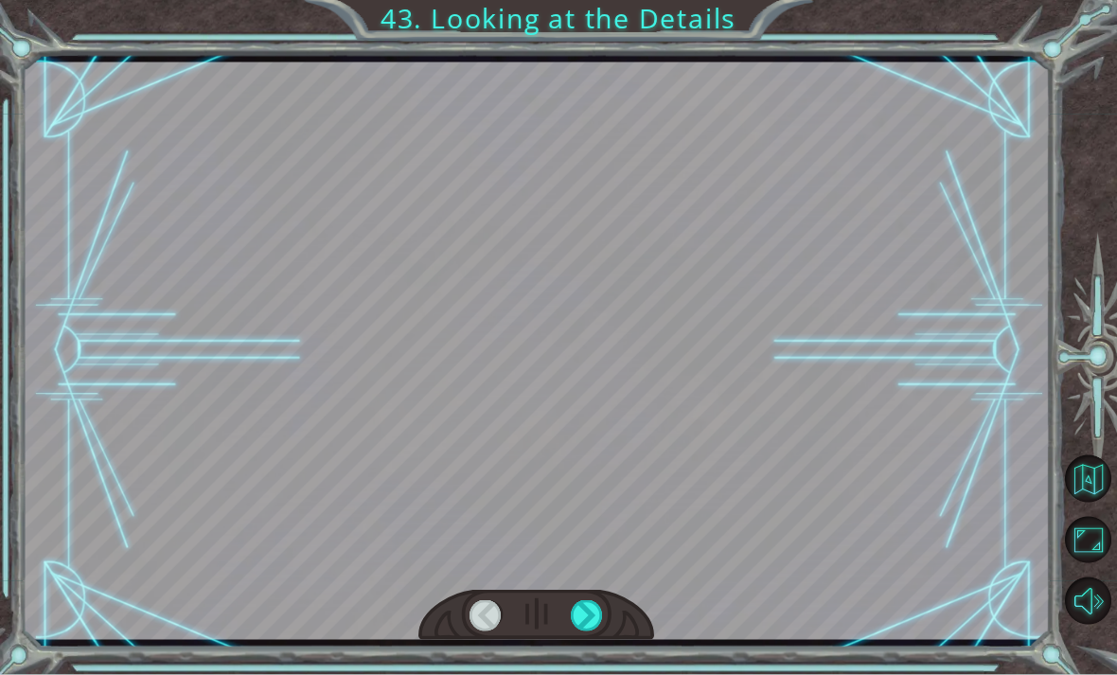
scroll to position [56, 0]
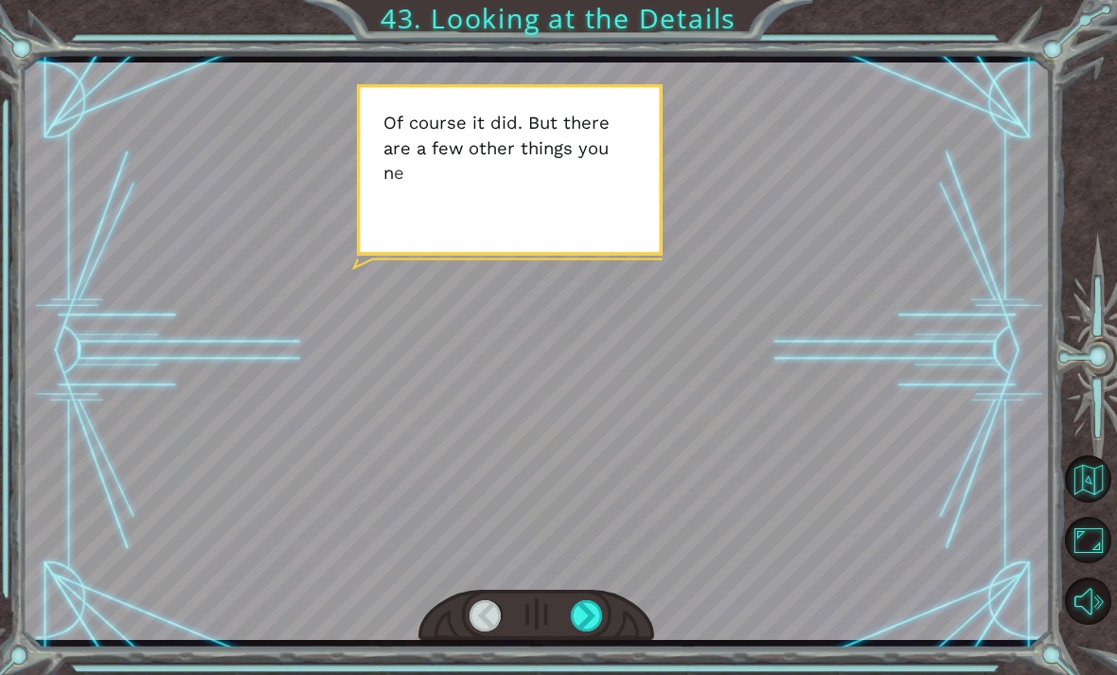
click at [589, 615] on div at bounding box center [587, 615] width 32 height 31
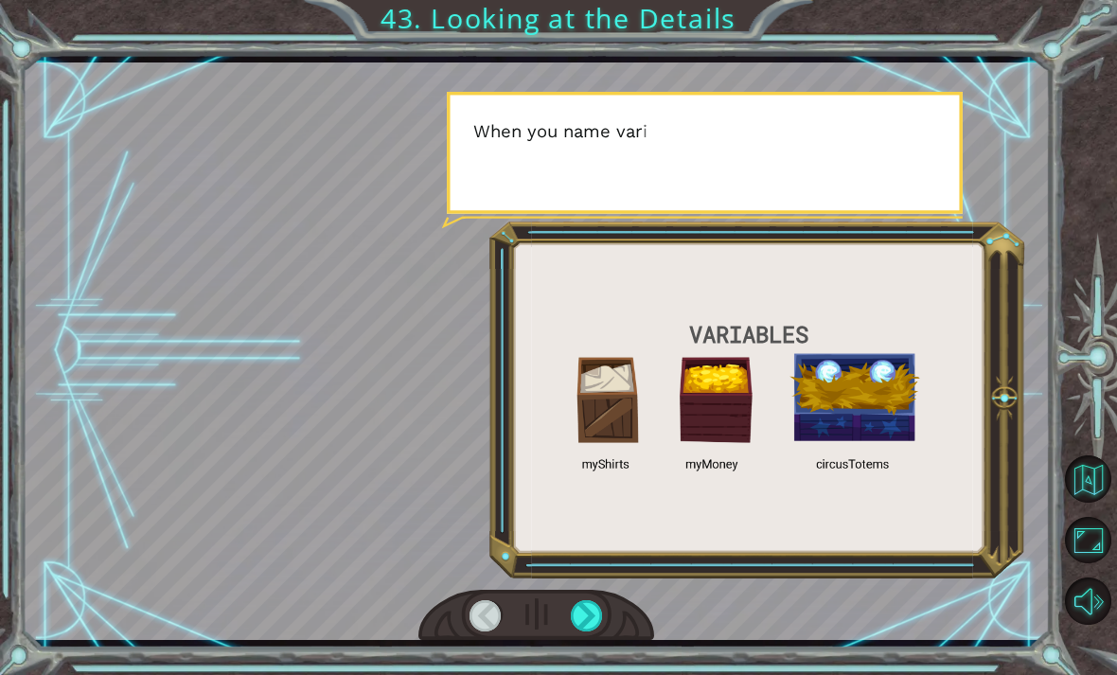
click at [584, 616] on div at bounding box center [587, 615] width 32 height 31
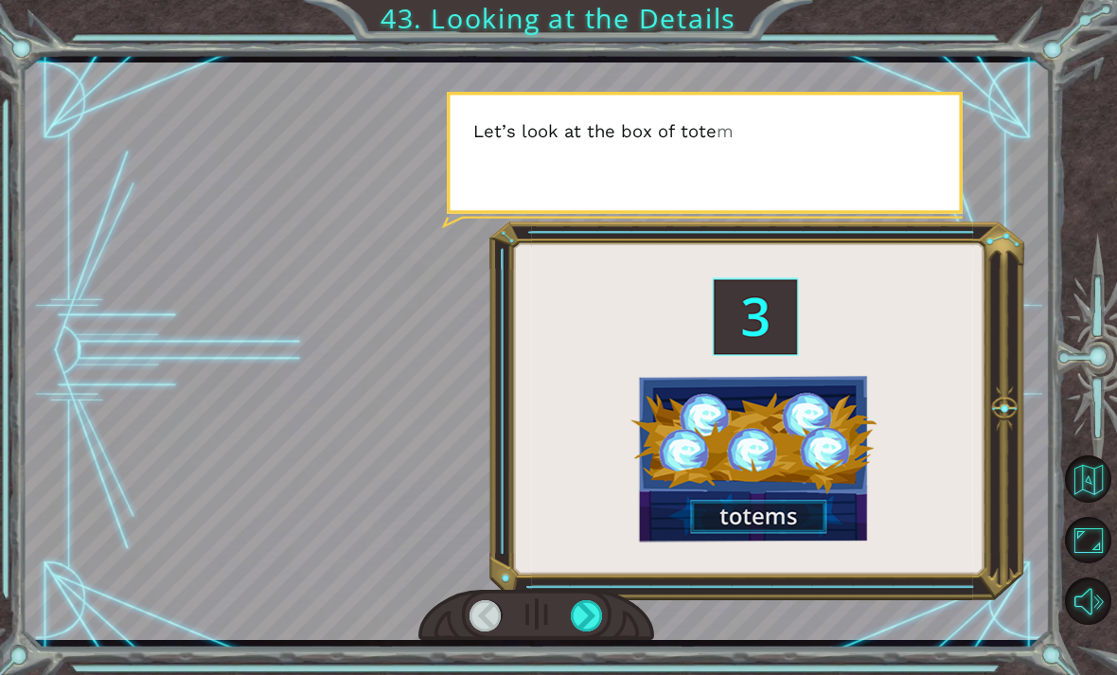
click at [588, 611] on div at bounding box center [587, 615] width 32 height 31
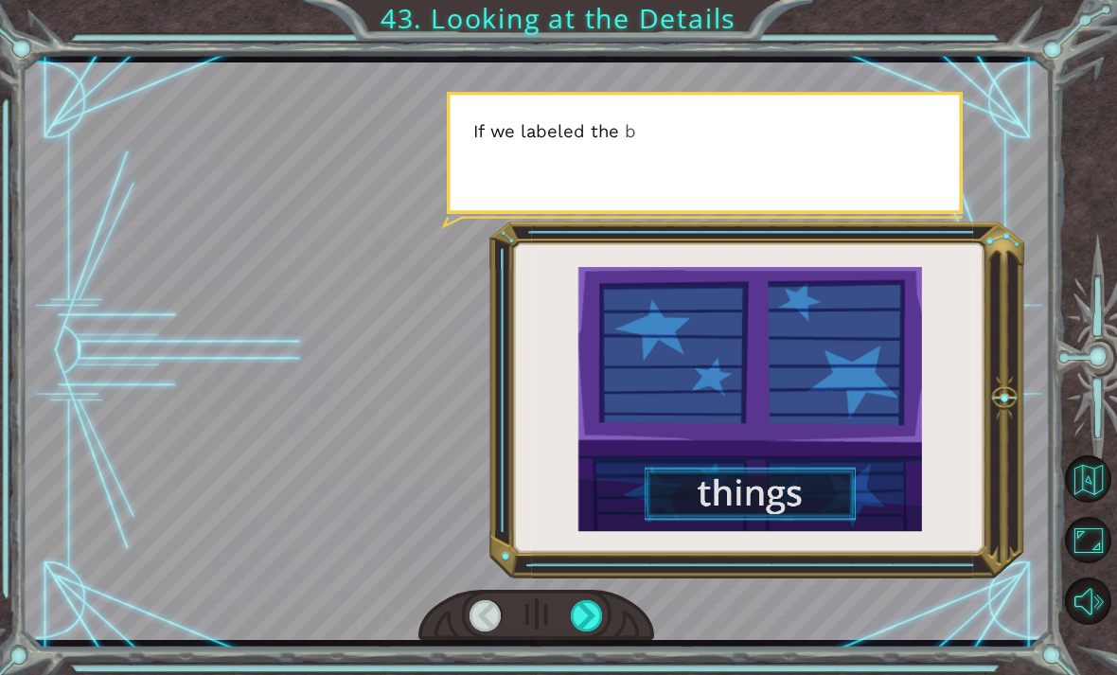
click at [593, 610] on div at bounding box center [587, 615] width 32 height 31
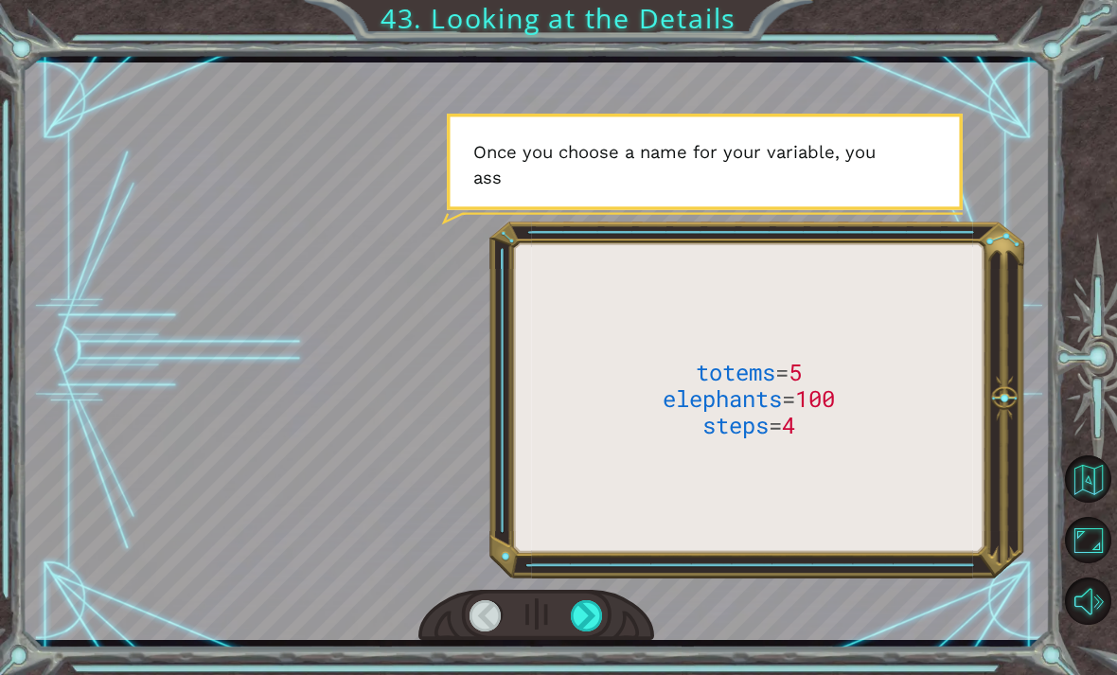
click at [594, 610] on div at bounding box center [587, 615] width 32 height 31
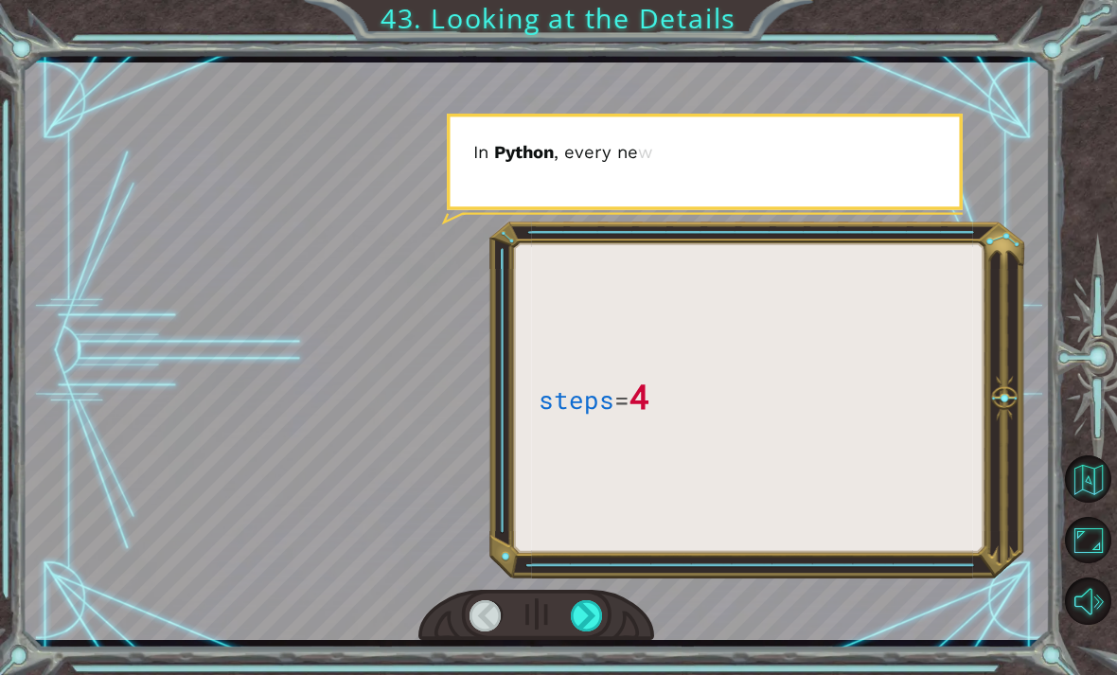
click at [596, 619] on div at bounding box center [587, 615] width 32 height 31
click at [587, 612] on div at bounding box center [587, 615] width 32 height 31
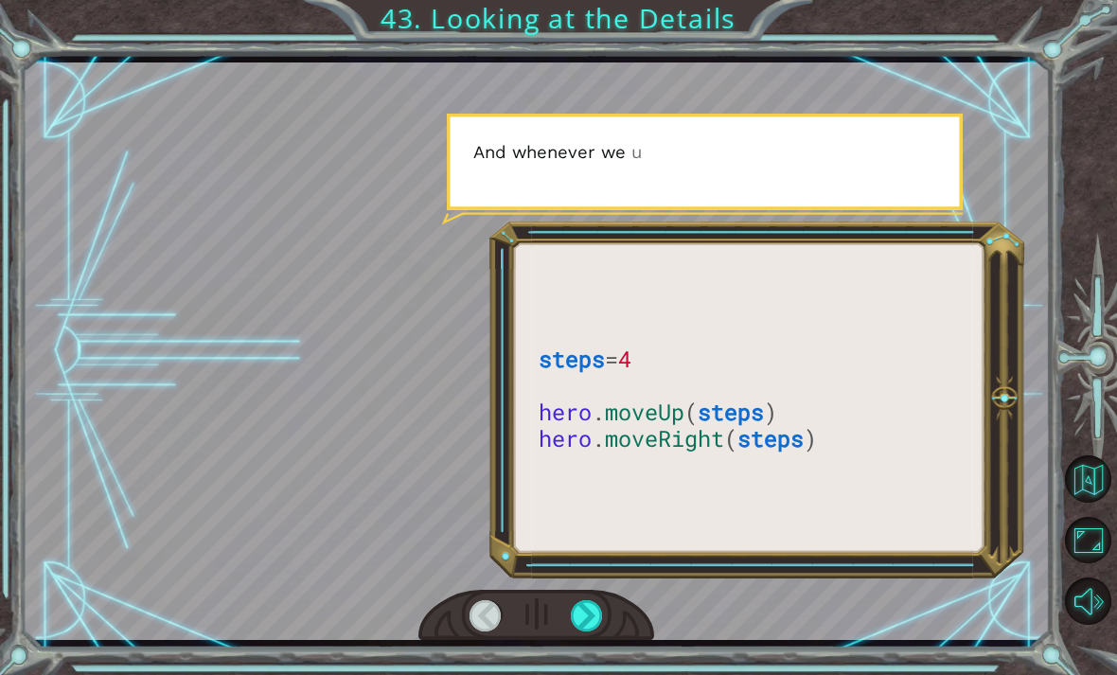
click at [589, 610] on div at bounding box center [587, 615] width 32 height 31
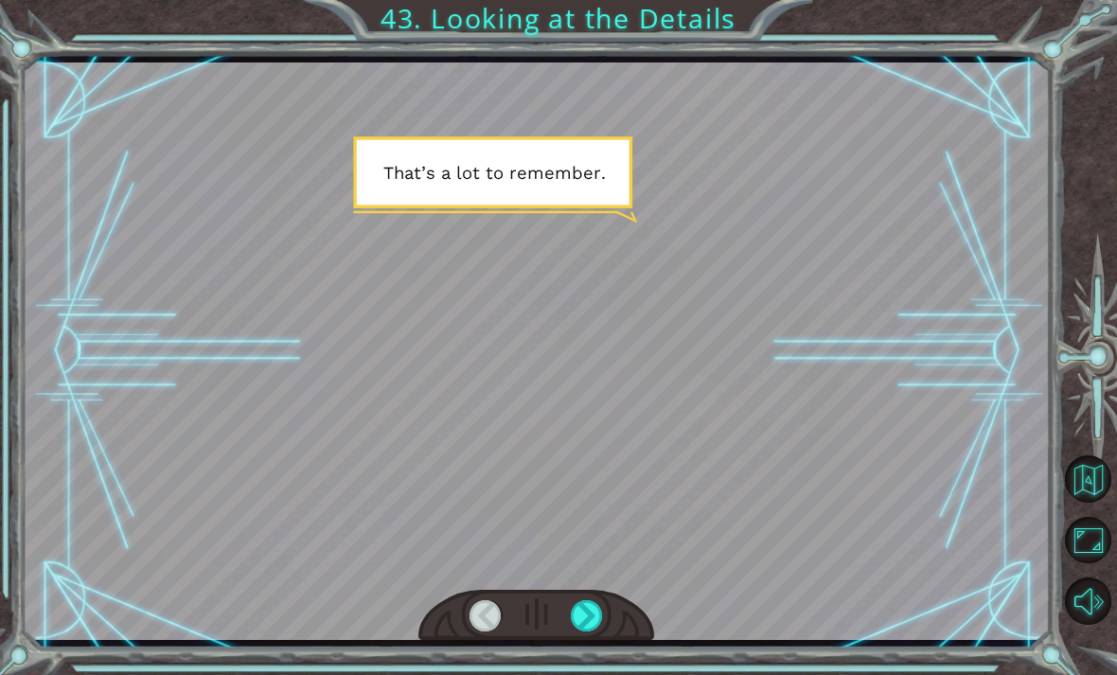
click at [593, 603] on div at bounding box center [587, 615] width 32 height 31
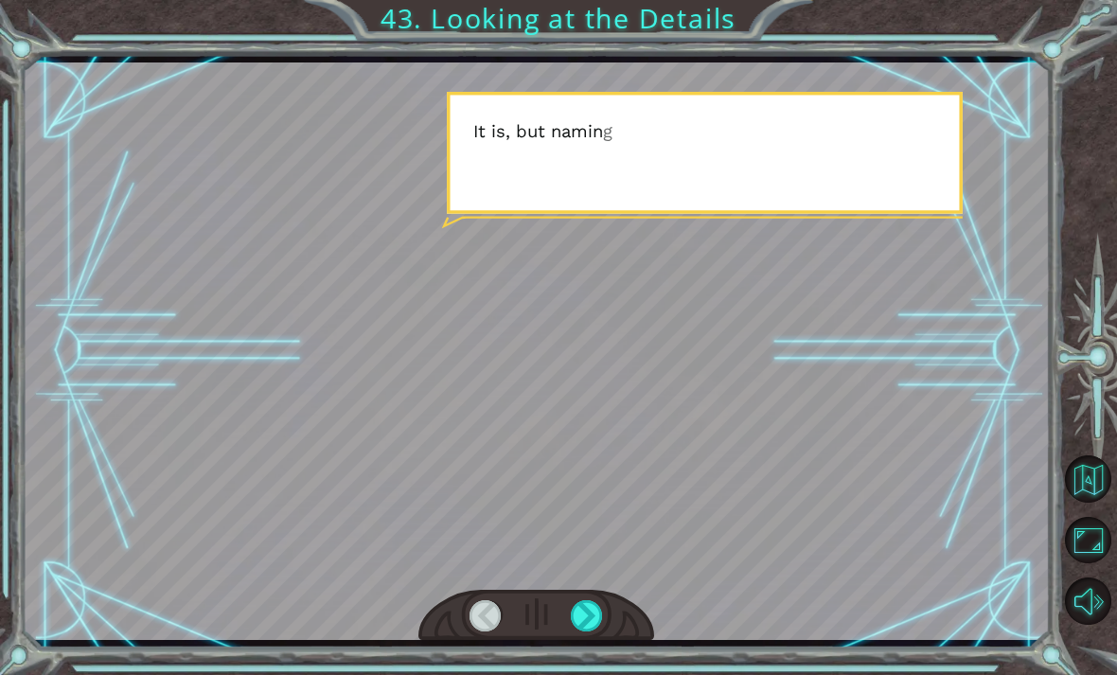
click at [596, 607] on div at bounding box center [587, 615] width 32 height 31
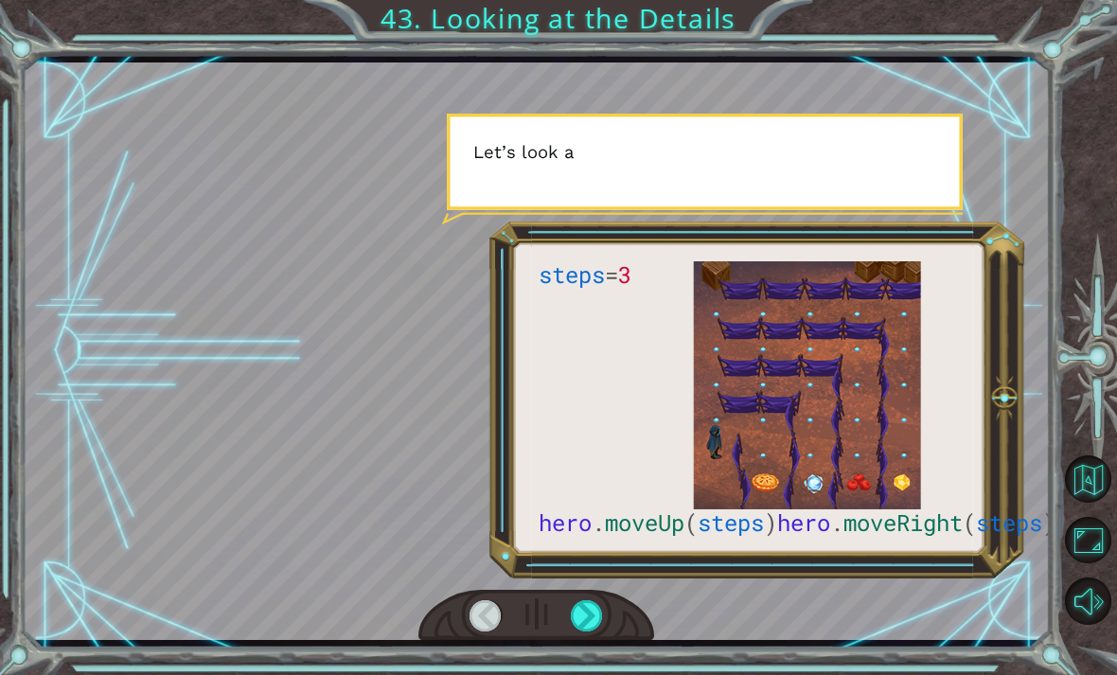
click at [586, 618] on div at bounding box center [587, 615] width 32 height 31
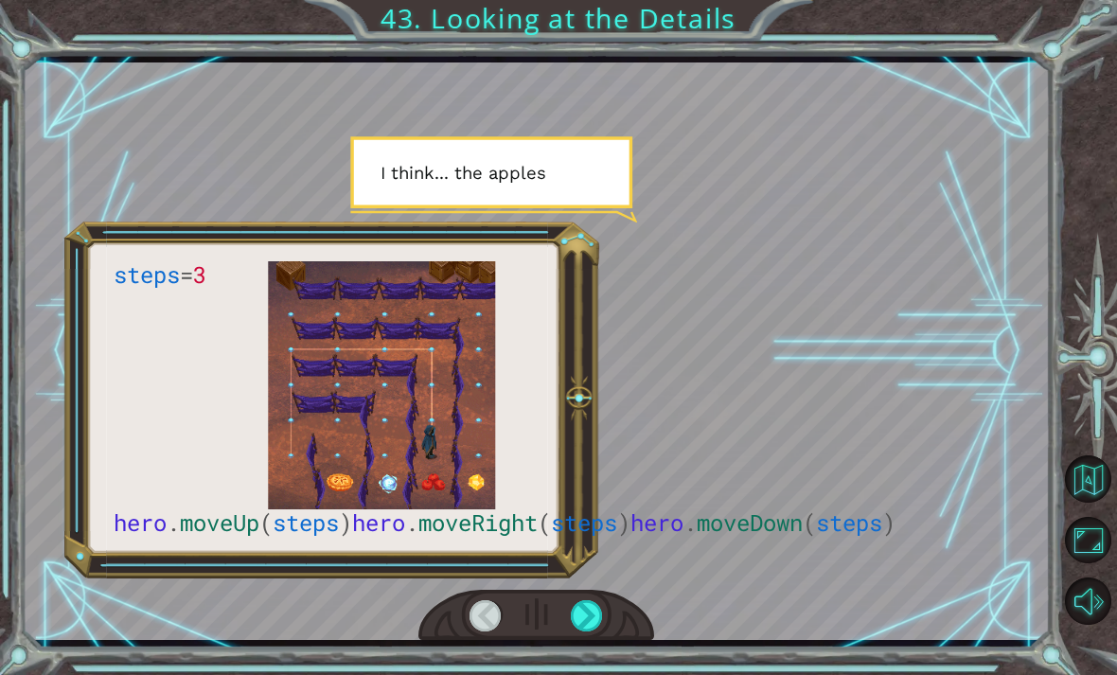
click at [592, 610] on div at bounding box center [587, 615] width 32 height 31
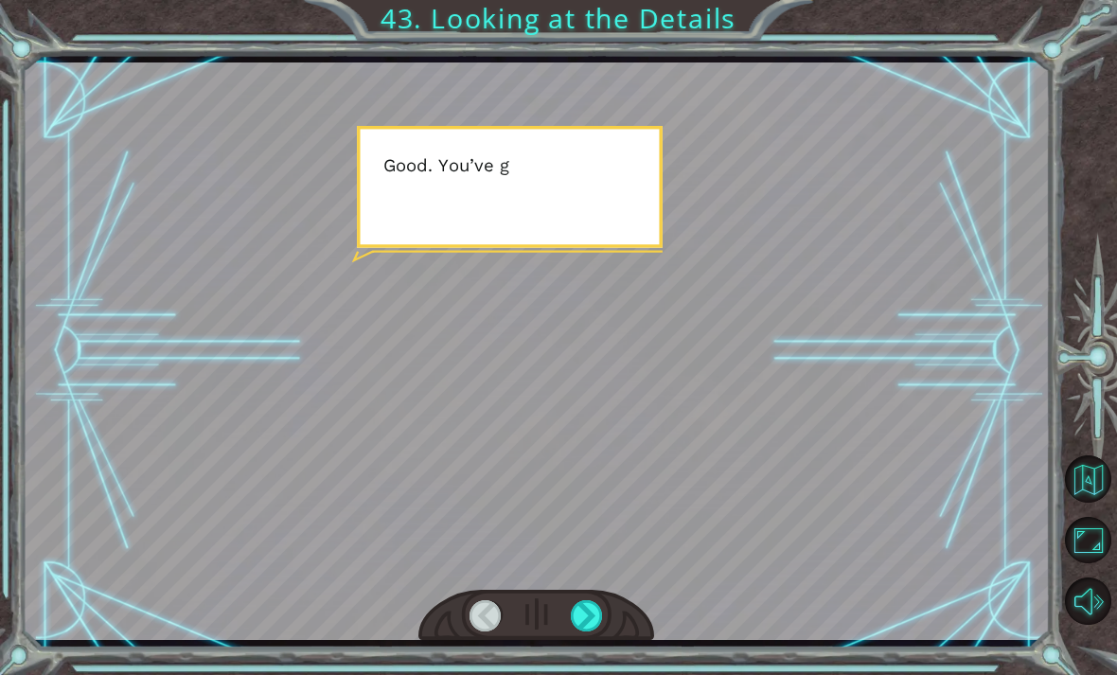
click at [589, 617] on div at bounding box center [587, 615] width 32 height 31
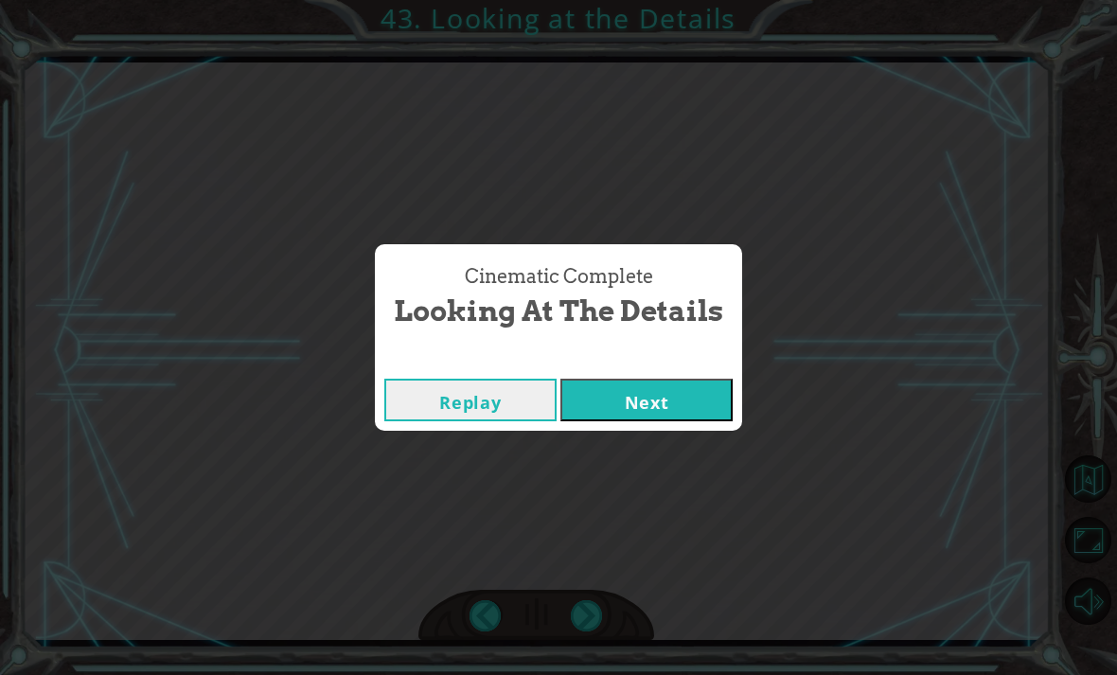
click at [697, 406] on button "Next" at bounding box center [646, 400] width 172 height 43
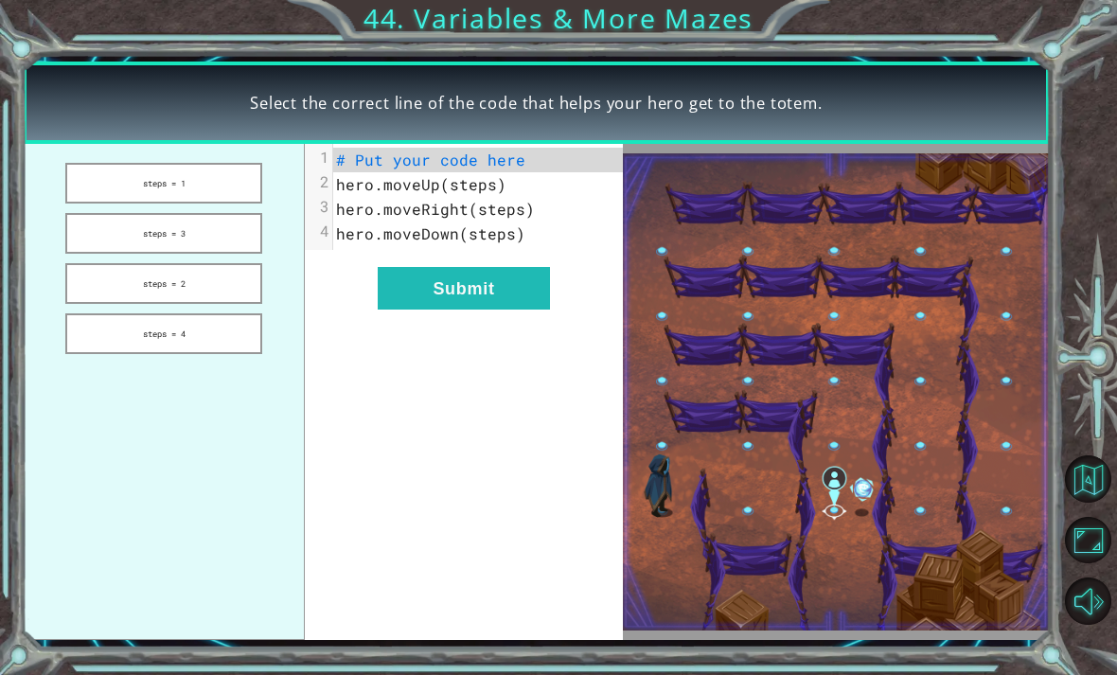
click at [114, 203] on button "steps = 1" at bounding box center [163, 183] width 197 height 41
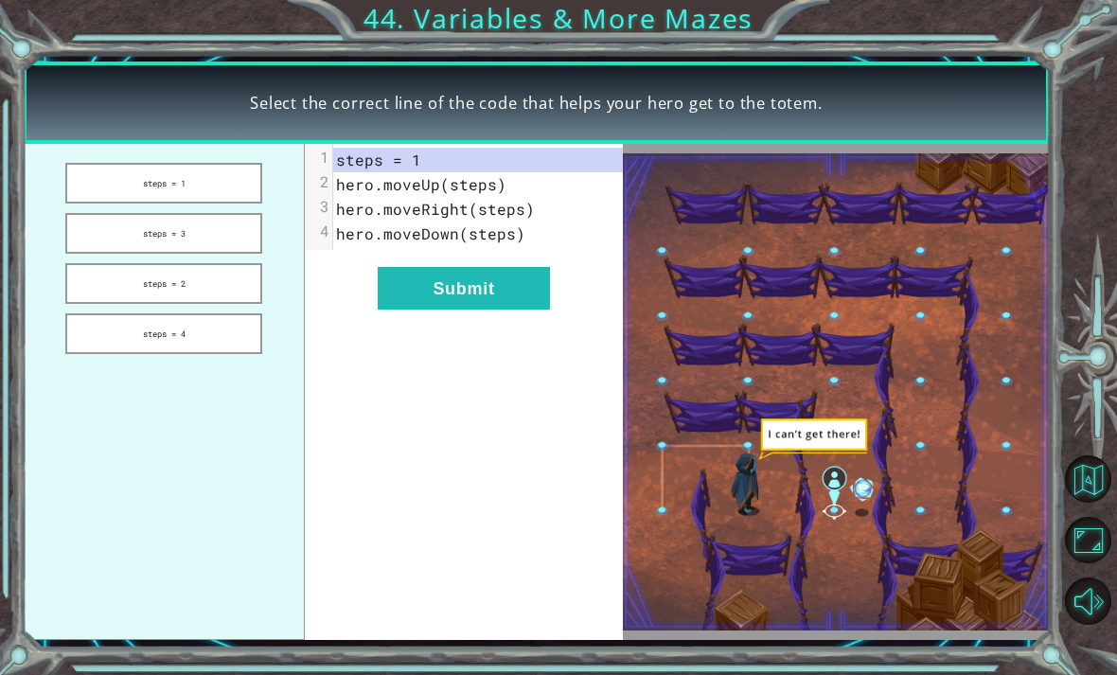
click at [418, 307] on button "Submit" at bounding box center [464, 288] width 172 height 43
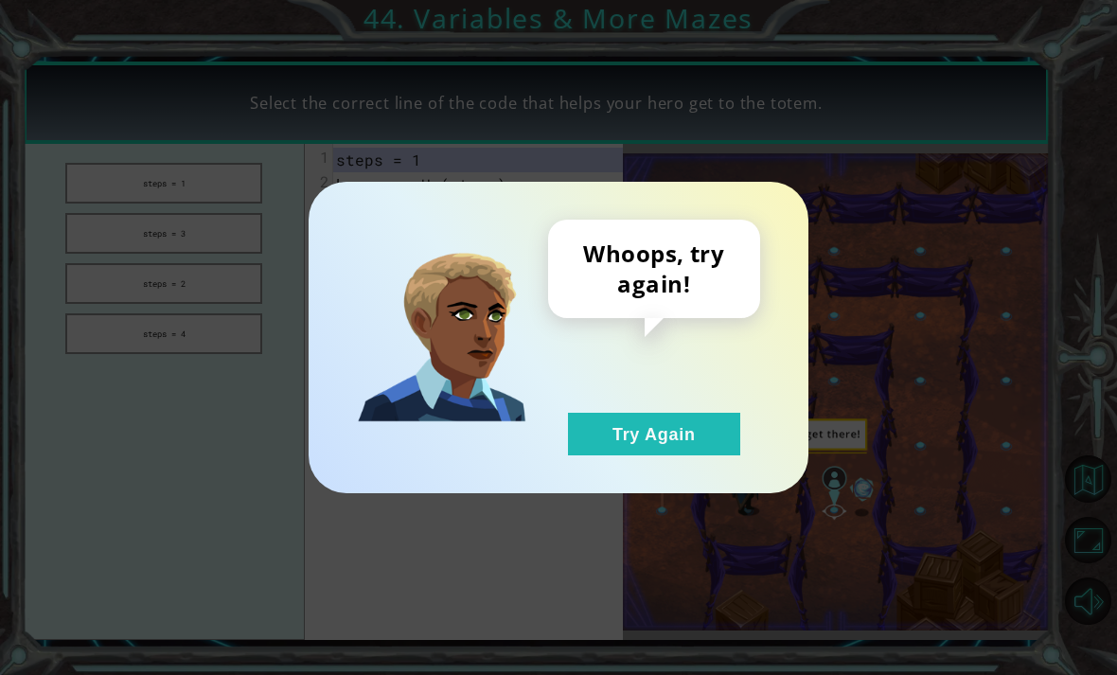
click at [609, 429] on button "Try Again" at bounding box center [654, 434] width 172 height 43
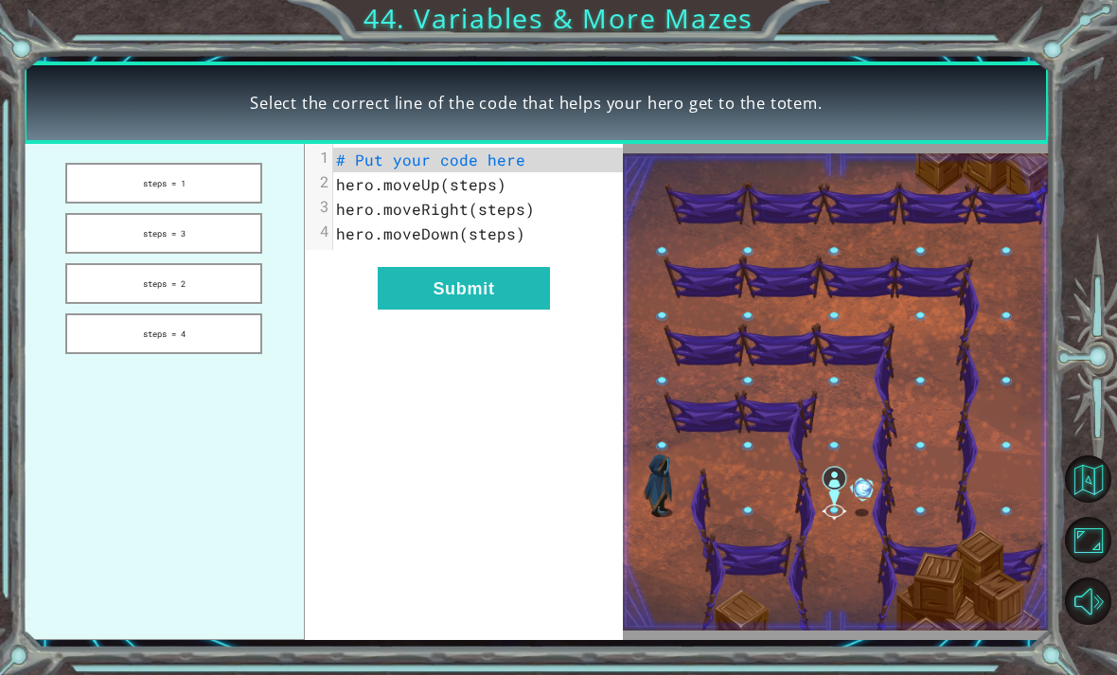
click at [96, 248] on button "steps = 3" at bounding box center [163, 233] width 197 height 41
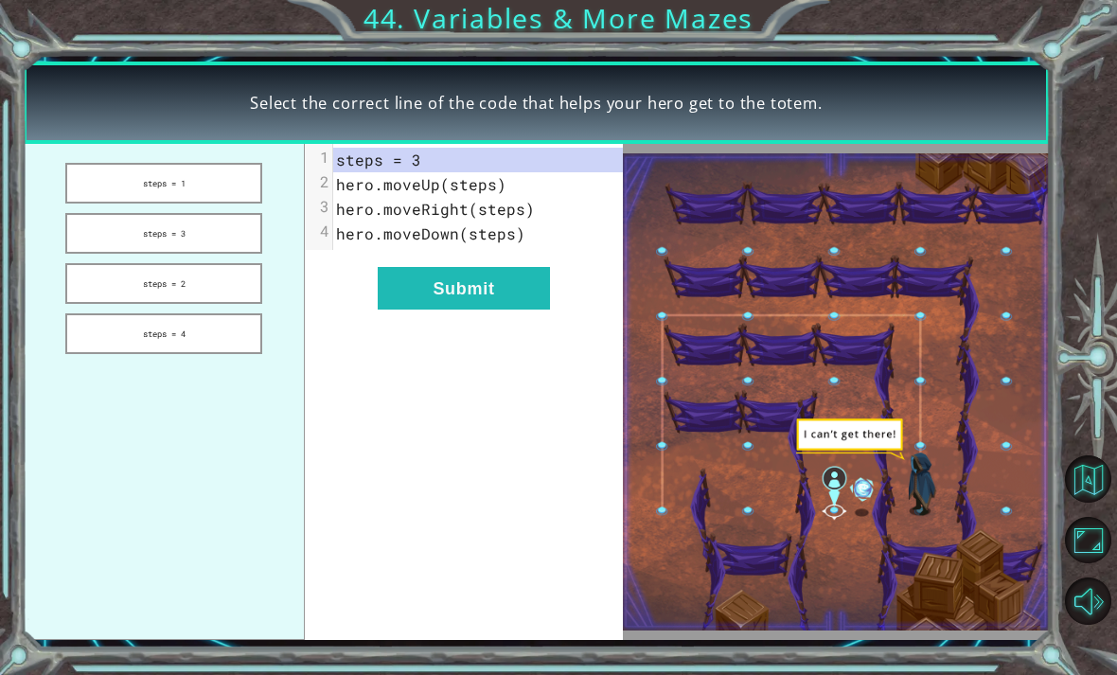
click at [413, 277] on button "Submit" at bounding box center [464, 288] width 172 height 43
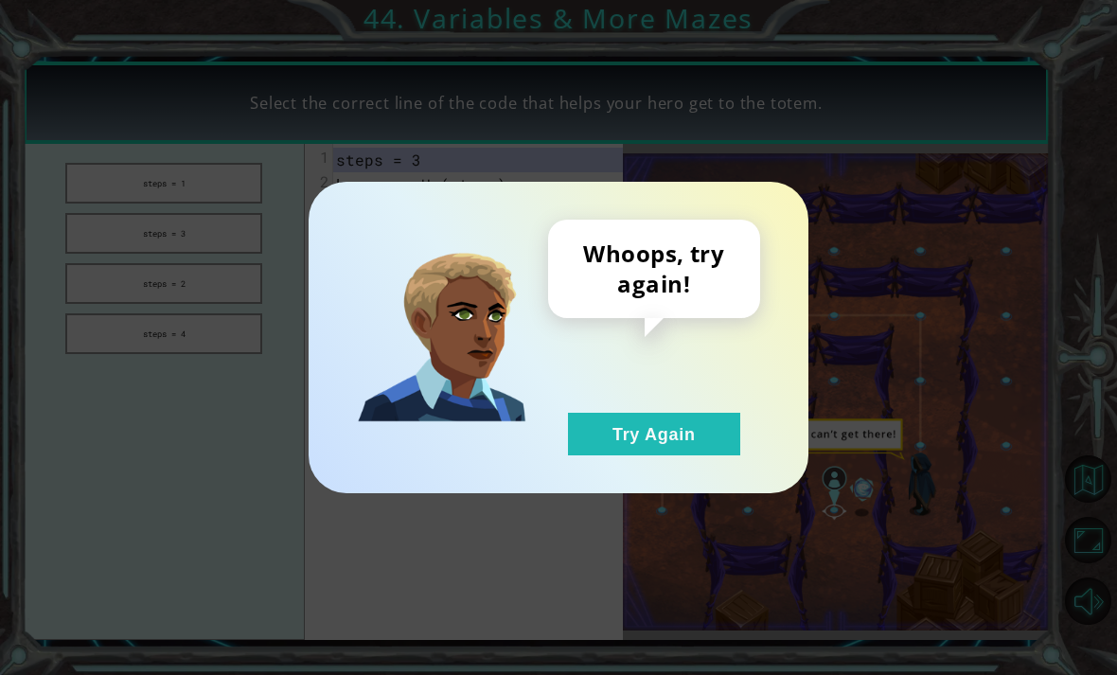
click at [661, 451] on button "Try Again" at bounding box center [654, 434] width 172 height 43
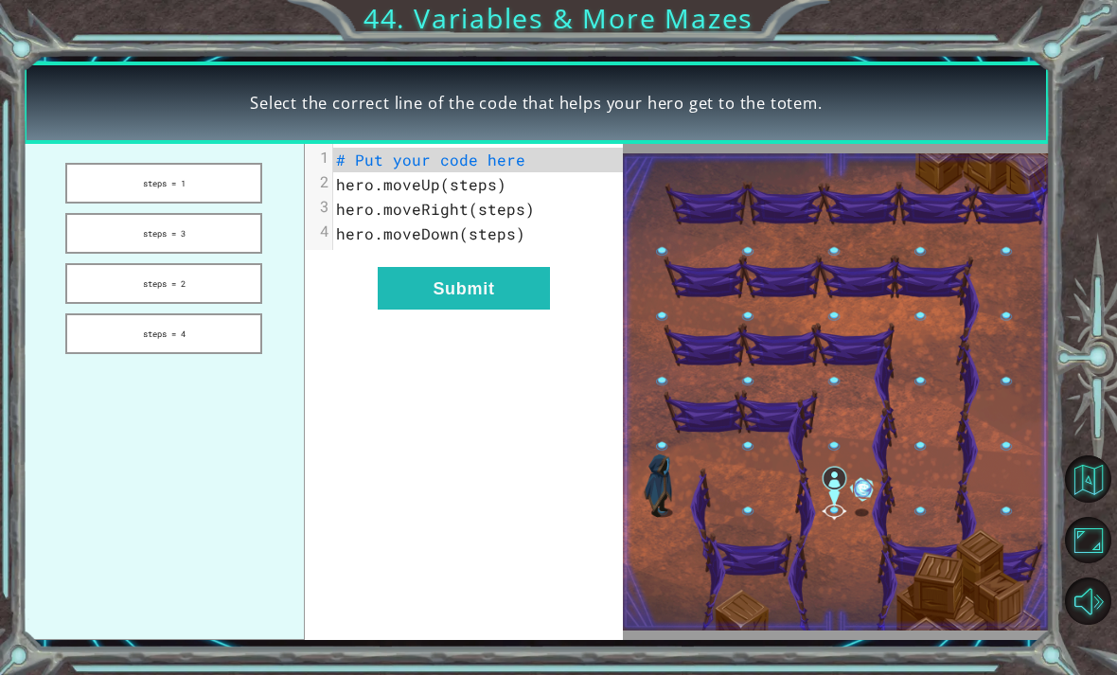
click at [641, 430] on button "Try Again" at bounding box center [654, 434] width 172 height 43
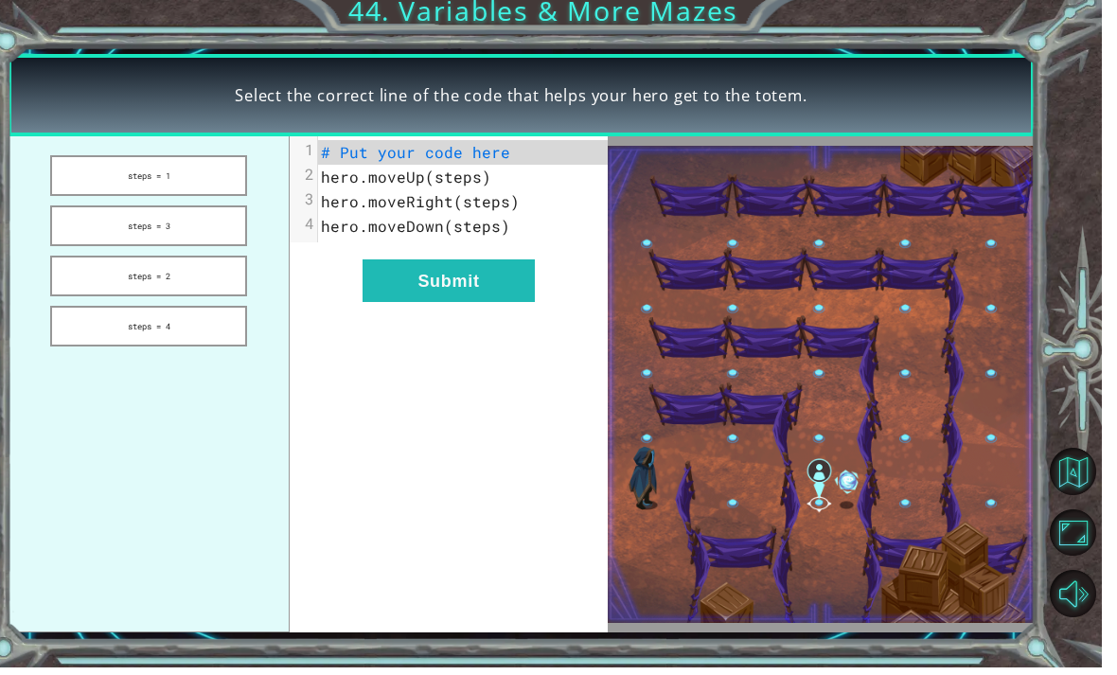
scroll to position [61, 0]
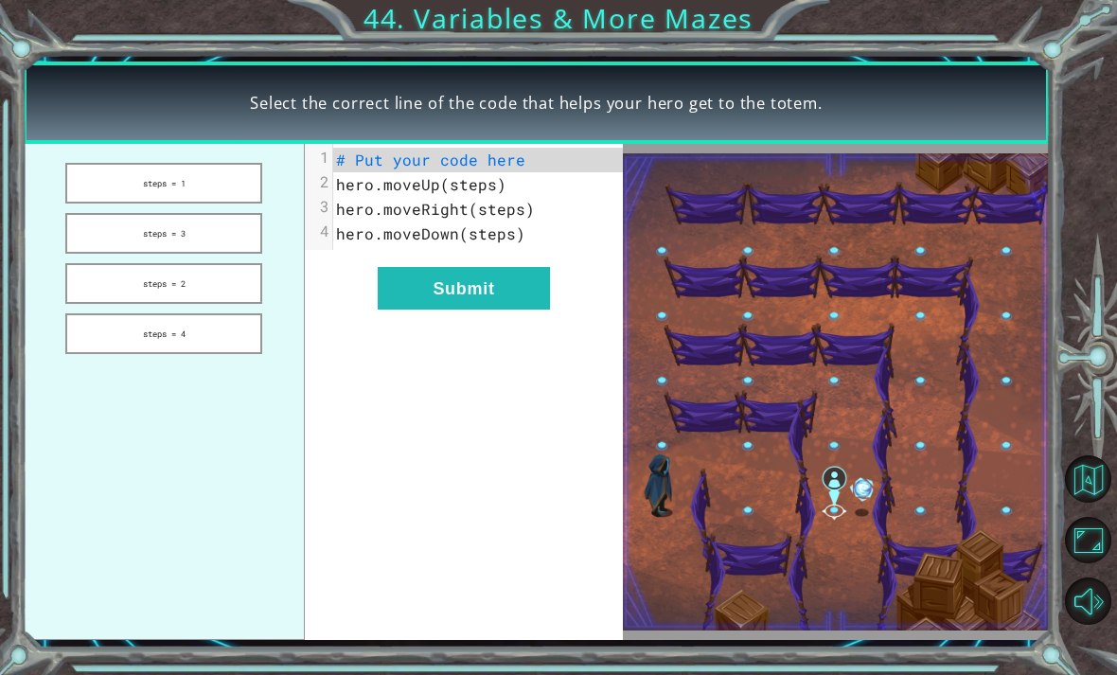
click at [158, 265] on button "steps = 2" at bounding box center [163, 283] width 197 height 41
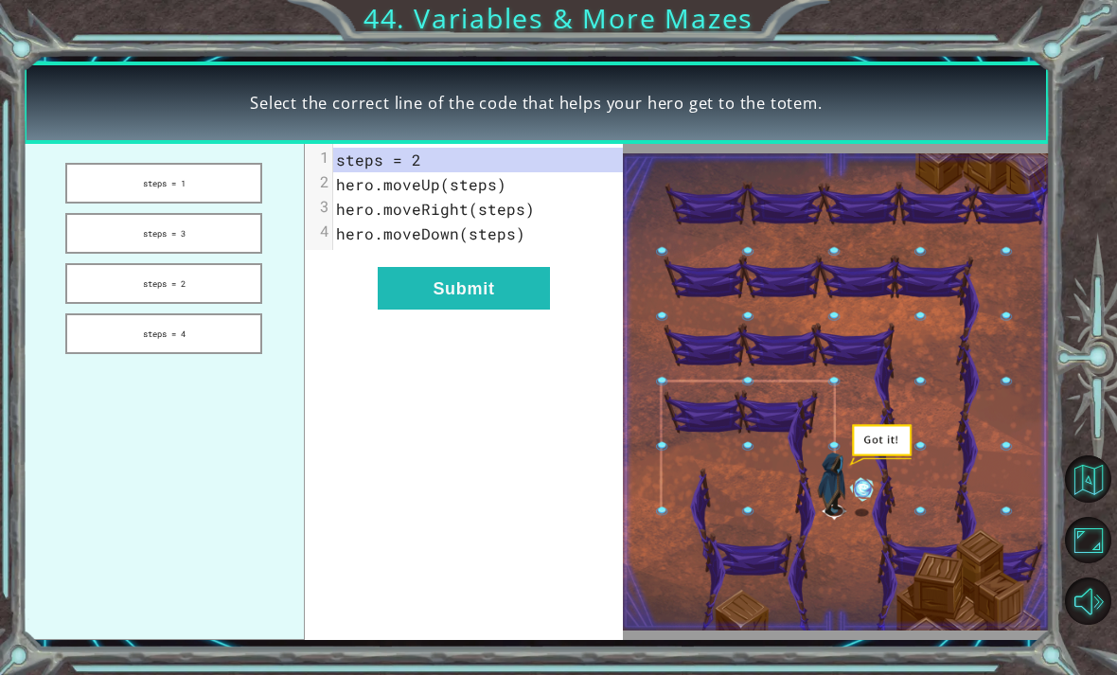
click at [185, 278] on button "steps = 2" at bounding box center [163, 283] width 197 height 41
click at [494, 299] on button "Submit" at bounding box center [464, 288] width 172 height 43
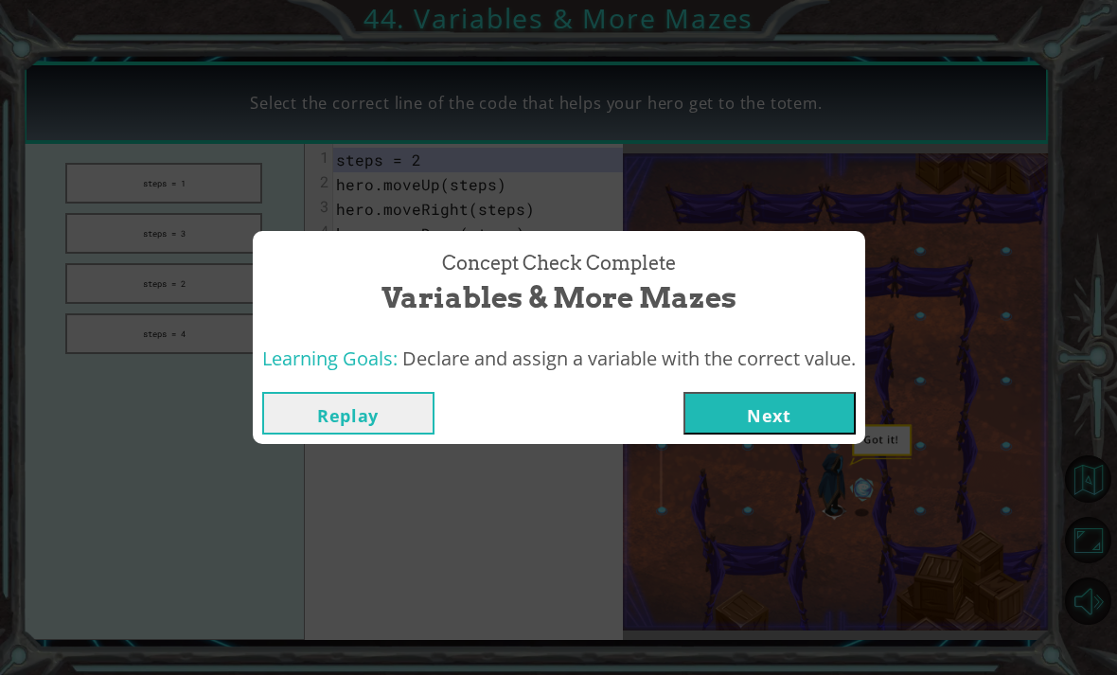
click at [790, 415] on button "Next" at bounding box center [769, 413] width 172 height 43
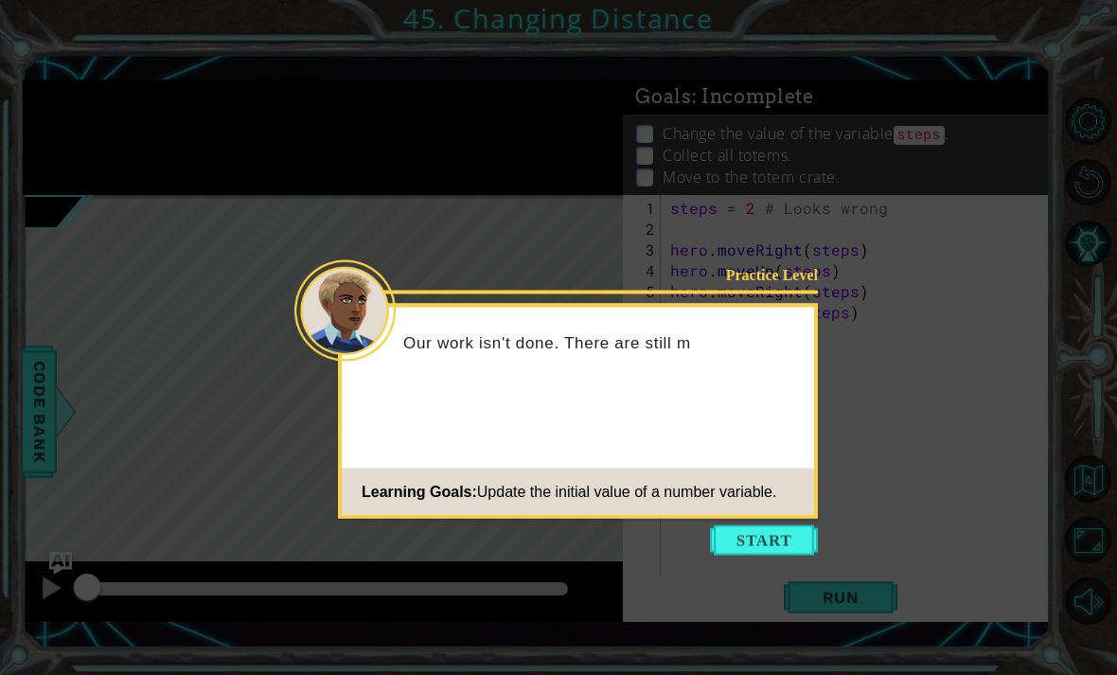
click at [764, 538] on button "Start" at bounding box center [764, 540] width 108 height 30
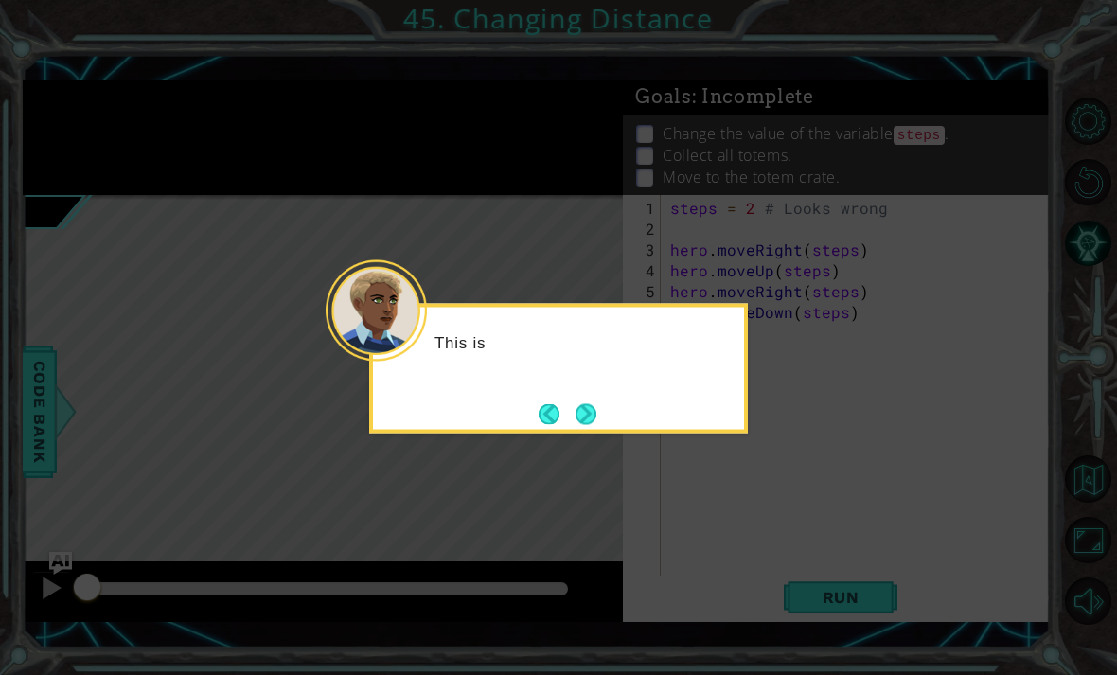
click at [600, 415] on button "Next" at bounding box center [586, 413] width 28 height 28
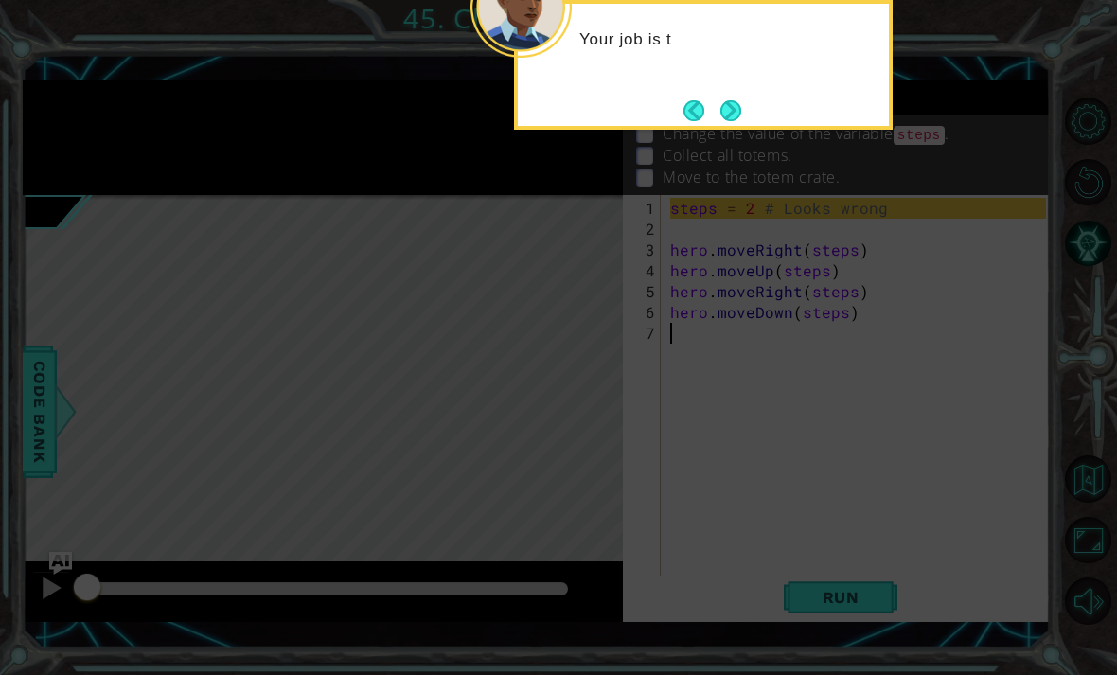
click at [737, 97] on button "Next" at bounding box center [730, 110] width 26 height 26
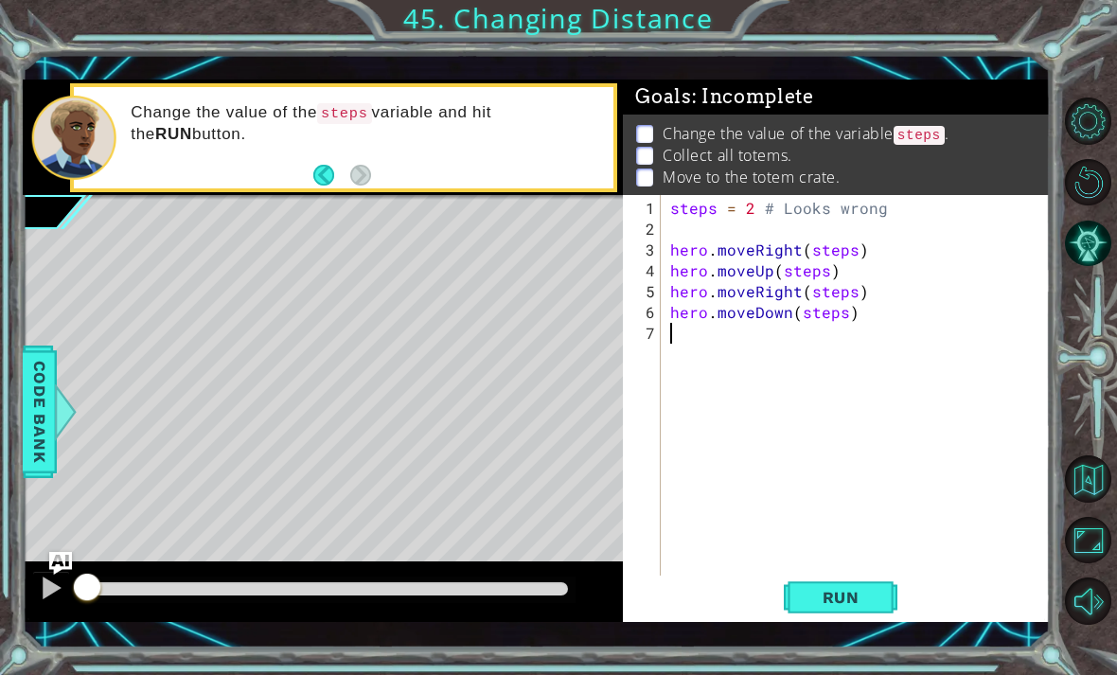
click at [827, 653] on div "1 ההההההההההההההההההההההההההההההההההההההההההההההההההההההההההההההההההההההההההההה…" at bounding box center [558, 337] width 1117 height 675
click at [814, 655] on div "1 ההההההההההההההההההההההההההההההההההההההההההההההההההההההההההההההההההההההההההההה…" at bounding box center [558, 337] width 1117 height 675
click at [808, 662] on div "1 ההההההההההההההההההההההההההההההההההההההההההההההההההההההההההההההההההההההההההההה…" at bounding box center [558, 337] width 1117 height 675
click at [710, 286] on div "steps = 2 # Looks wrong hero . moveRight ( steps ) hero . moveUp ( steps ) hero…" at bounding box center [860, 416] width 389 height 437
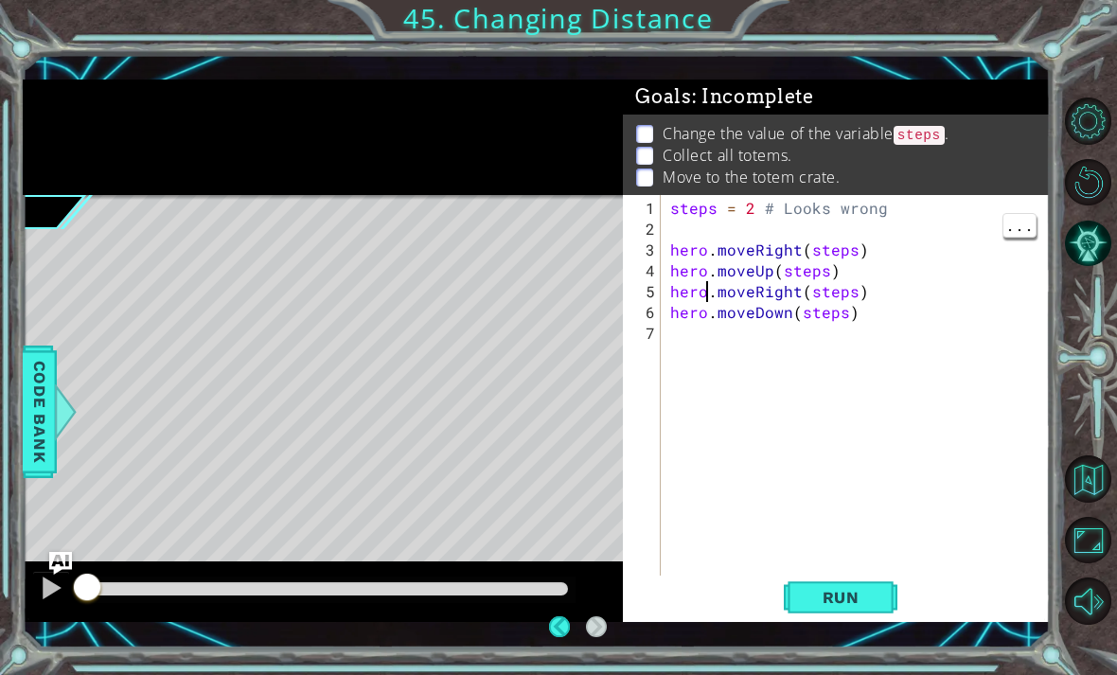
scroll to position [61, 0]
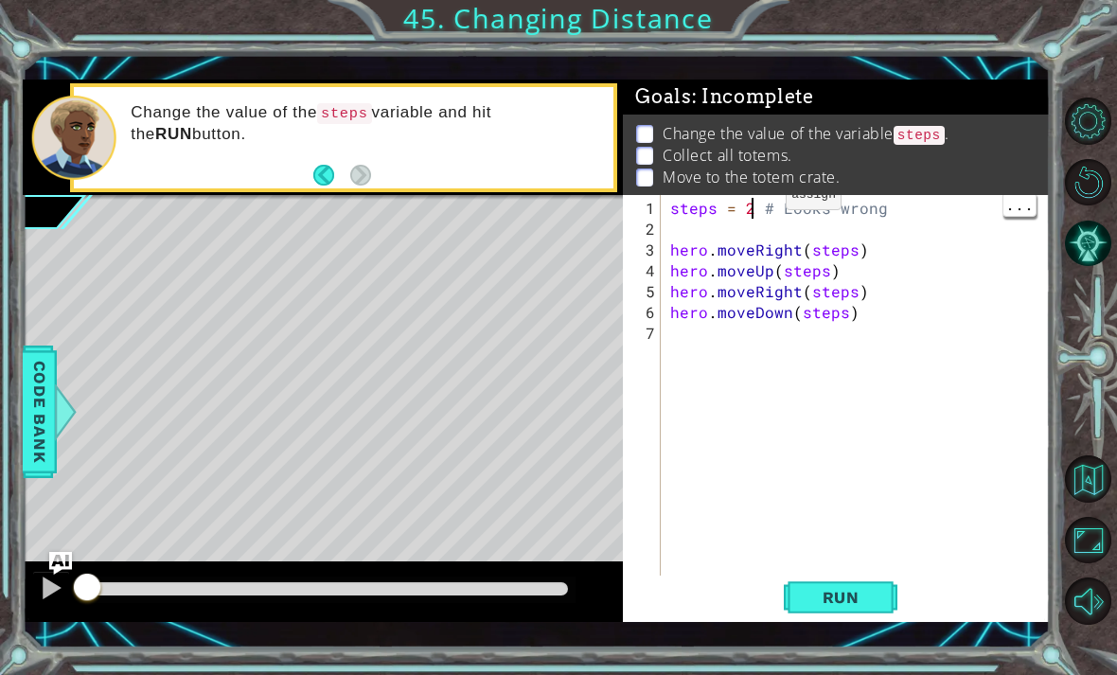
click at [755, 211] on div "steps = 2 # Looks wrong hero . moveRight ( steps ) hero . moveUp ( steps ) hero…" at bounding box center [860, 416] width 389 height 437
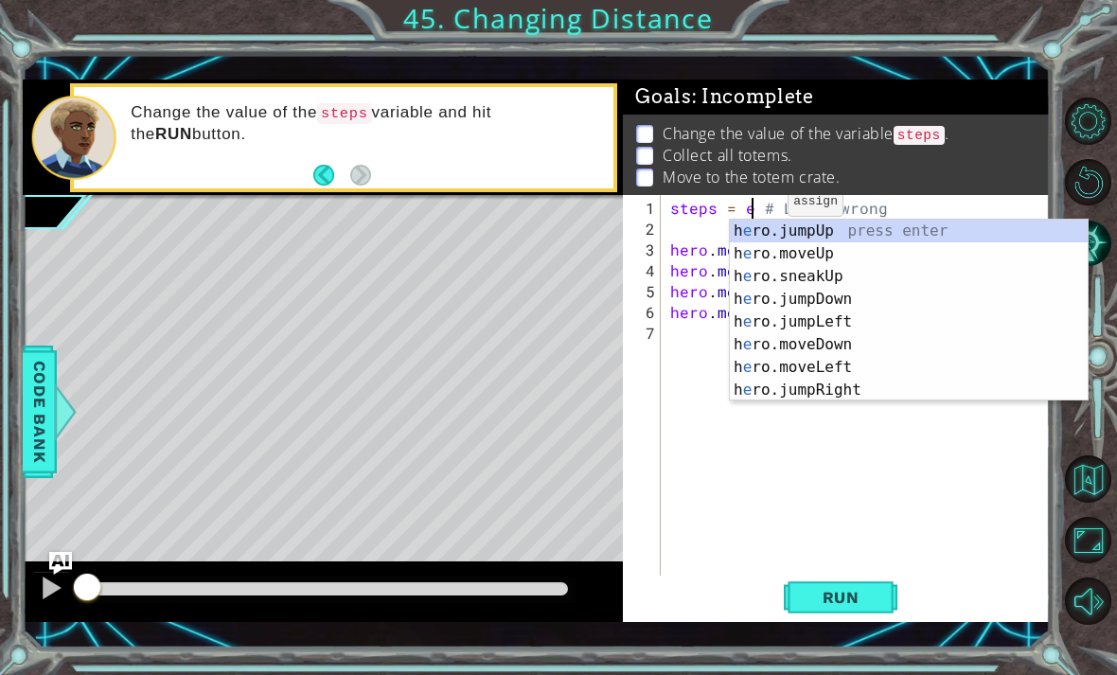
scroll to position [0, 6]
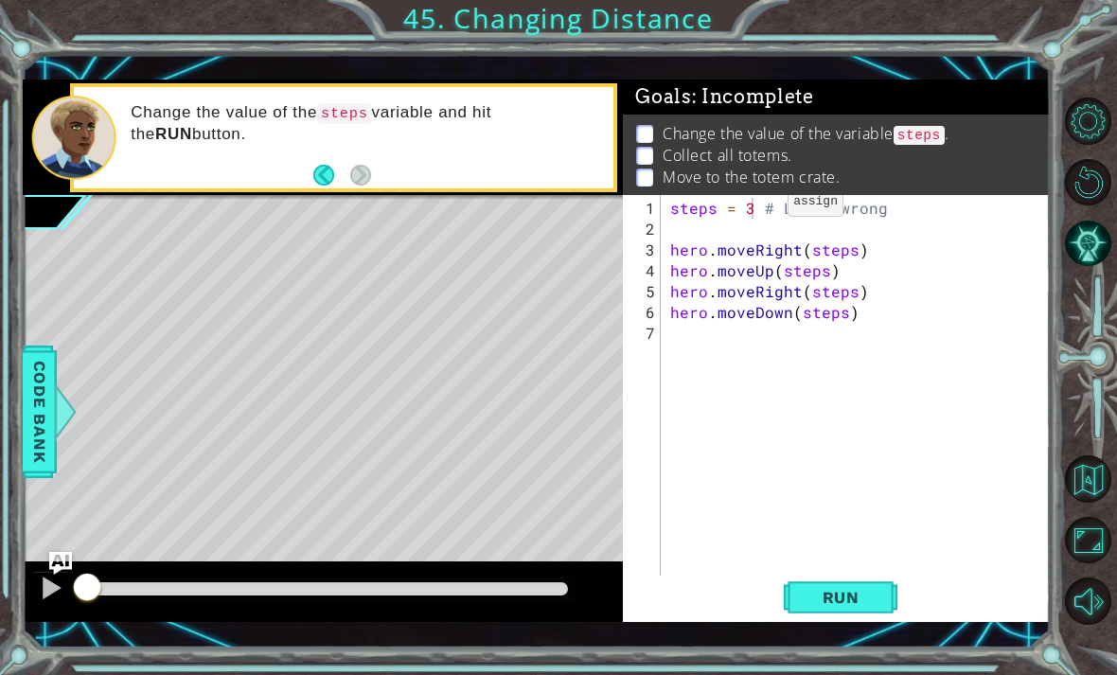
type textarea "steps = 3 # Looks wrong"
click at [857, 590] on span "Run" at bounding box center [840, 597] width 75 height 19
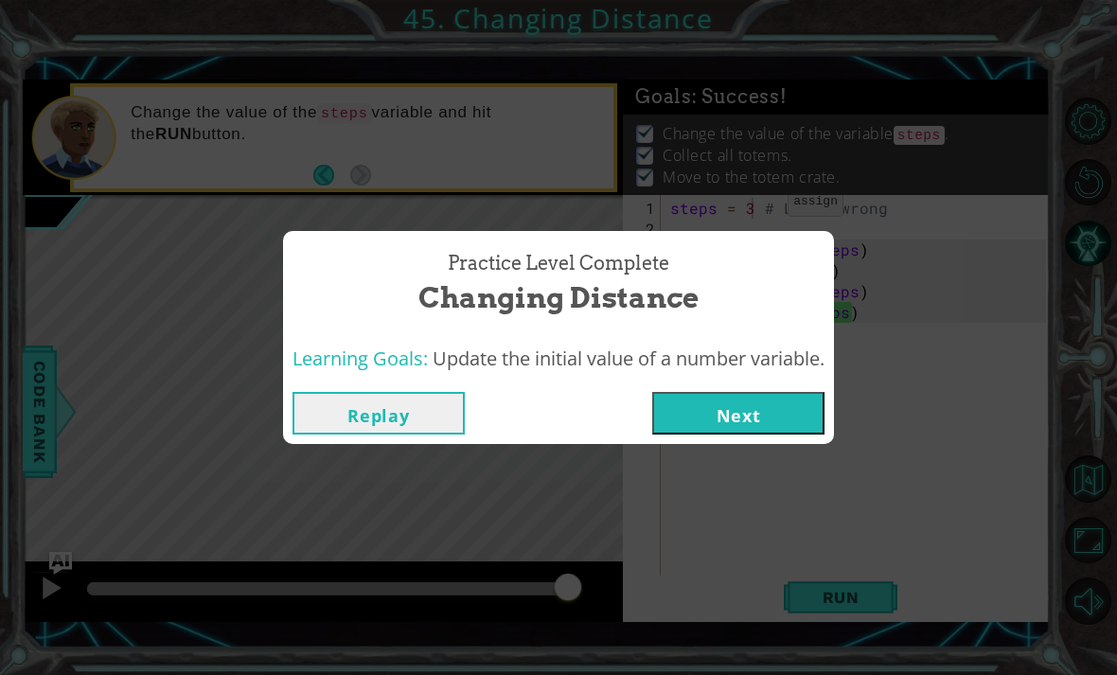
click at [801, 399] on button "Next" at bounding box center [738, 413] width 172 height 43
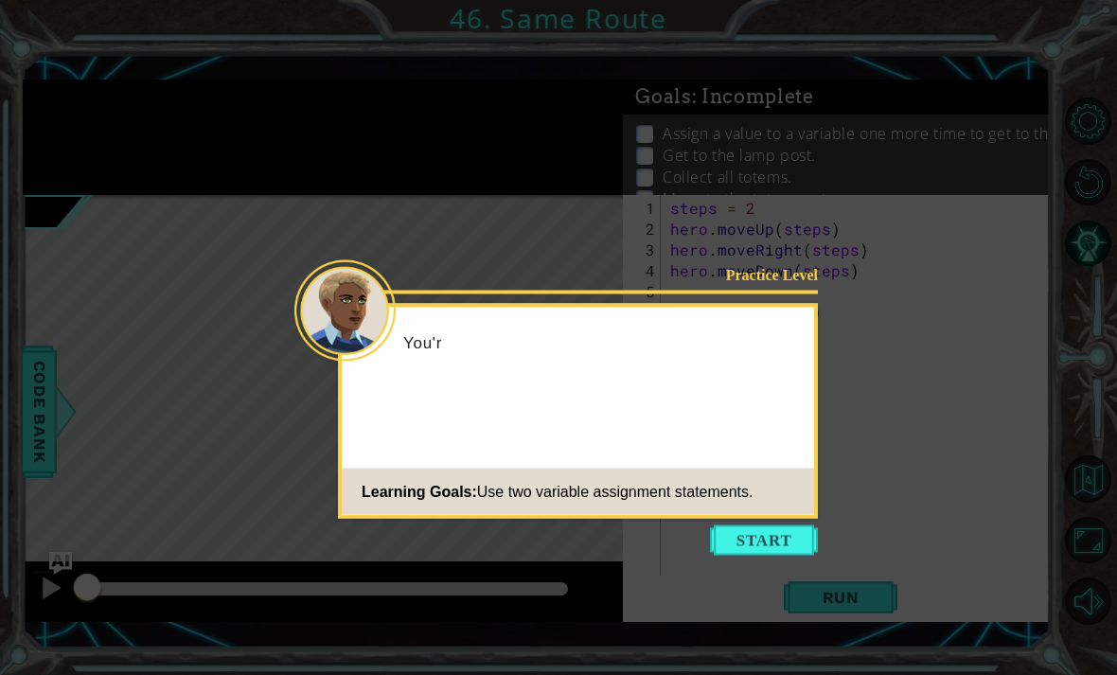
click at [781, 530] on button "Start" at bounding box center [764, 540] width 108 height 30
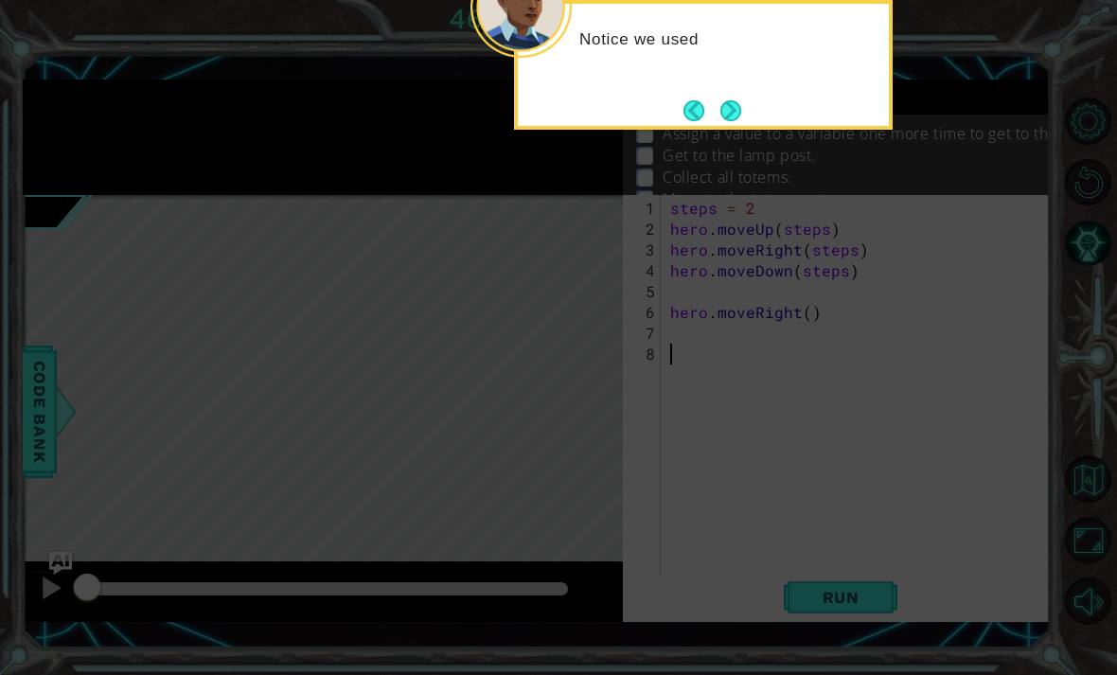
click at [732, 118] on button "Next" at bounding box center [730, 110] width 22 height 22
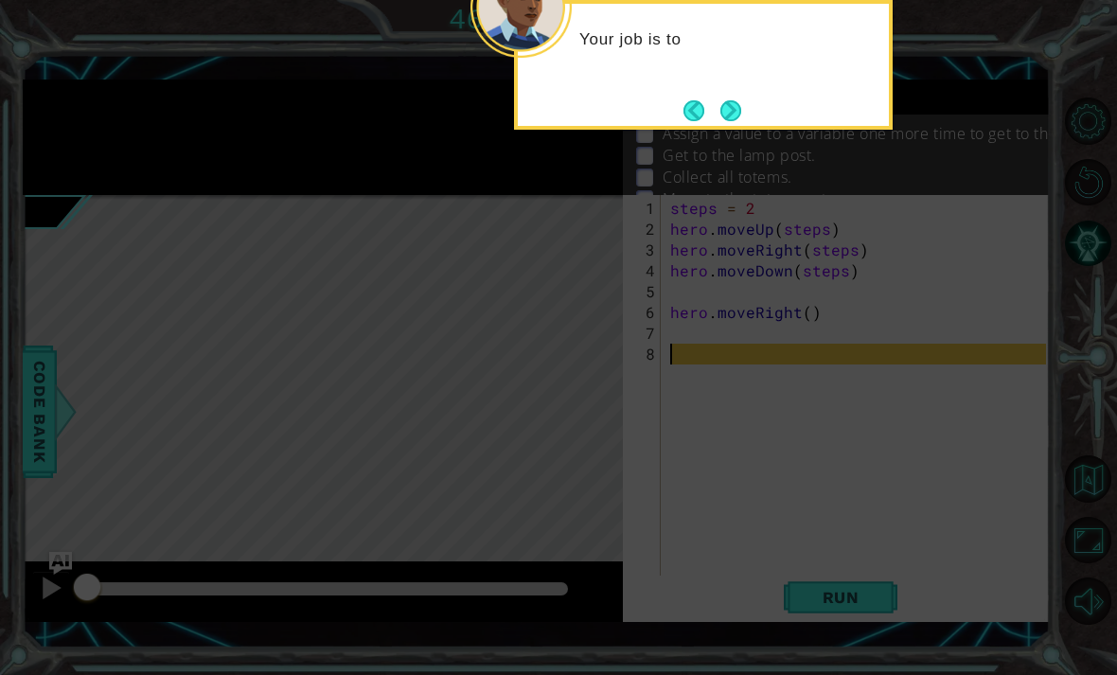
click at [736, 111] on button "Next" at bounding box center [731, 111] width 34 height 34
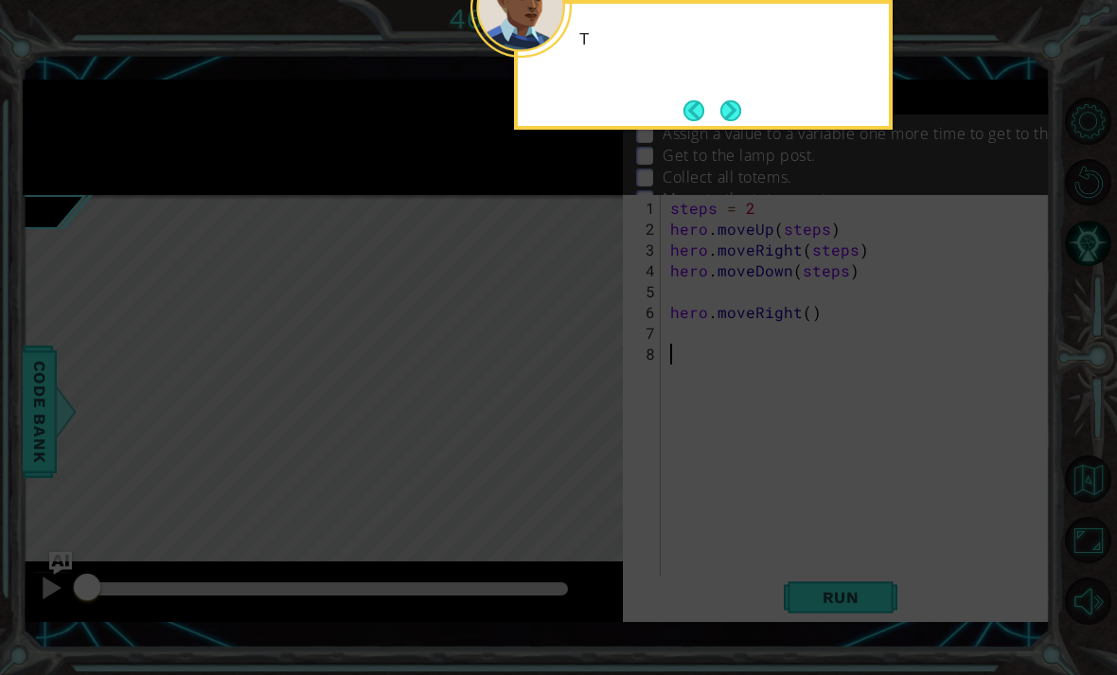
click at [737, 102] on button "Next" at bounding box center [730, 110] width 21 height 21
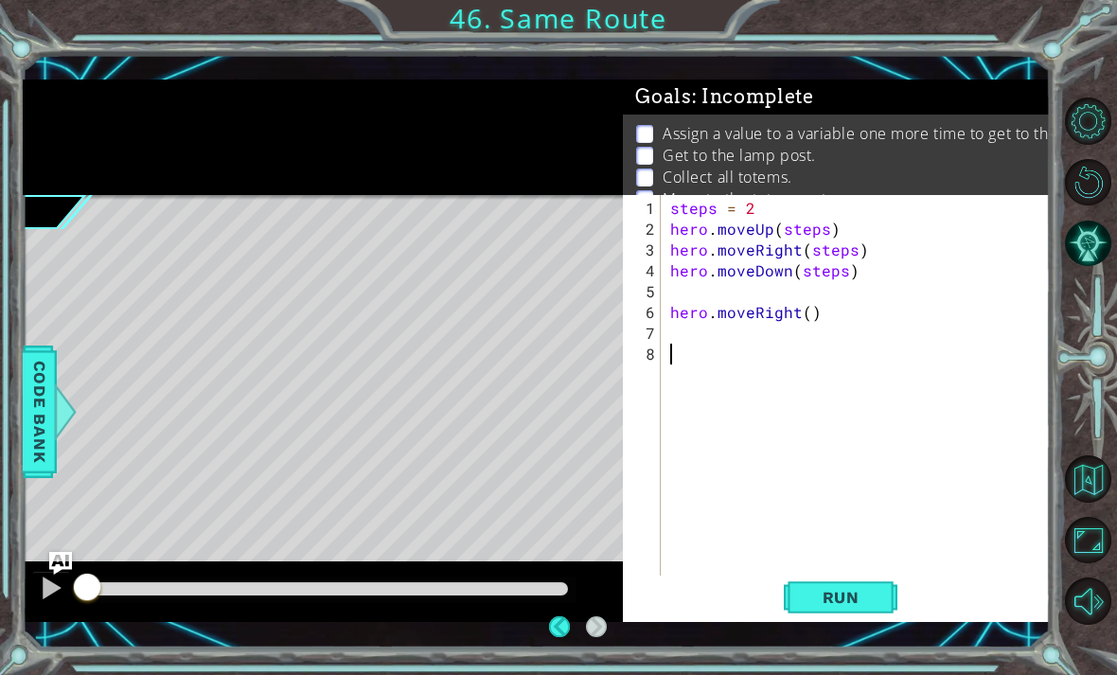
scroll to position [29, 0]
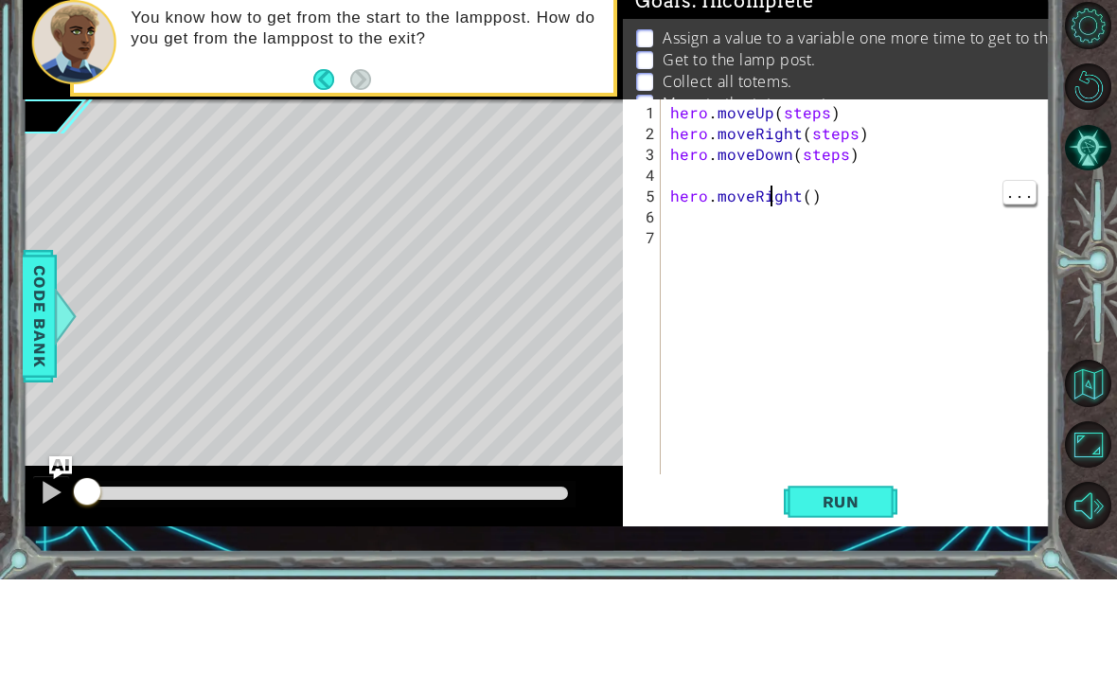
type textarea "hero.moveRight()"
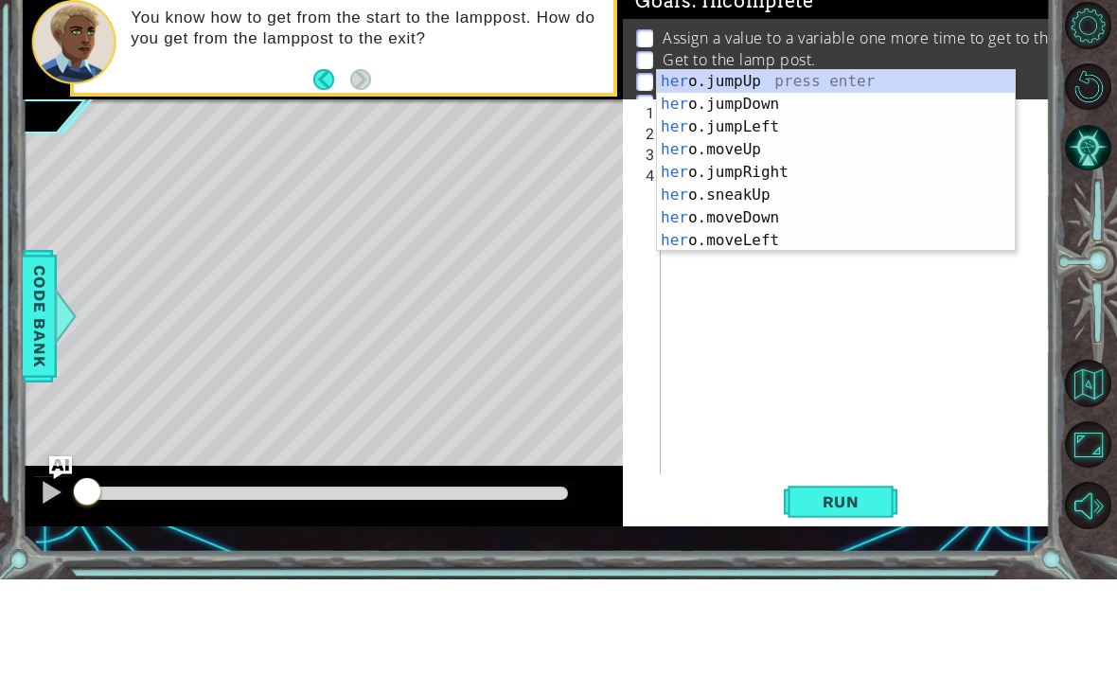
type textarea "h"
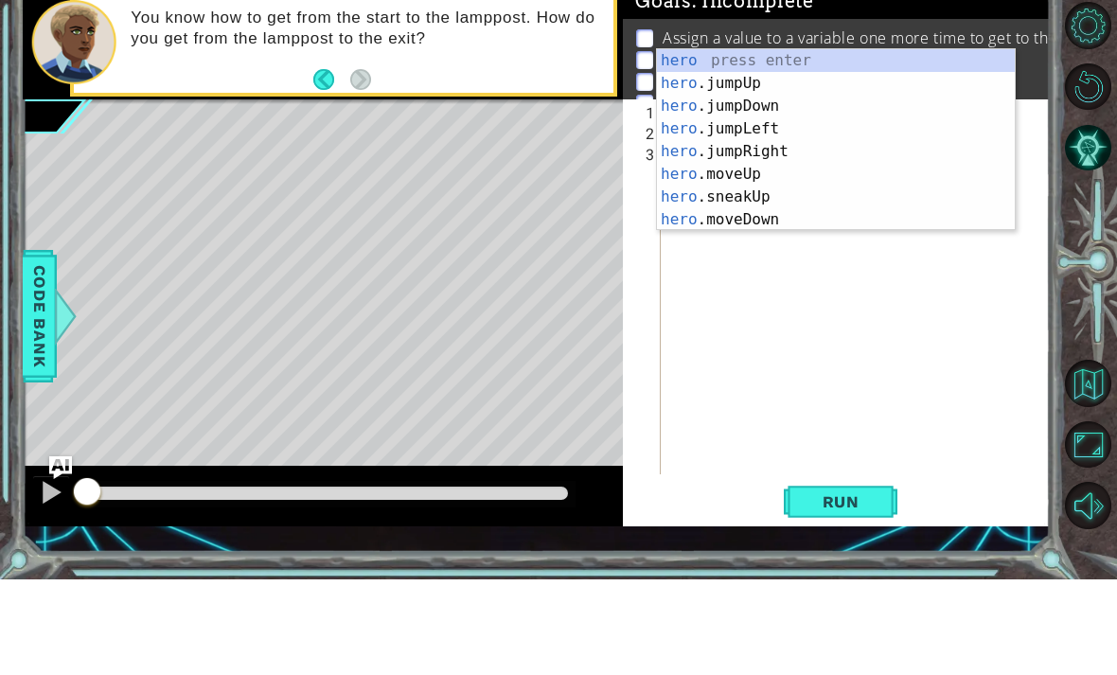
type textarea "h"
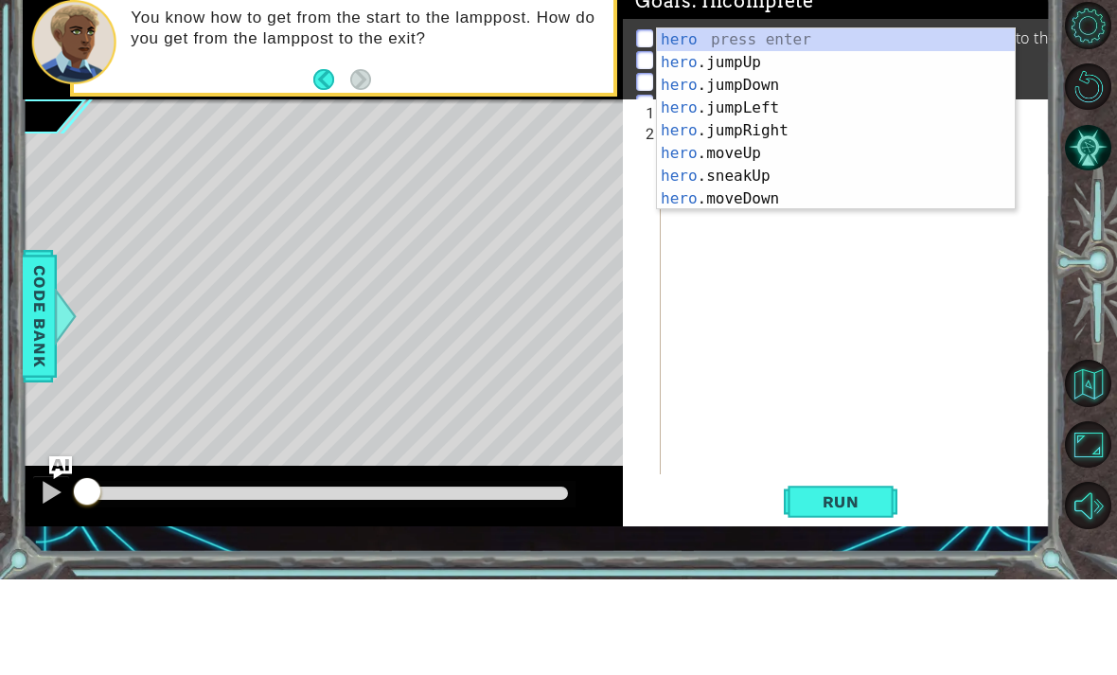
type textarea "h"
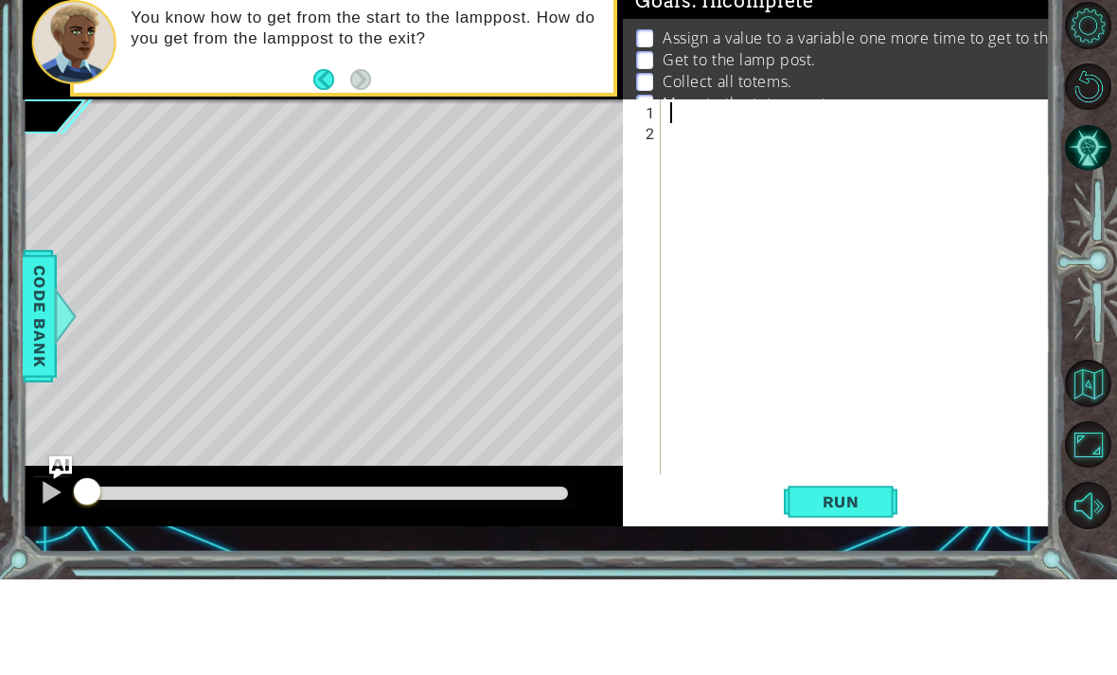
paste textarea "hero.moveDown (steps))"
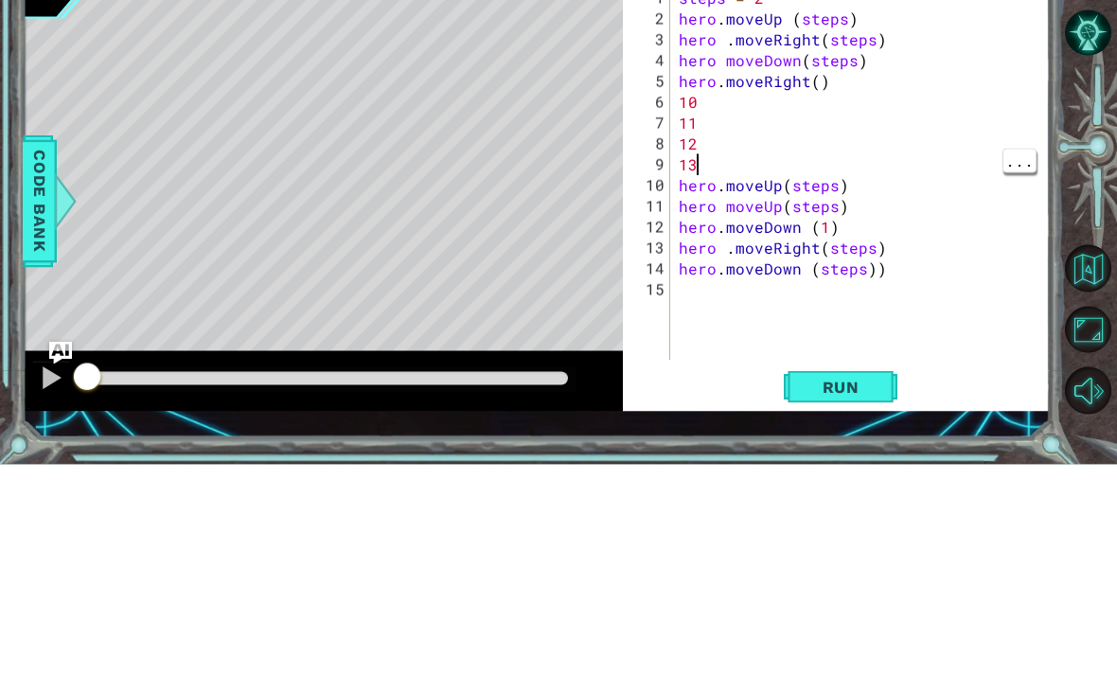
type textarea "1"
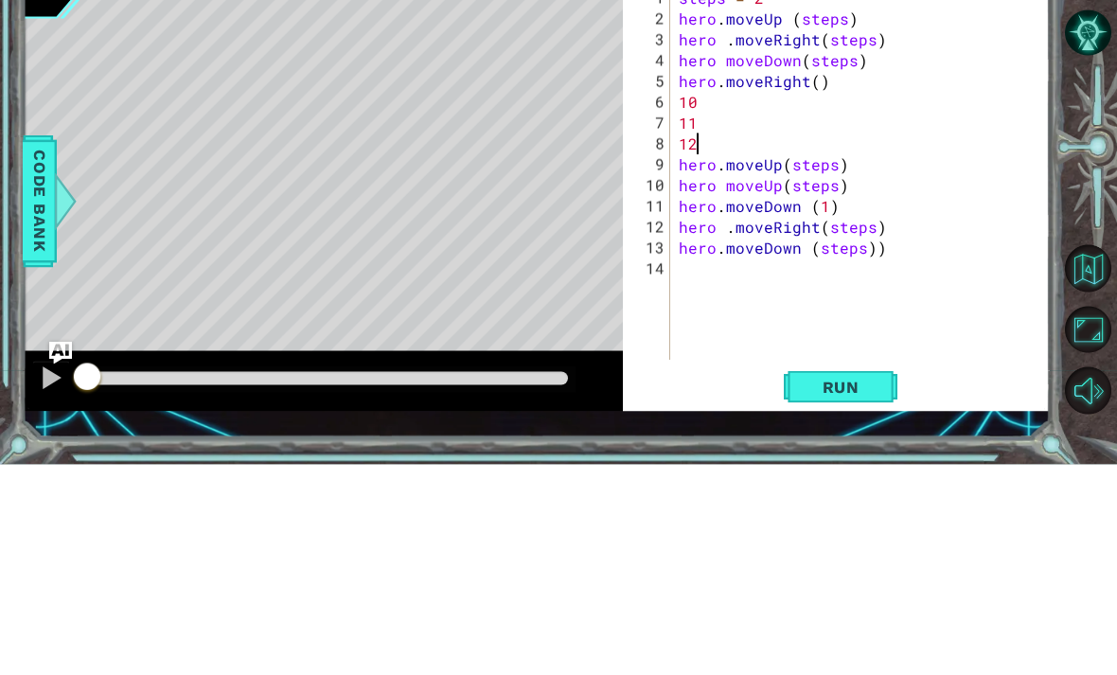
type textarea "1"
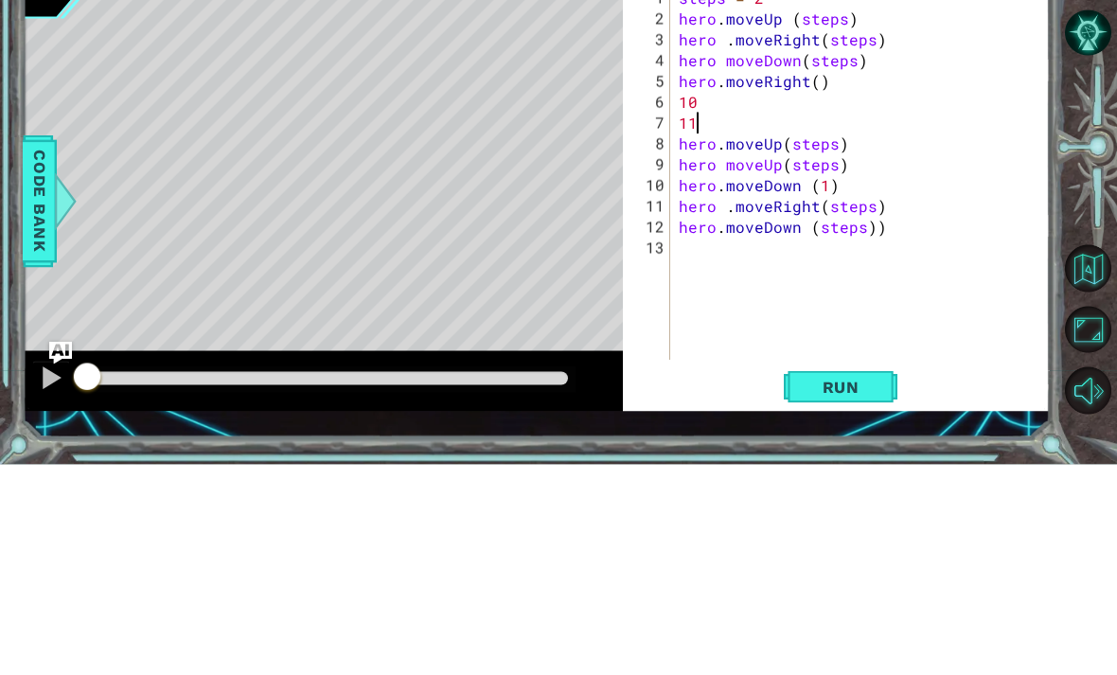
type textarea "1"
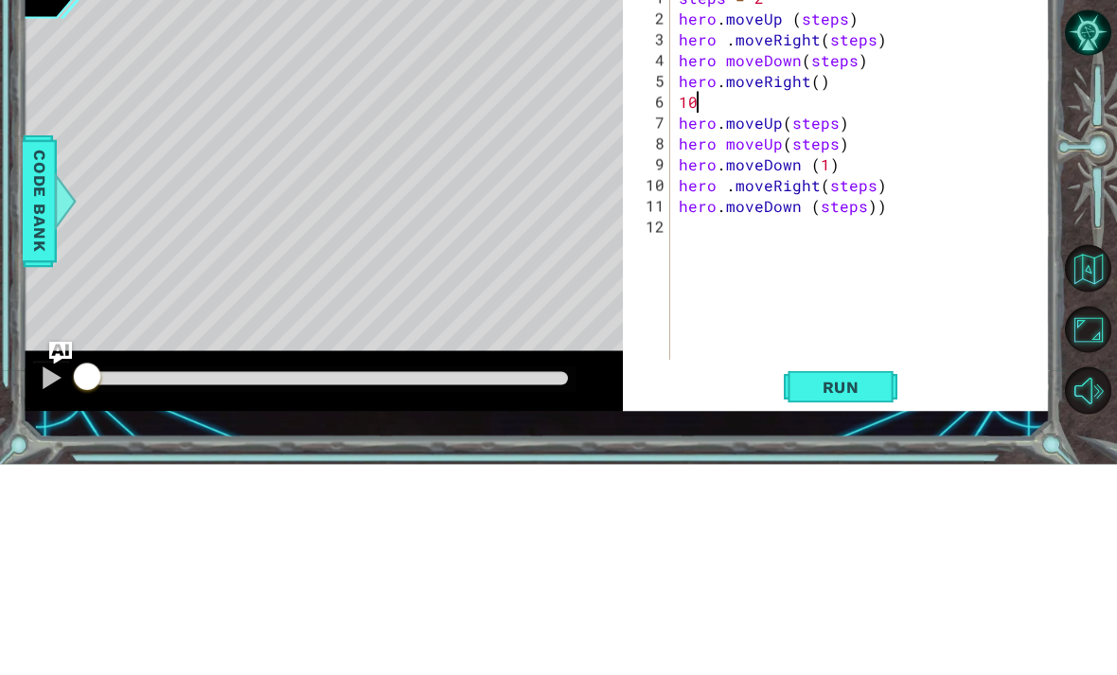
type textarea "1"
type textarea "hero.moveRight()"
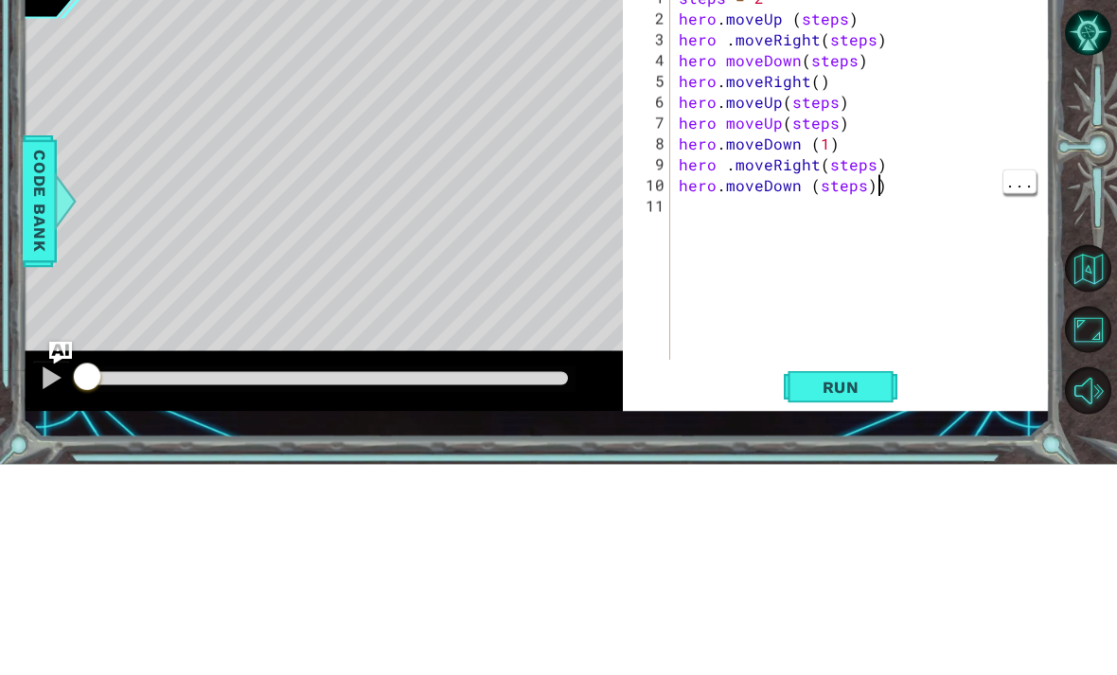
click at [941, 198] on div "steps = 2 hero . moveUp ( steps ) hero . moveRight ( steps ) hero moveDown ( st…" at bounding box center [865, 406] width 380 height 416
type textarea "hero.moveDown (1)"
click at [905, 198] on div "steps = 2 hero . moveUp ( steps ) hero . moveRight ( steps ) hero moveDown ( st…" at bounding box center [865, 406] width 380 height 416
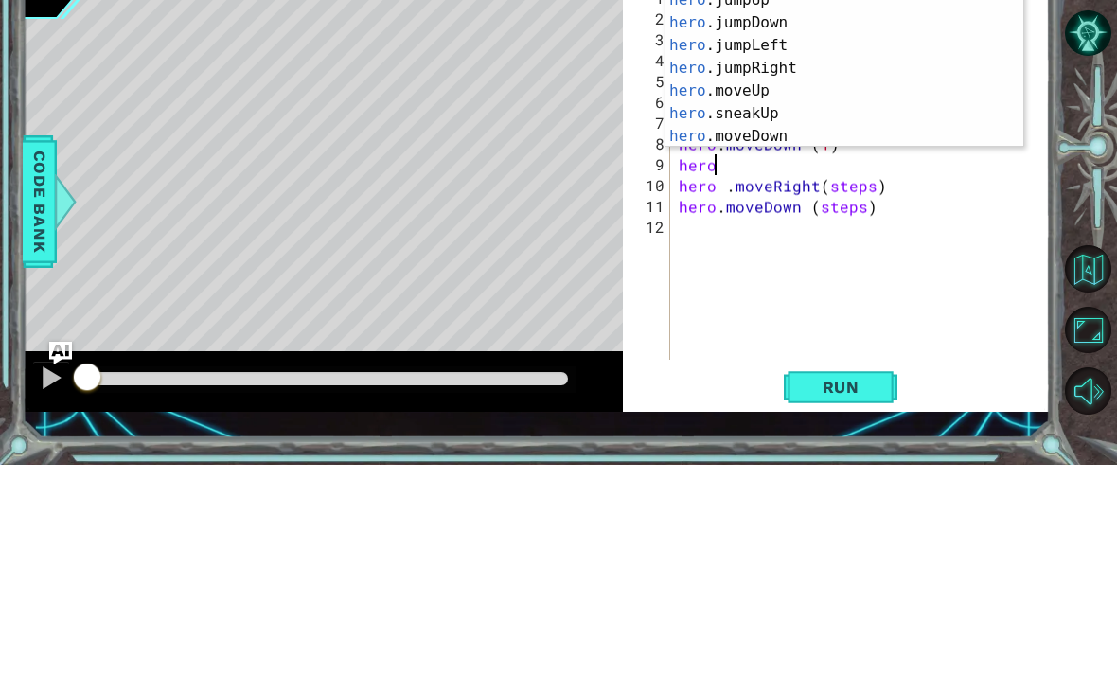
scroll to position [0, 2]
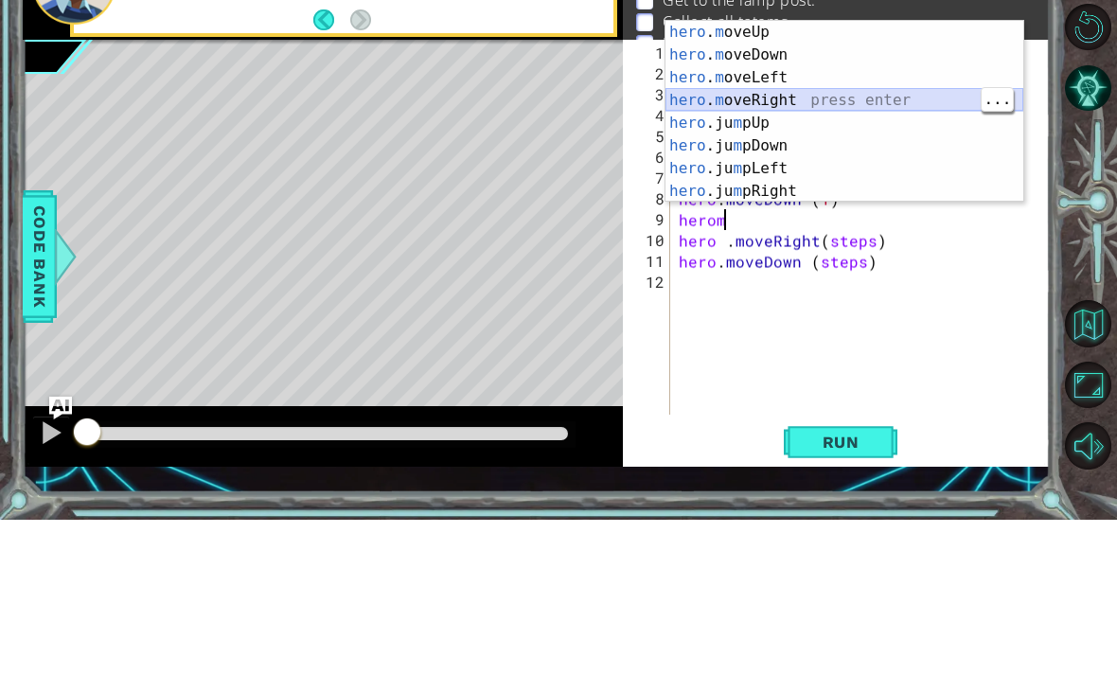
click at [847, 176] on div "hero . m oveUp press enter hero . m oveDown press enter hero . m oveLeft press …" at bounding box center [844, 289] width 358 height 227
type textarea "hero.moveRight(1)"
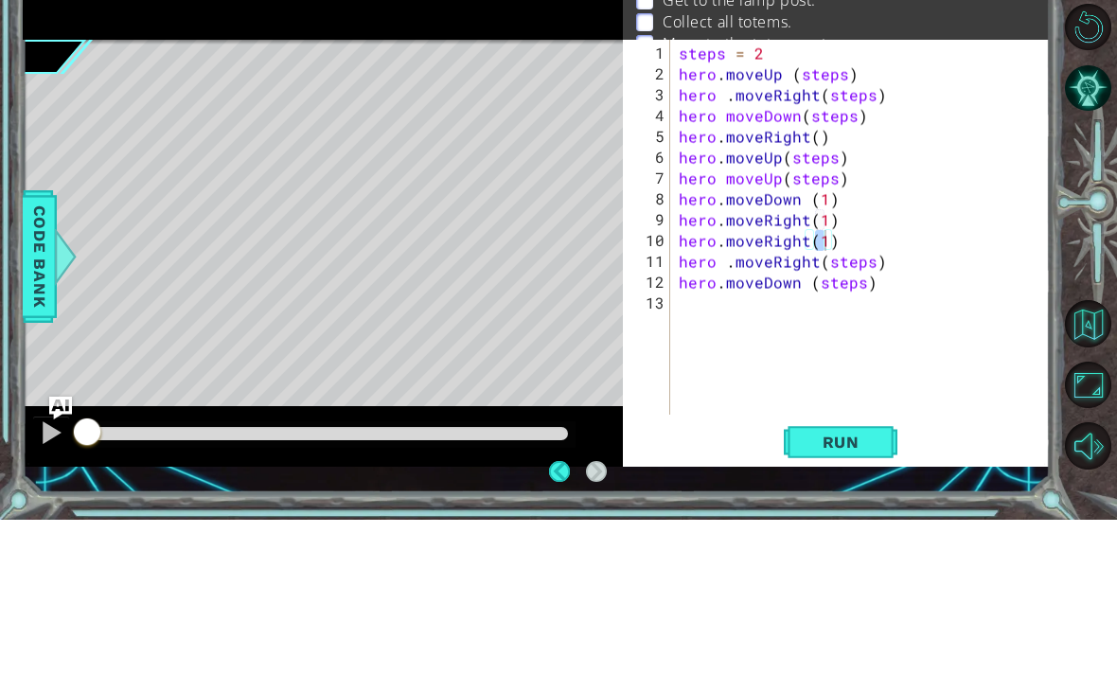
scroll to position [61, 0]
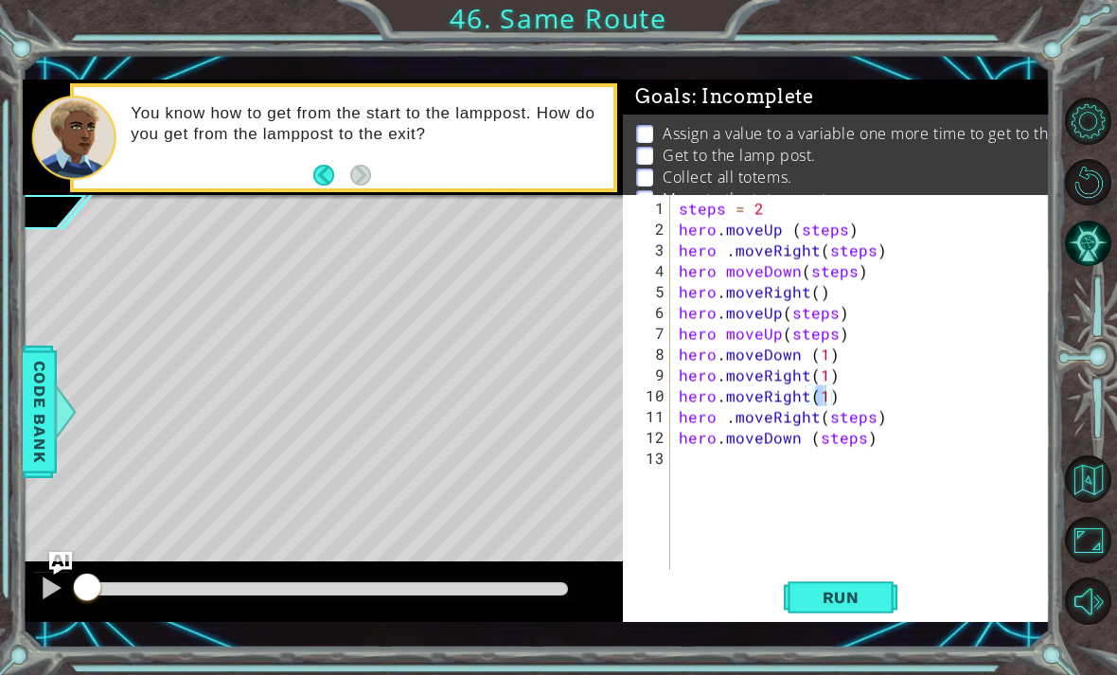
click at [864, 589] on span "Run" at bounding box center [840, 597] width 75 height 19
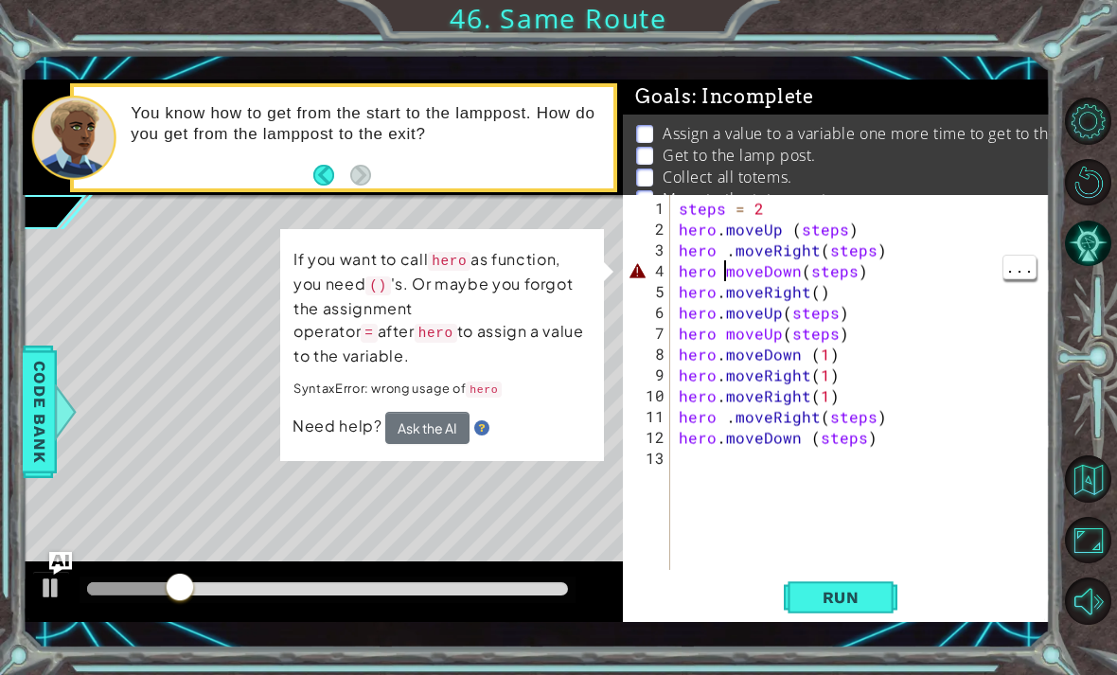
click at [725, 272] on div "steps = 2 hero . moveUp ( steps ) hero . moveRight ( steps ) hero moveDown ( st…" at bounding box center [865, 406] width 380 height 416
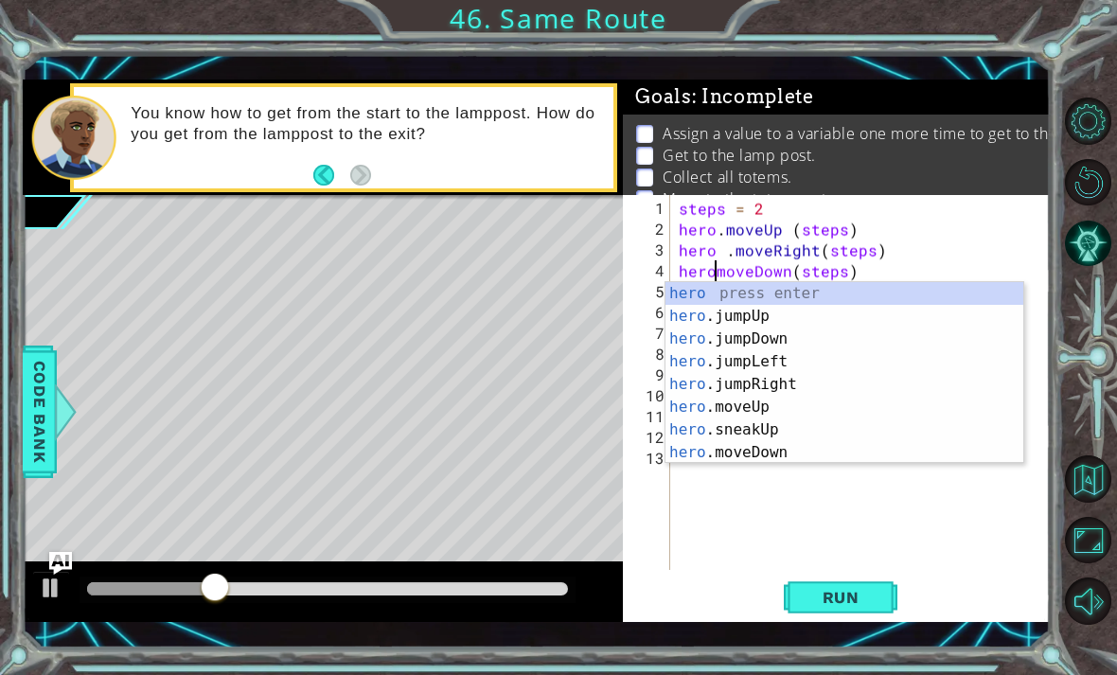
scroll to position [0, 3]
click at [868, 578] on button "Run" at bounding box center [841, 596] width 114 height 43
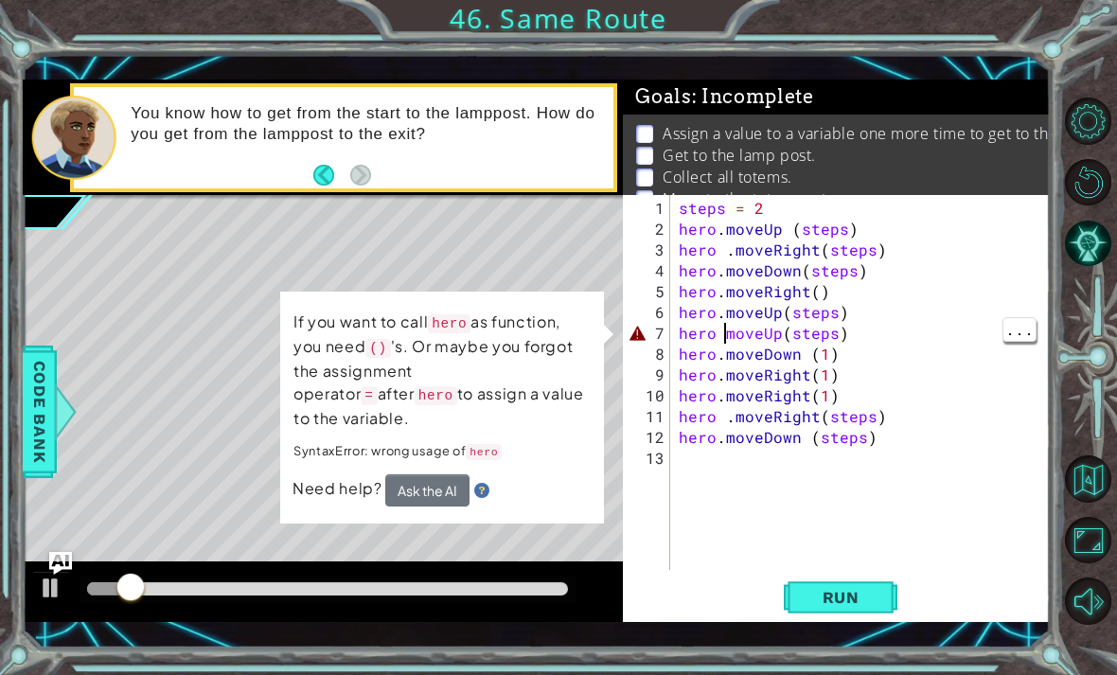
click at [740, 325] on div "steps = 2 hero . moveUp ( steps ) hero . moveRight ( steps ) hero . moveDown ( …" at bounding box center [865, 406] width 380 height 416
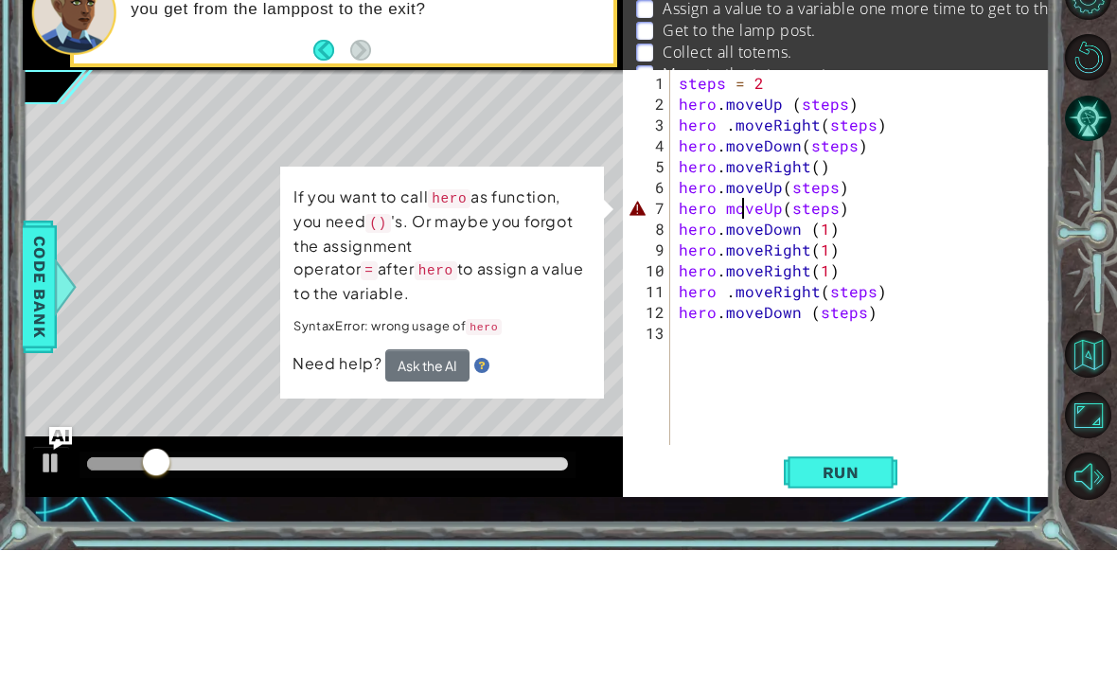
click at [720, 210] on div "steps = 2 hero . moveUp ( steps ) hero . moveRight ( steps ) hero . moveDown ( …" at bounding box center [865, 406] width 380 height 416
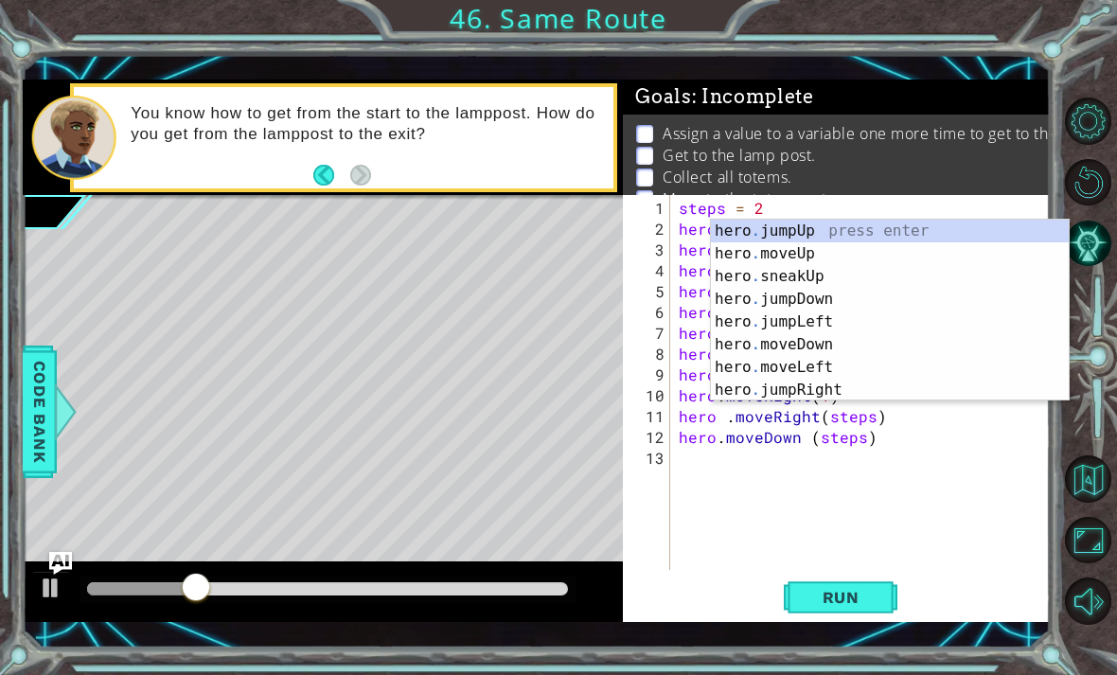
click at [880, 615] on button "Run" at bounding box center [841, 596] width 114 height 43
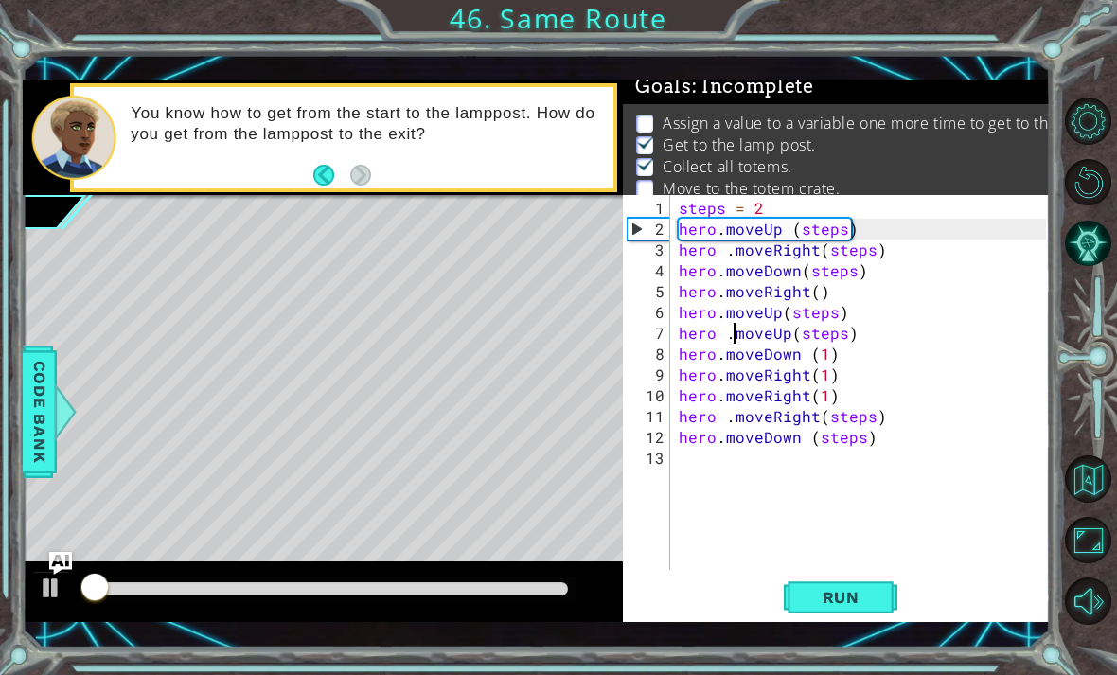
scroll to position [12, 0]
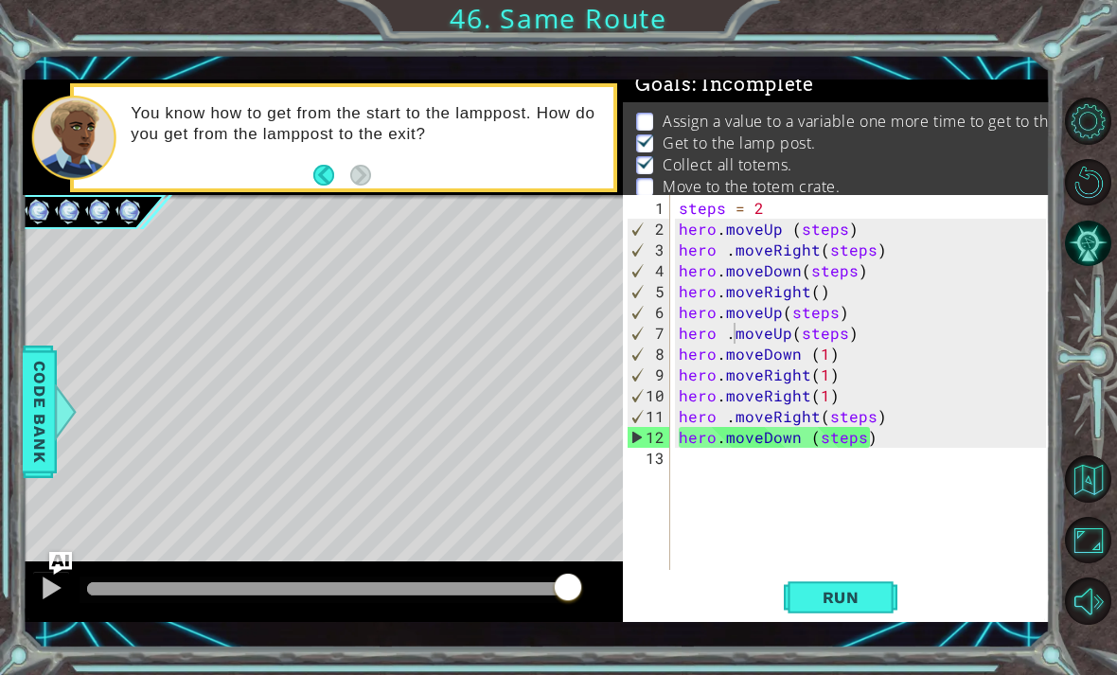
click at [868, 590] on span "Run" at bounding box center [840, 597] width 75 height 19
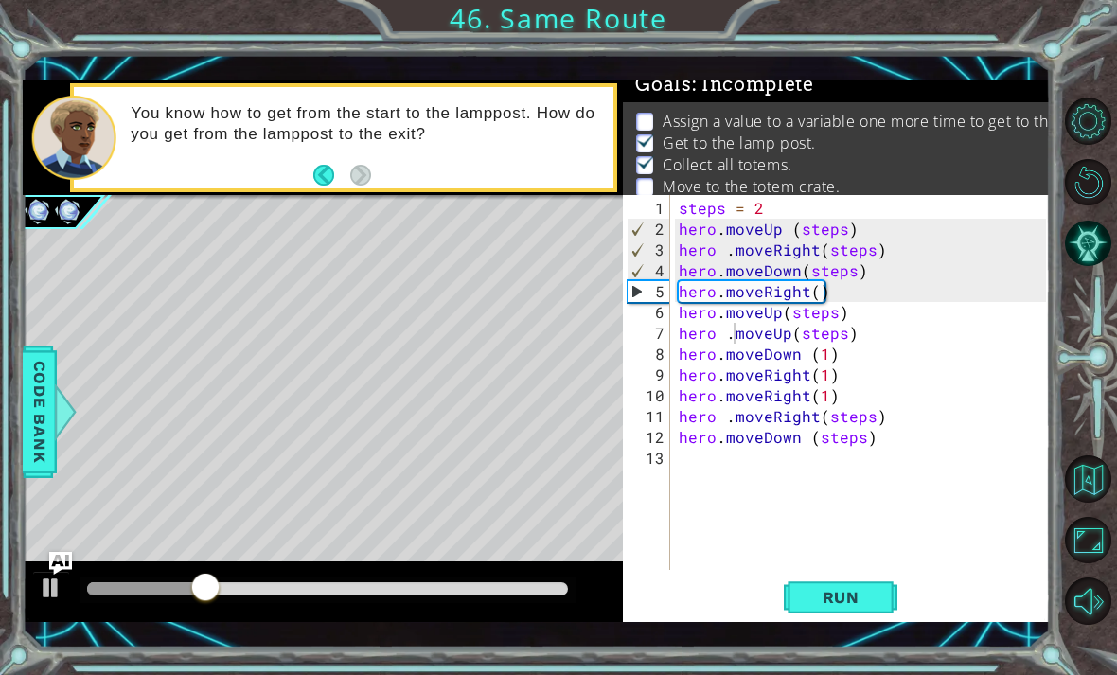
click at [851, 601] on span "Run" at bounding box center [840, 597] width 75 height 19
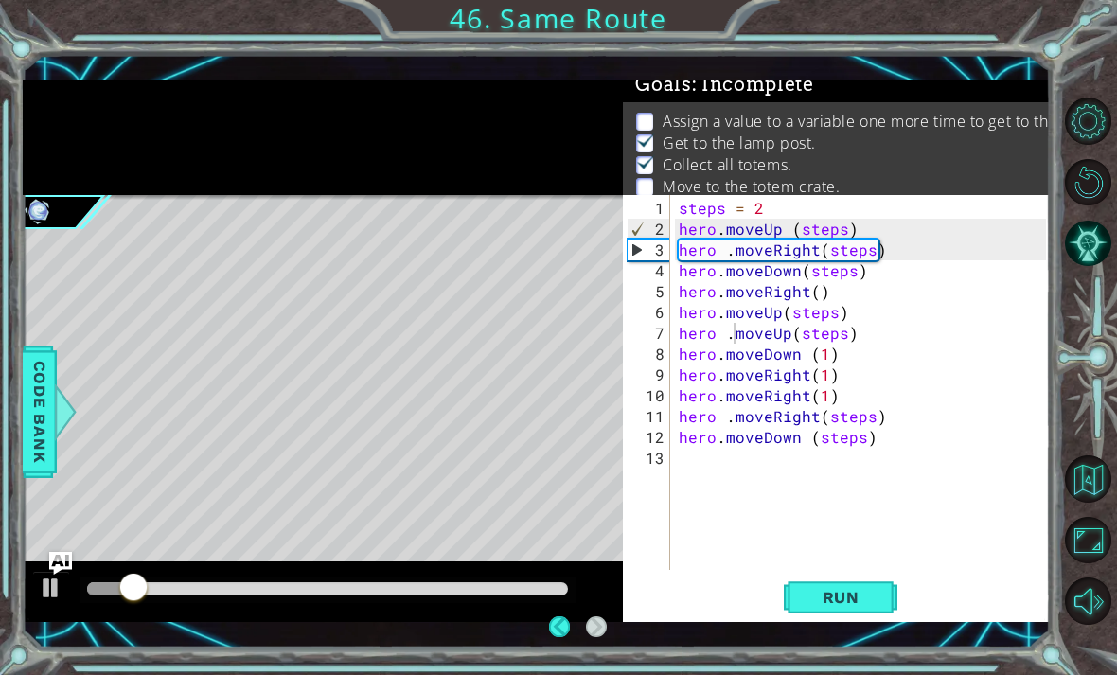
scroll to position [57, 0]
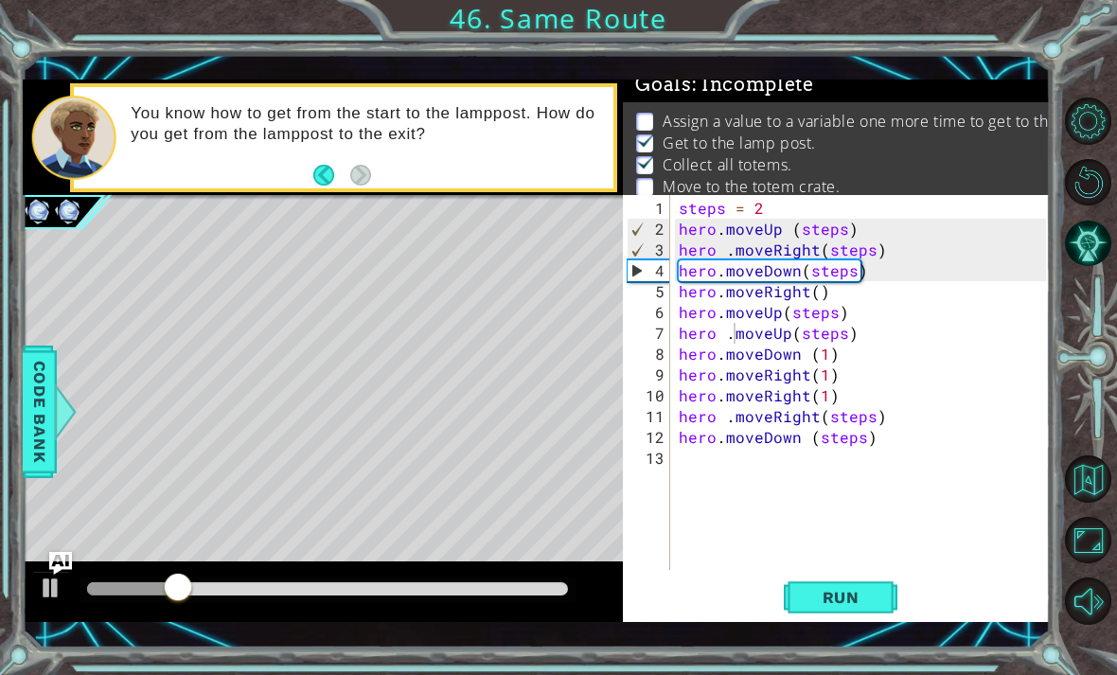
click at [870, 596] on span "Run" at bounding box center [840, 597] width 75 height 19
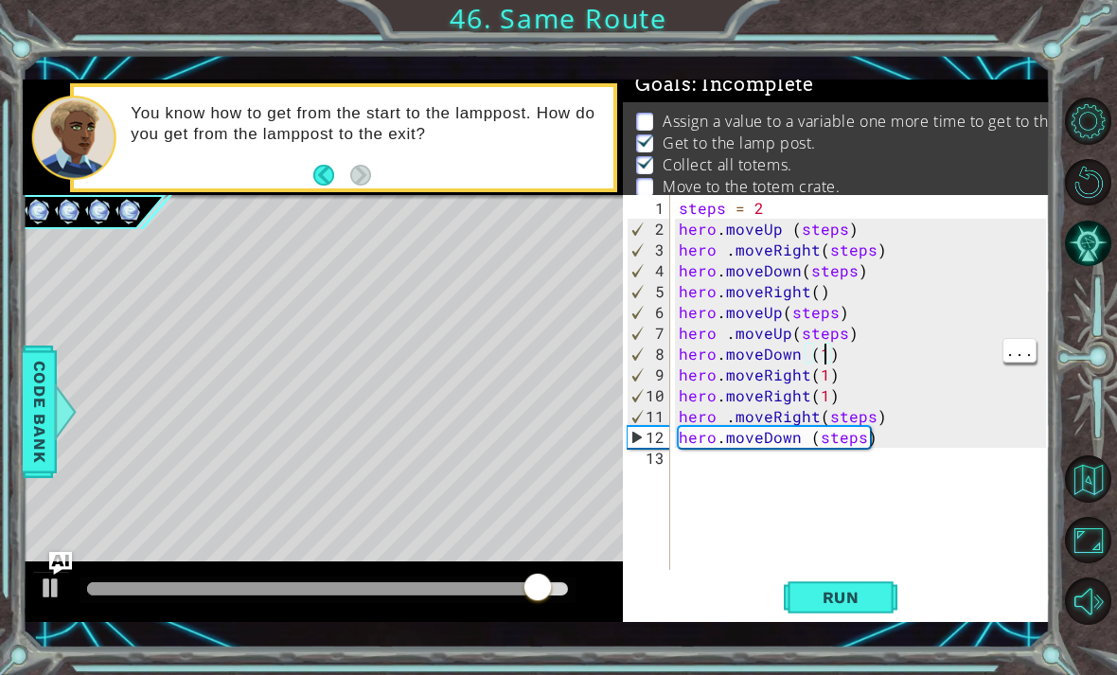
click at [826, 361] on div "steps = 2 hero . moveUp ( steps ) hero . moveRight ( steps ) hero . moveDown ( …" at bounding box center [865, 406] width 380 height 416
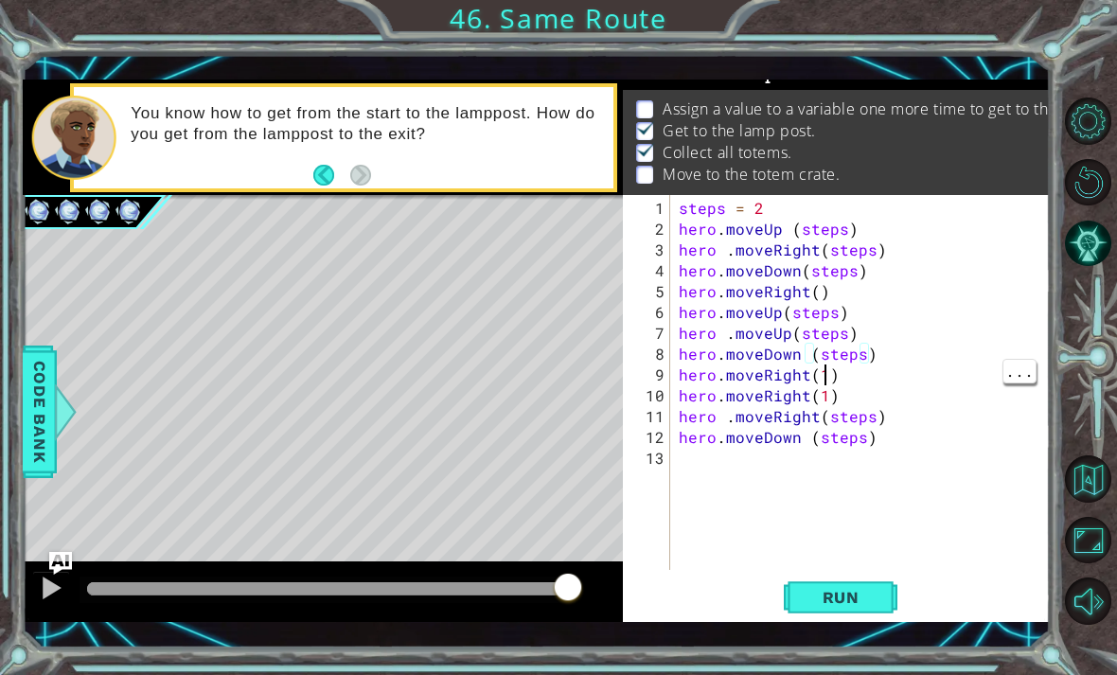
scroll to position [0, 9]
click at [824, 377] on div "steps = 2 hero . moveUp ( steps ) hero . moveRight ( steps ) hero . moveDown ( …" at bounding box center [865, 406] width 380 height 416
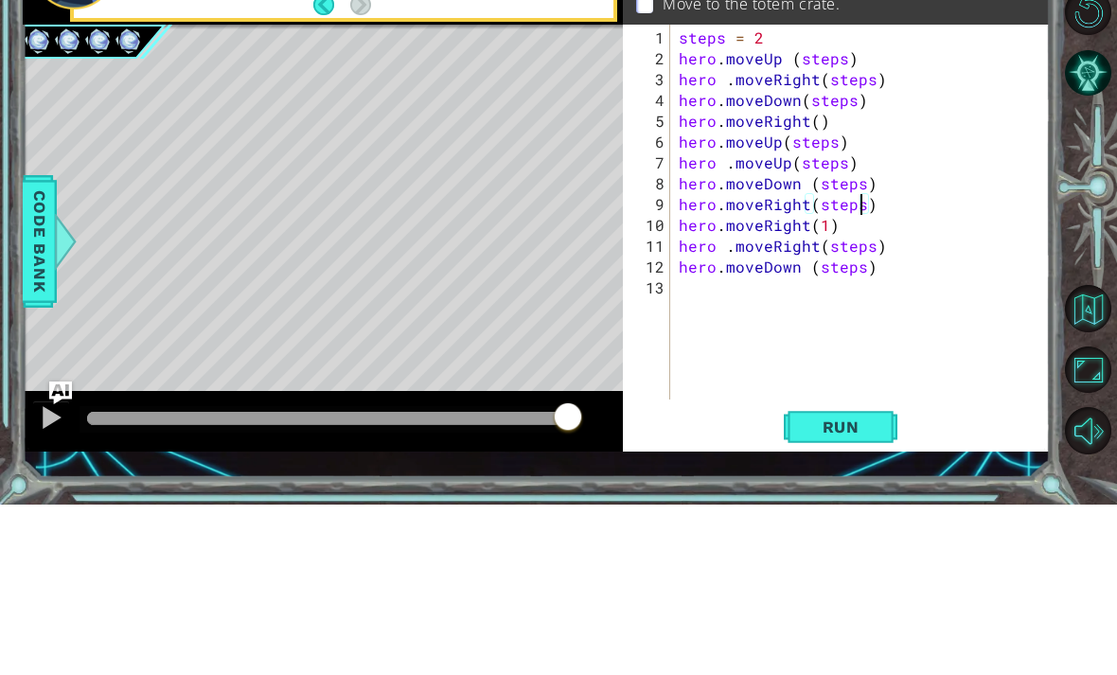
click at [823, 225] on div "steps = 2 hero . moveUp ( steps ) hero . moveRight ( steps ) hero . moveDown ( …" at bounding box center [865, 406] width 380 height 416
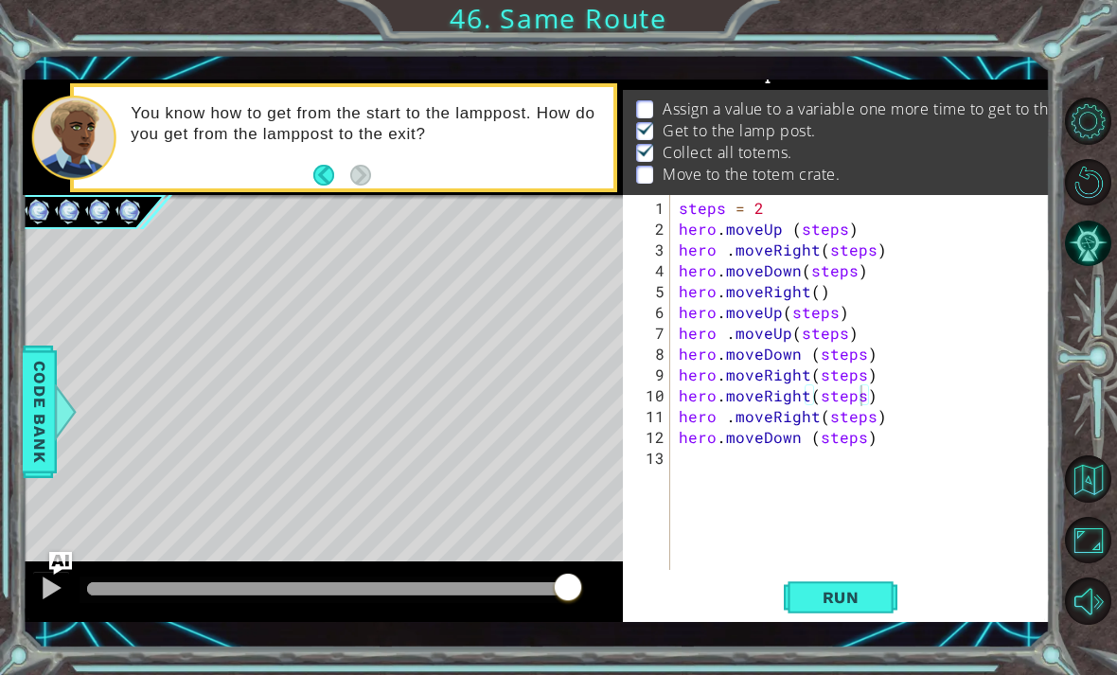
click at [871, 586] on button "Run" at bounding box center [841, 596] width 114 height 43
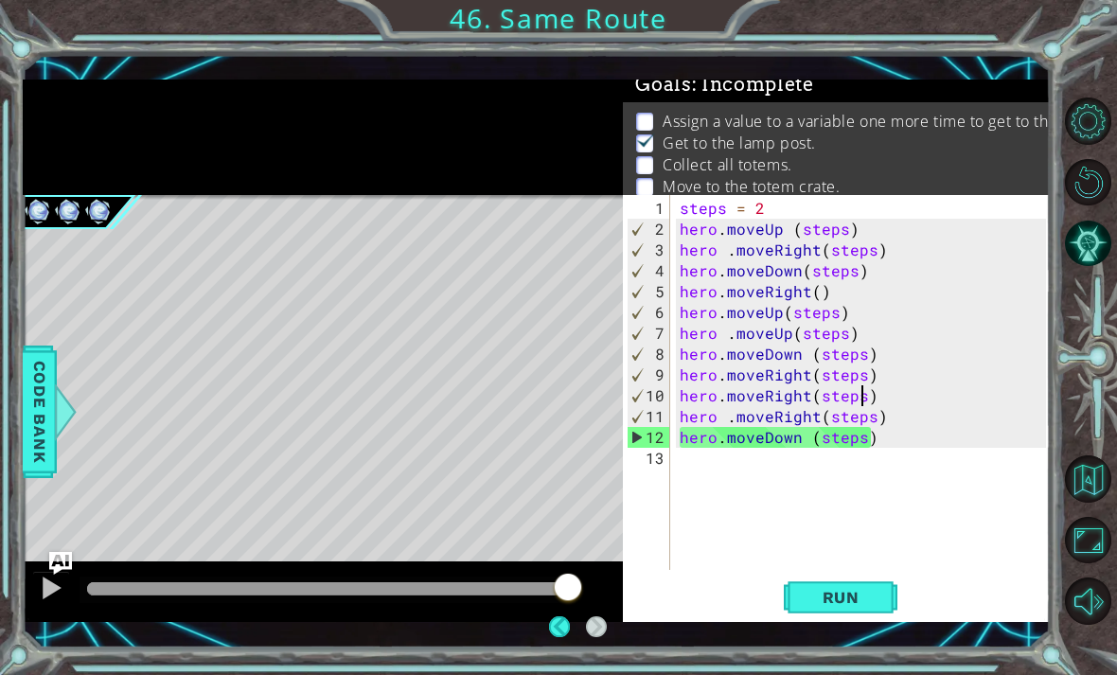
scroll to position [0, 0]
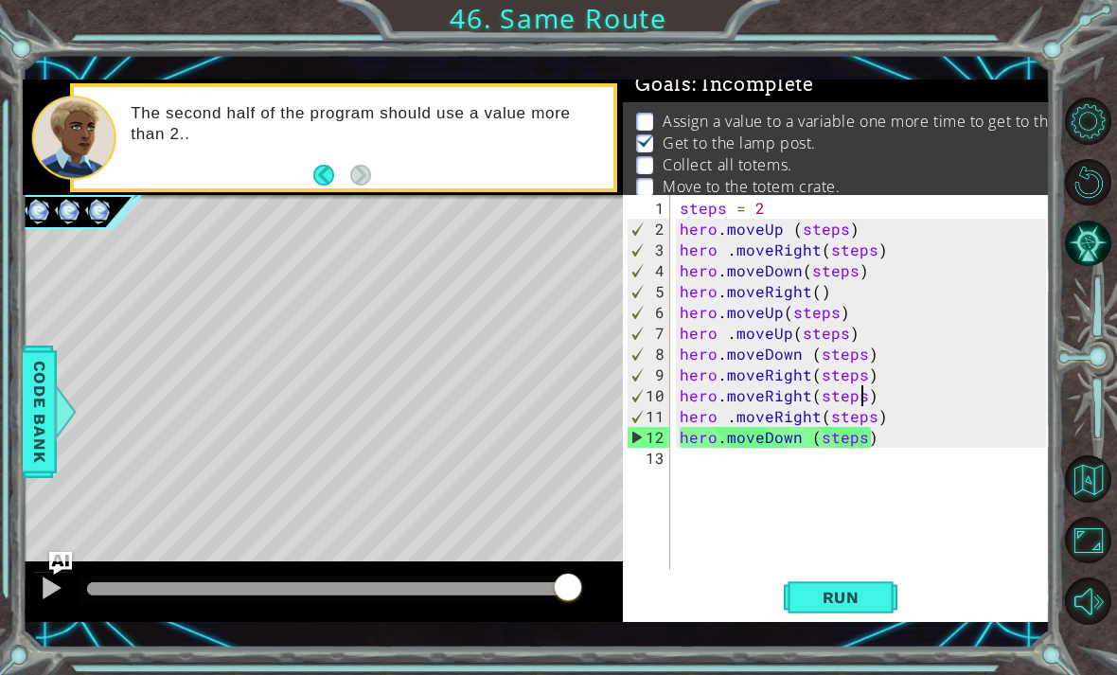
click at [824, 580] on button "Run" at bounding box center [841, 596] width 114 height 43
click at [856, 588] on span "Run" at bounding box center [840, 597] width 75 height 19
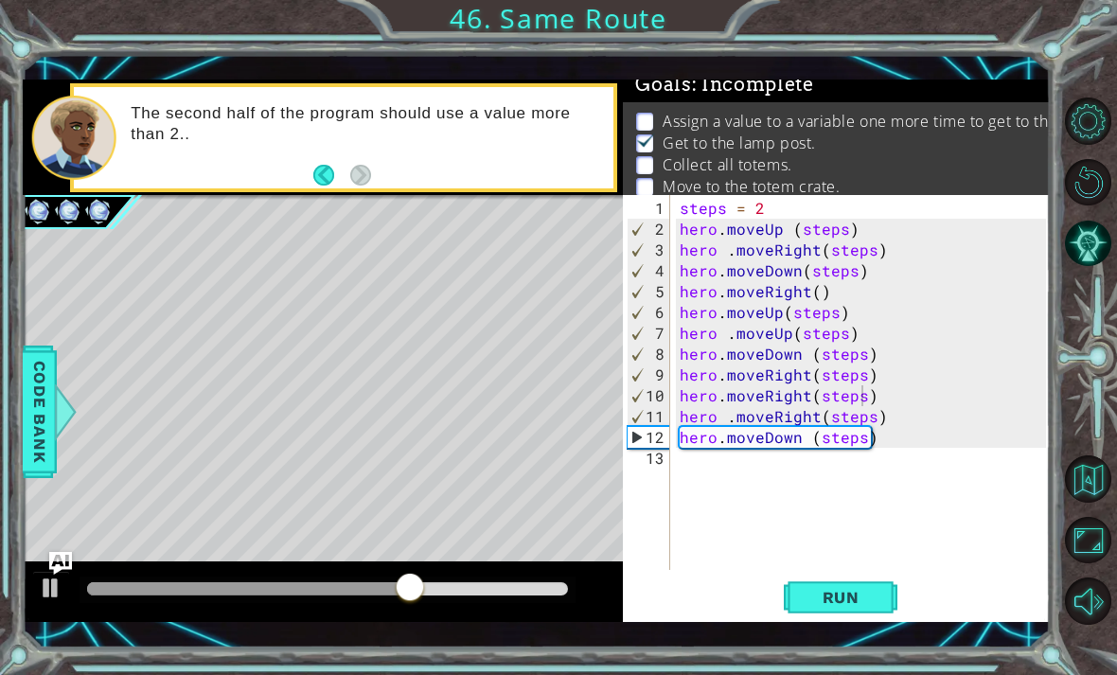
scroll to position [0, 4]
type textarea "hero.moveRight()"
click at [856, 296] on div "steps = 2 hero . moveUp ( steps ) hero . moveRight ( steps ) hero . moveDown ( …" at bounding box center [865, 406] width 379 height 416
click at [858, 288] on div "steps = 2 hero . moveUp ( steps ) hero . moveRight ( steps ) hero . moveDown ( …" at bounding box center [865, 406] width 379 height 416
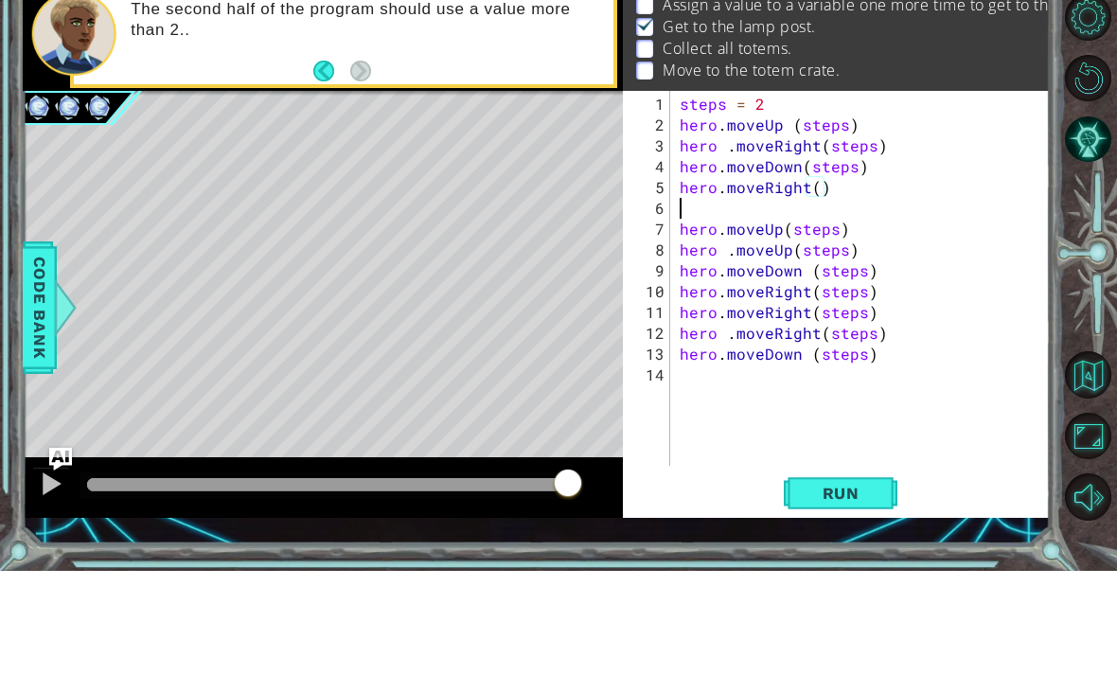
scroll to position [0, 0]
type textarea "("
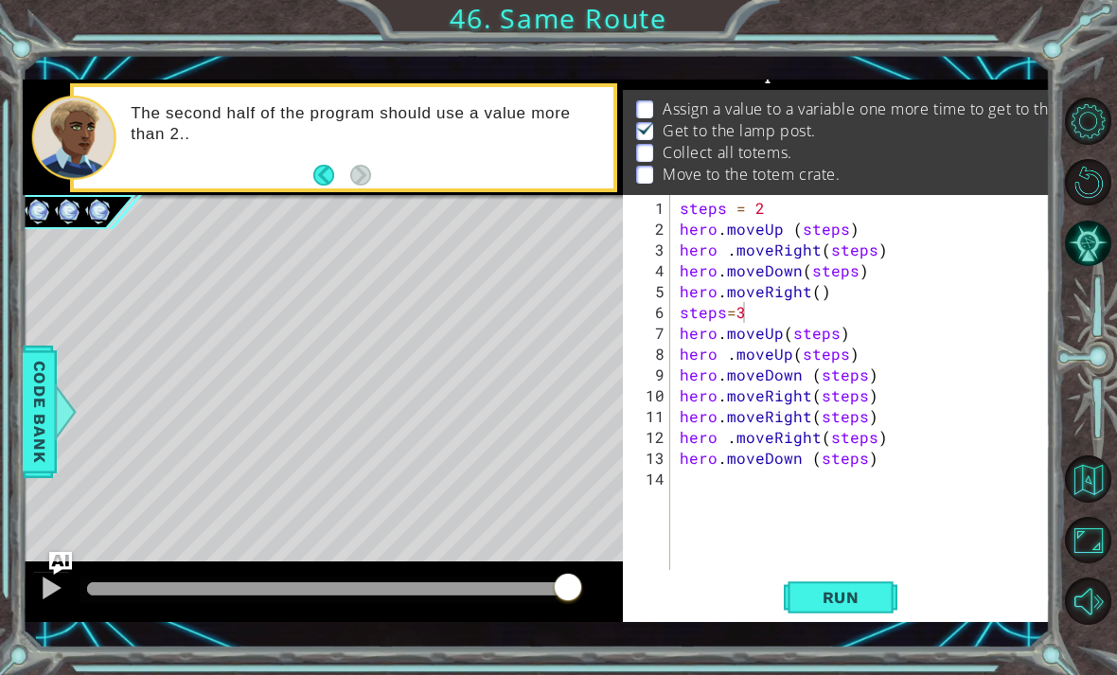
click at [874, 605] on span "Run" at bounding box center [840, 597] width 75 height 19
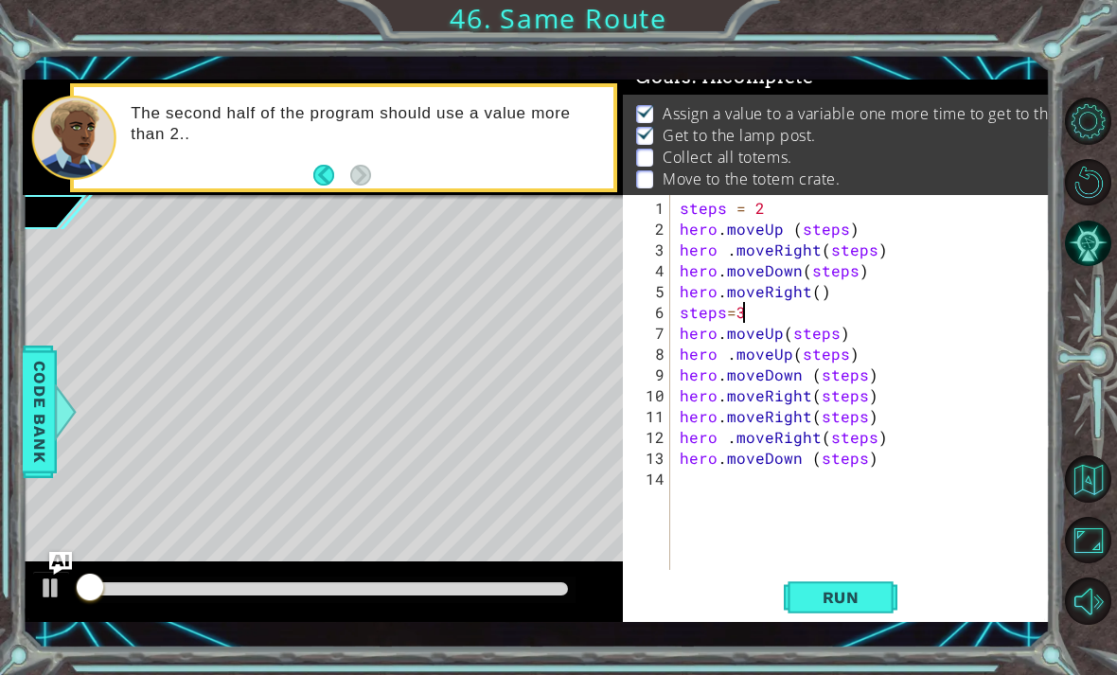
scroll to position [12, 0]
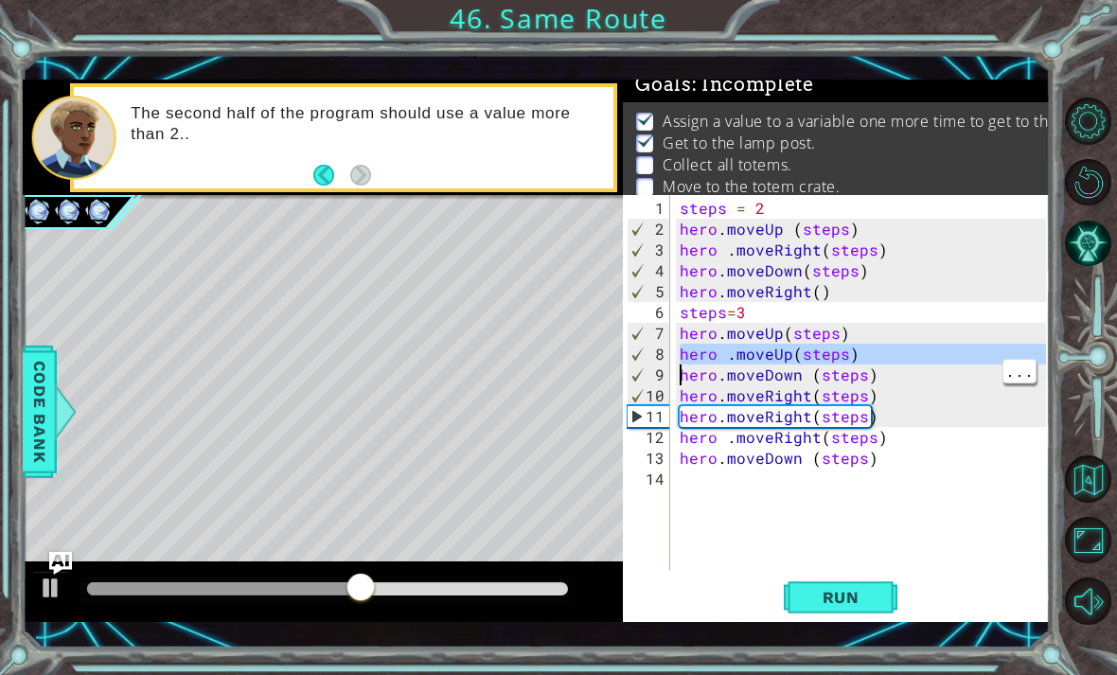
click at [45, 599] on div at bounding box center [51, 587] width 25 height 25
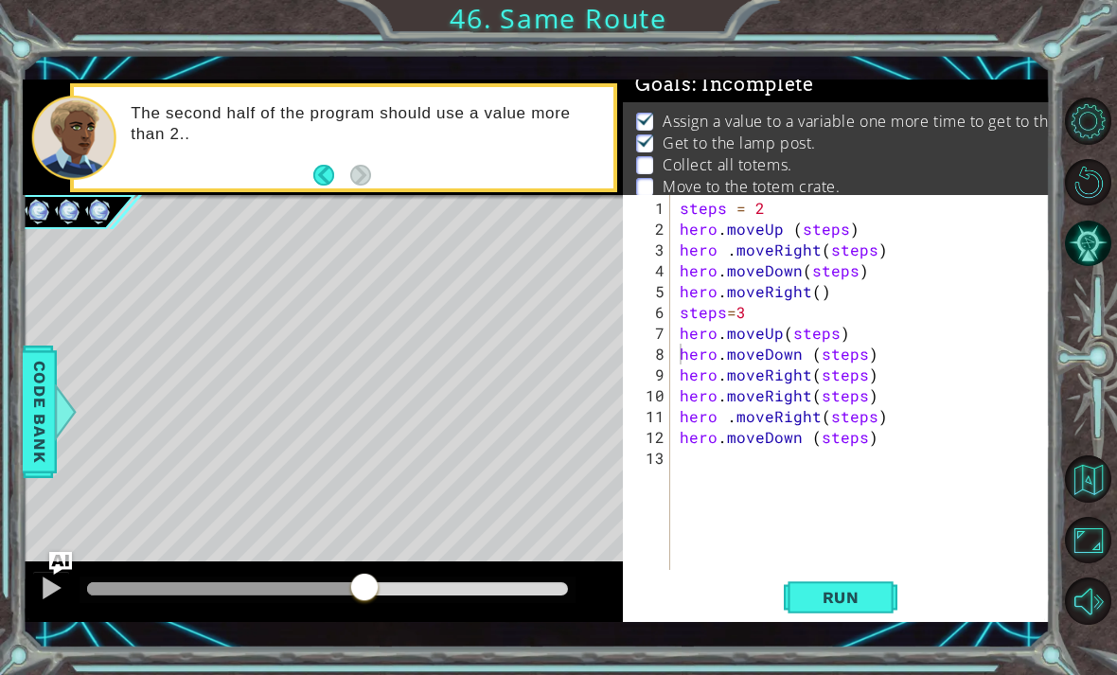
click at [855, 607] on span "Run" at bounding box center [840, 597] width 75 height 19
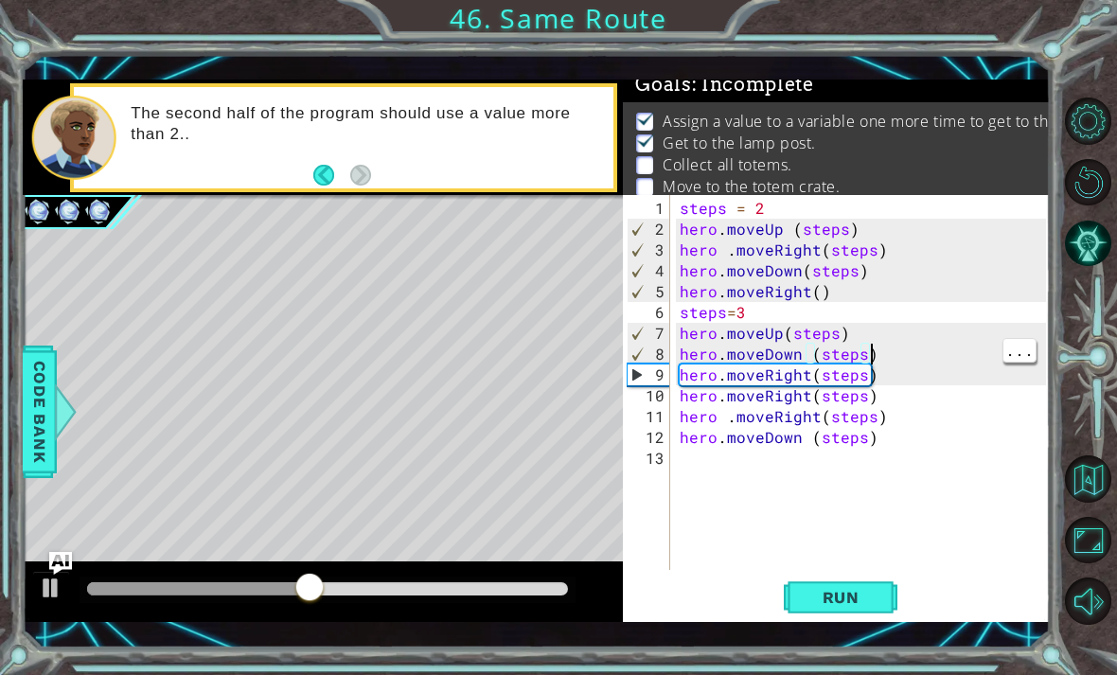
click at [911, 355] on div "steps = 2 hero . moveUp ( steps ) hero . moveRight ( steps ) hero . moveDown ( …" at bounding box center [865, 406] width 379 height 416
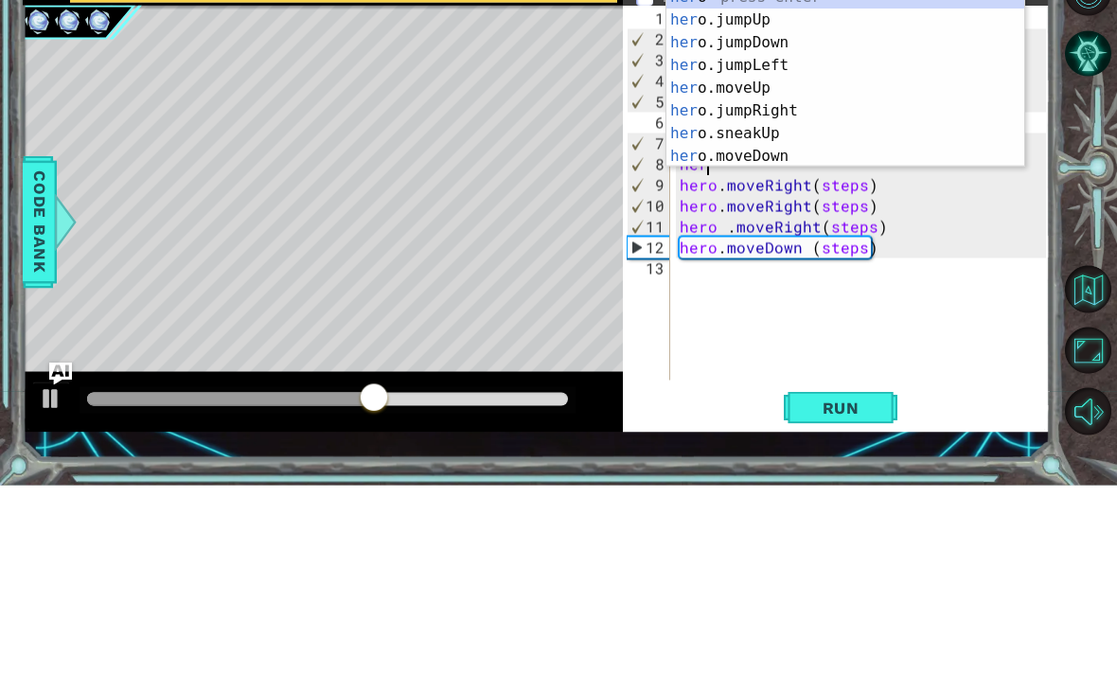
scroll to position [0, 0]
type textarea "h"
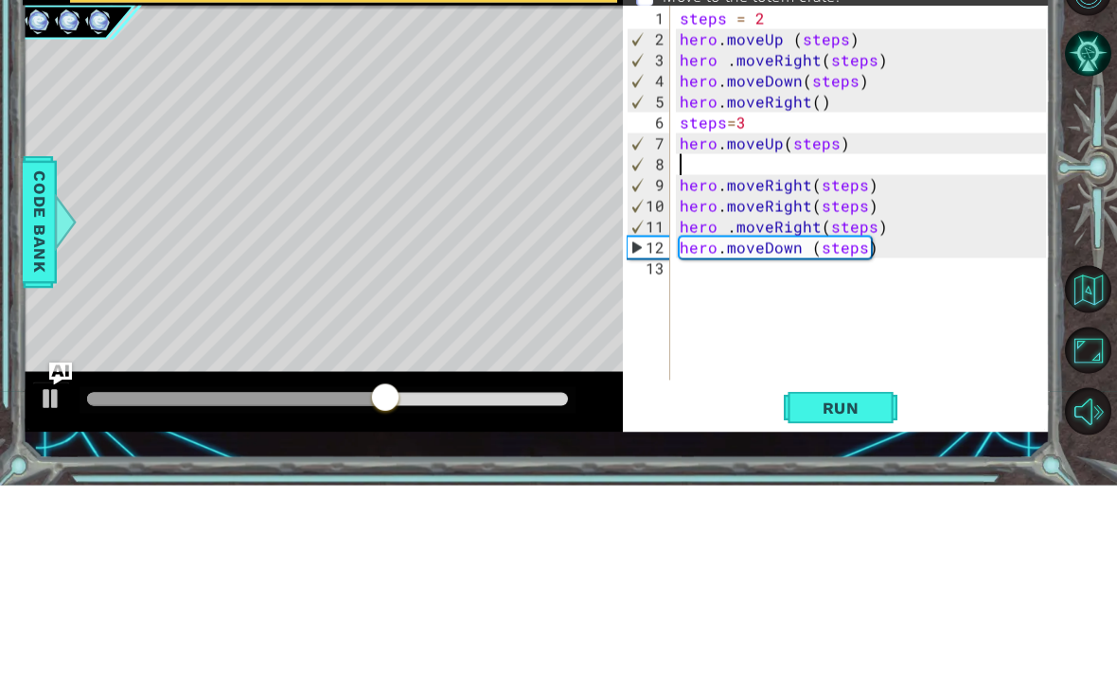
type textarea "hero.moveUp(steps)"
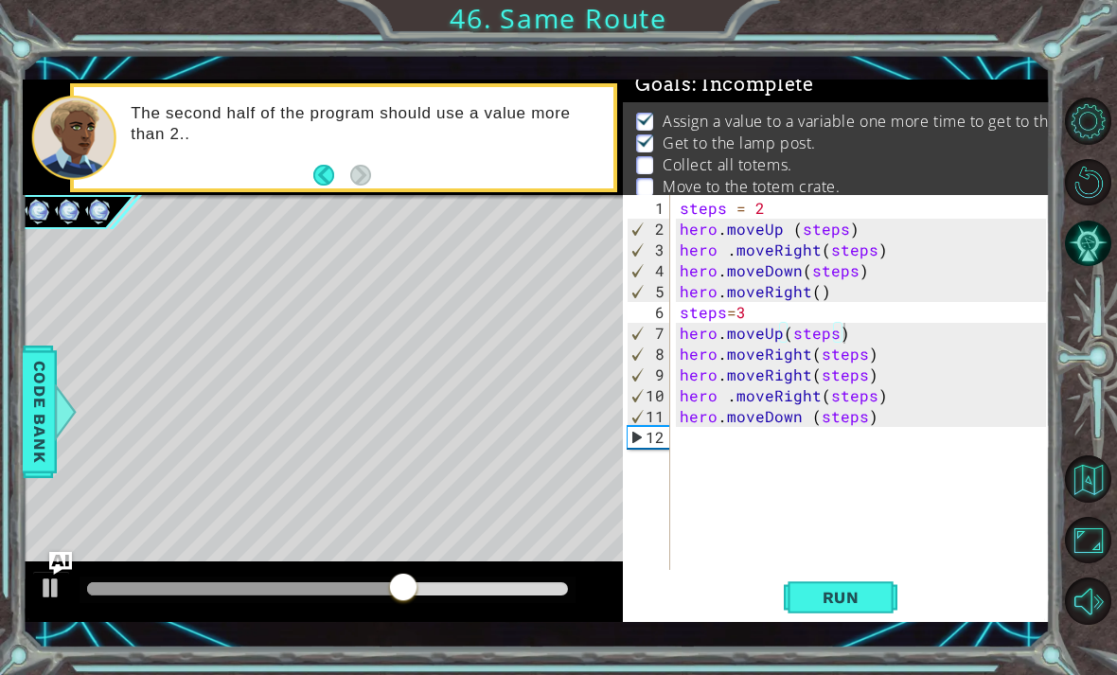
click at [861, 616] on button "Run" at bounding box center [841, 596] width 114 height 43
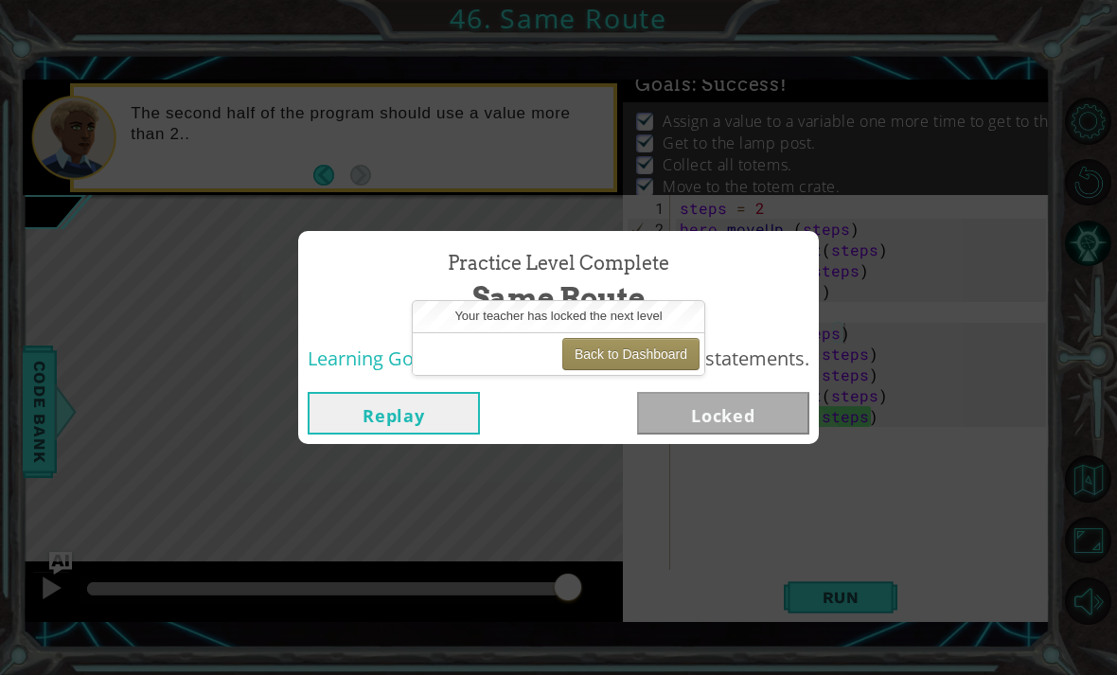
click at [944, 378] on div "Practice Level Complete Same Route Learning Goals: Use two variable assignment …" at bounding box center [558, 337] width 1117 height 675
click at [876, 469] on div "Practice Level Complete Same Route Learning Goals: Use two variable assignment …" at bounding box center [558, 337] width 1117 height 675
click at [813, 222] on div "Practice Level Complete Same Route Learning Goals: Use two variable assignment …" at bounding box center [558, 337] width 1117 height 675
click at [588, 443] on div "Practice Level Complete Same Route Learning Goals: Use two variable assignment …" at bounding box center [558, 337] width 1117 height 675
